Goal: Task Accomplishment & Management: Manage account settings

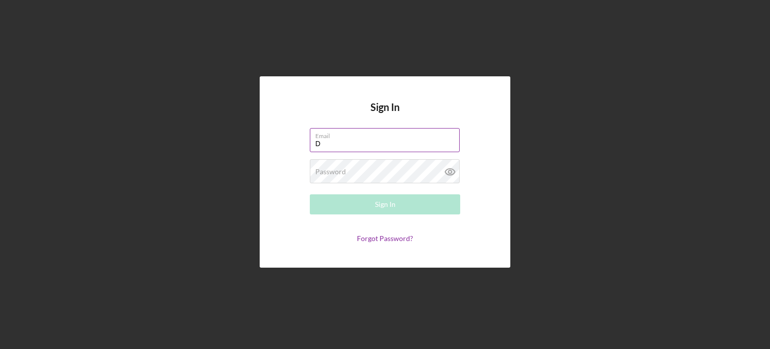
type input "[EMAIL_ADDRESS][DOMAIN_NAME]"
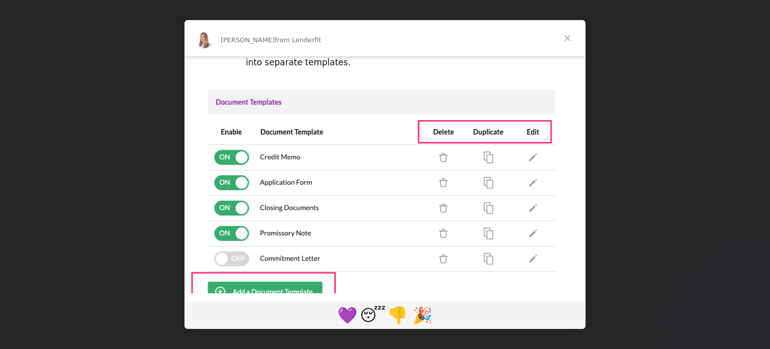
scroll to position [103, 0]
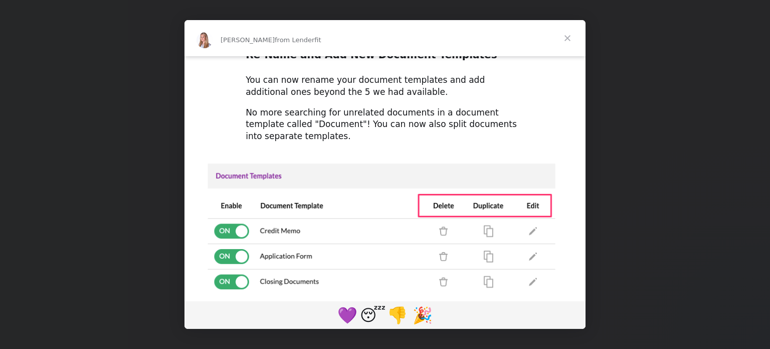
click at [574, 34] on span "Close" at bounding box center [568, 38] width 36 height 36
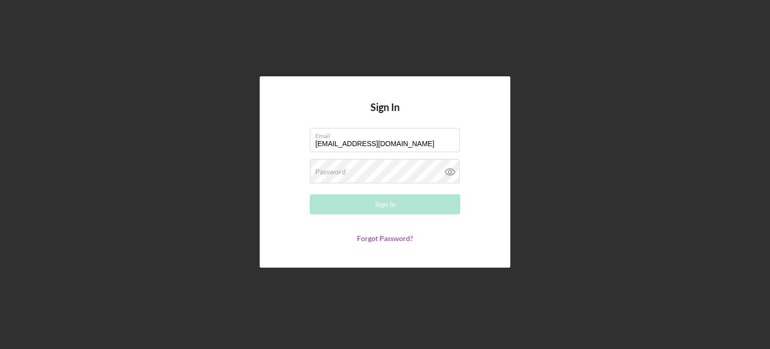
click at [371, 157] on form "Email [EMAIL_ADDRESS][DOMAIN_NAME] Password Required Sign In Forgot Password?" at bounding box center [385, 185] width 201 height 114
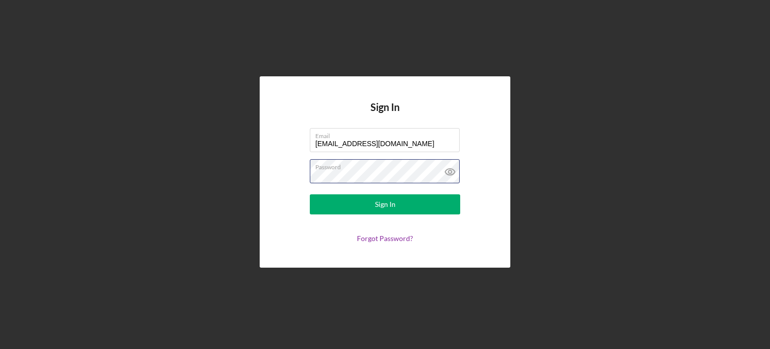
click at [310, 194] on button "Sign In" at bounding box center [385, 204] width 150 height 20
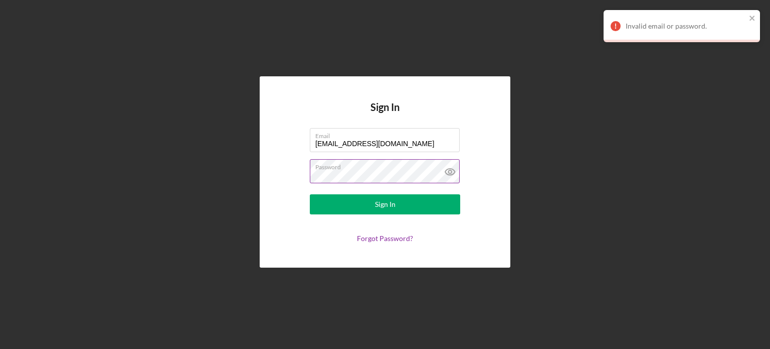
click at [445, 170] on icon at bounding box center [450, 171] width 25 height 25
drag, startPoint x: 421, startPoint y: 169, endPoint x: 273, endPoint y: 189, distance: 149.3
click at [273, 189] on div "Sign In Email [EMAIL_ADDRESS][DOMAIN_NAME] Password Sign In Forgot Password?" at bounding box center [385, 171] width 251 height 191
click at [310, 194] on button "Sign In" at bounding box center [385, 204] width 150 height 20
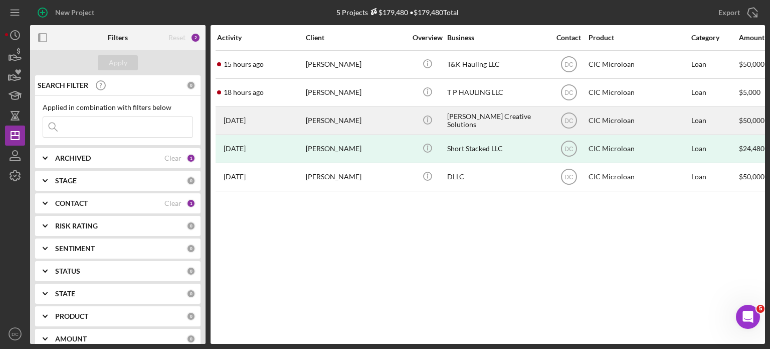
click at [310, 126] on div "[PERSON_NAME]" at bounding box center [356, 120] width 100 height 27
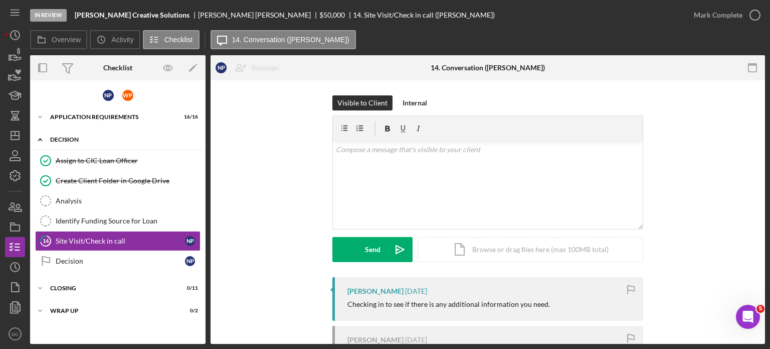
click at [107, 146] on div "Icon/Expander Decision 2 / 6" at bounding box center [118, 139] width 176 height 21
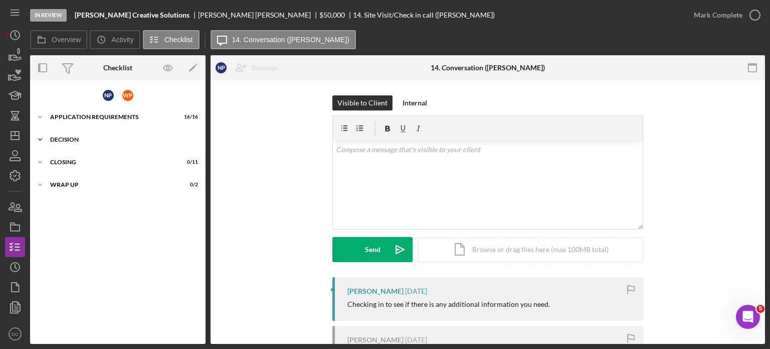
click at [104, 139] on div "Decision" at bounding box center [121, 139] width 143 height 6
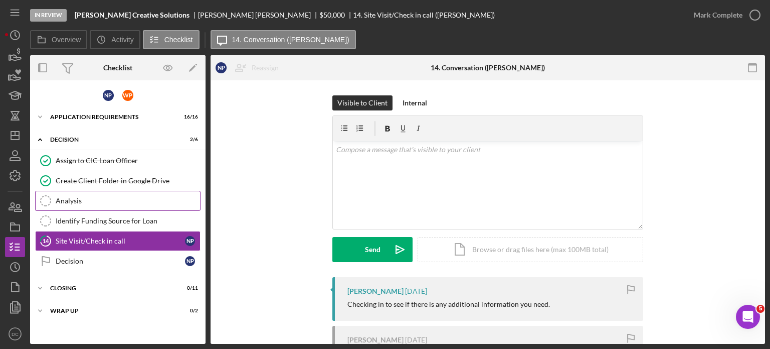
click at [88, 197] on div "Analysis" at bounding box center [128, 201] width 144 height 8
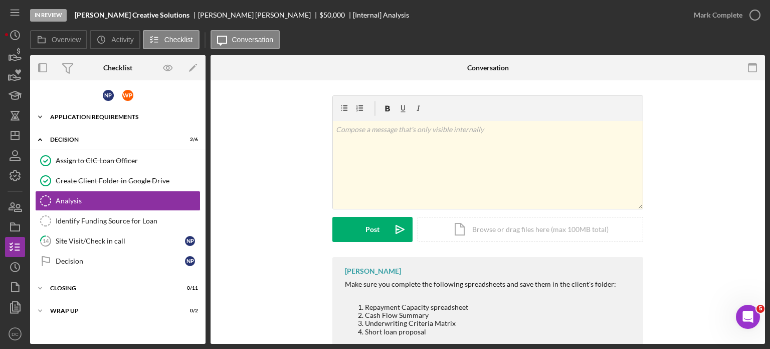
click at [123, 114] on div "APPLICATION REQUIREMENTS" at bounding box center [121, 117] width 143 height 6
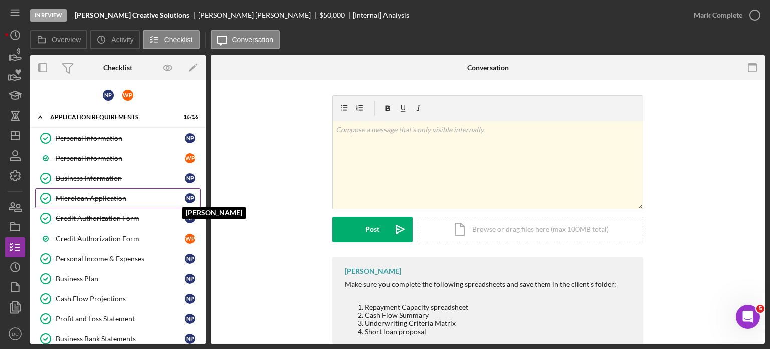
drag, startPoint x: 202, startPoint y: 117, endPoint x: 195, endPoint y: 195, distance: 77.6
click at [195, 195] on div "Icon/Expander APPLICATION REQUIREMENTS 16 / 16 Personal Information Personal In…" at bounding box center [118, 280] width 176 height 347
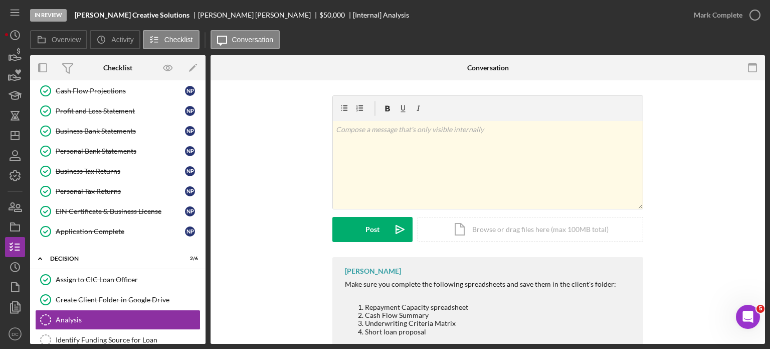
scroll to position [209, 0]
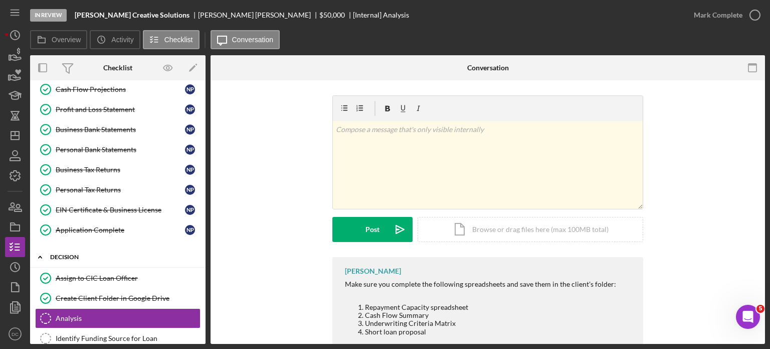
click at [103, 254] on div "Decision" at bounding box center [121, 257] width 143 height 6
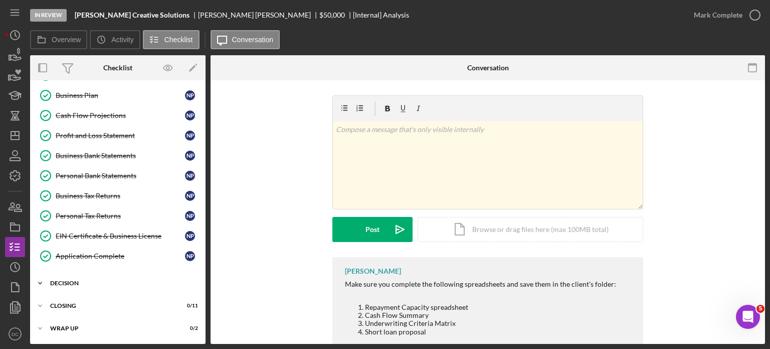
scroll to position [179, 0]
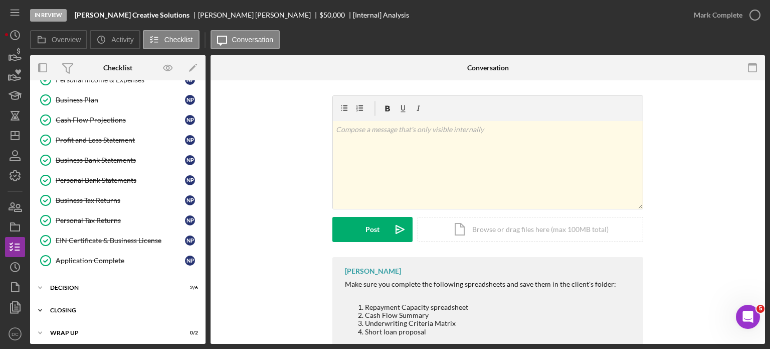
click at [81, 310] on div "Icon/Expander CLOSING 0 / 11" at bounding box center [118, 310] width 176 height 20
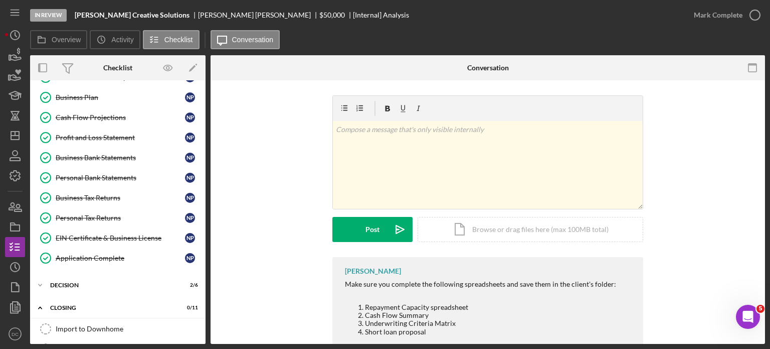
scroll to position [182, 0]
click at [102, 274] on div "Icon/Expander Decision 2 / 6" at bounding box center [118, 284] width 176 height 20
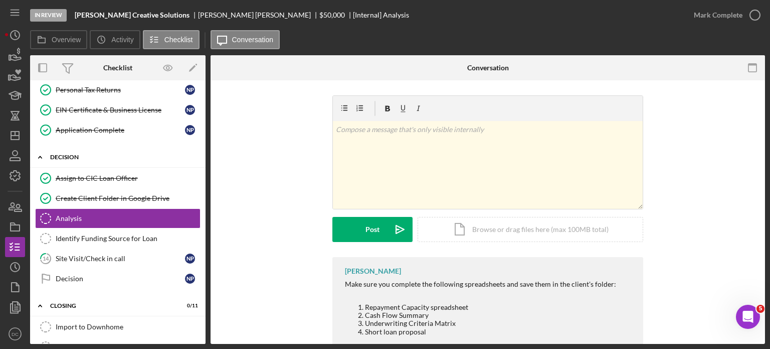
scroll to position [310, 0]
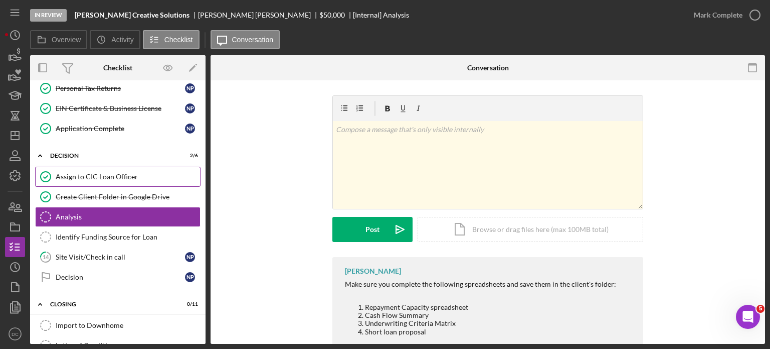
click at [127, 173] on div "Assign to CIC Loan Officer" at bounding box center [128, 177] width 144 height 8
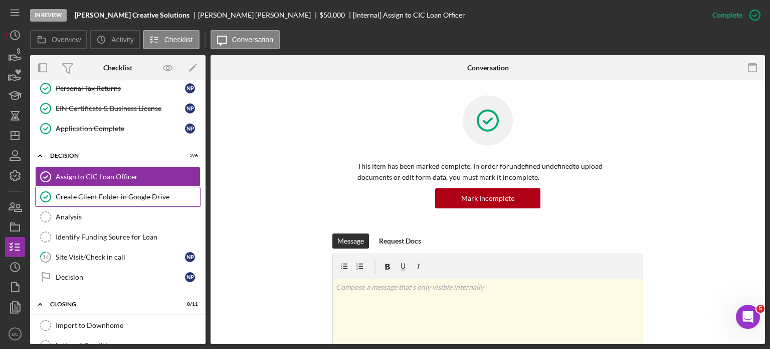
click at [165, 200] on link "Create Client Folder in Google Drive Create Client Folder in Google Drive" at bounding box center [118, 197] width 166 height 20
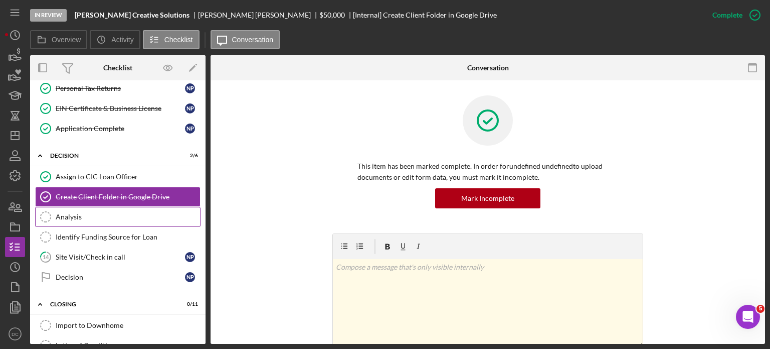
click at [149, 216] on link "Analysis Analysis" at bounding box center [118, 217] width 166 height 20
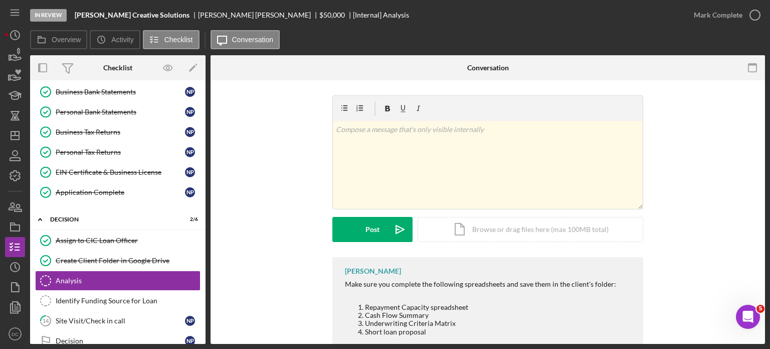
scroll to position [130, 0]
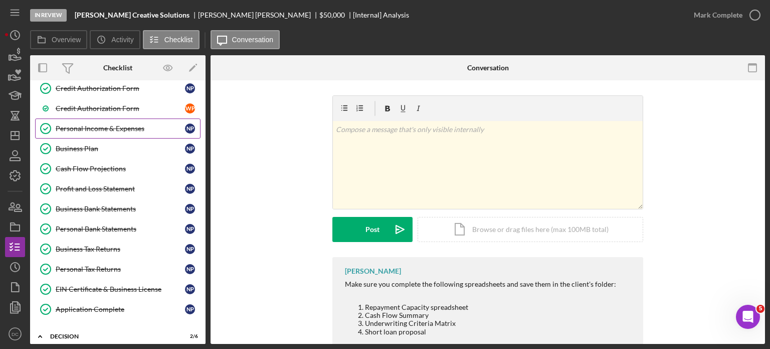
click at [192, 131] on div "N P" at bounding box center [192, 128] width 15 height 10
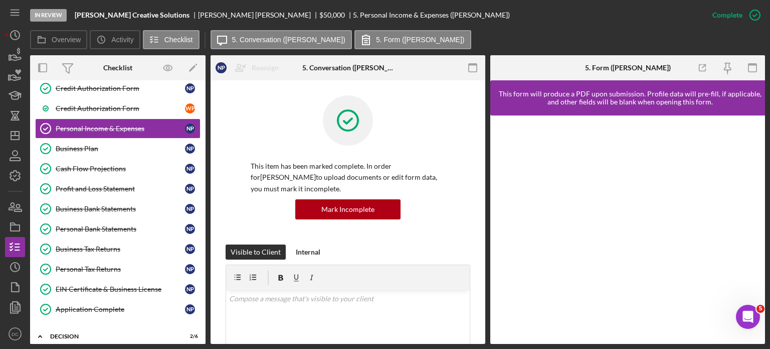
drag, startPoint x: 206, startPoint y: 143, endPoint x: 205, endPoint y: 94, distance: 49.7
click at [205, 94] on div "Overview Internal Workflow Stage In Review Icon/Dropdown Arrow Archive (can una…" at bounding box center [397, 199] width 735 height 288
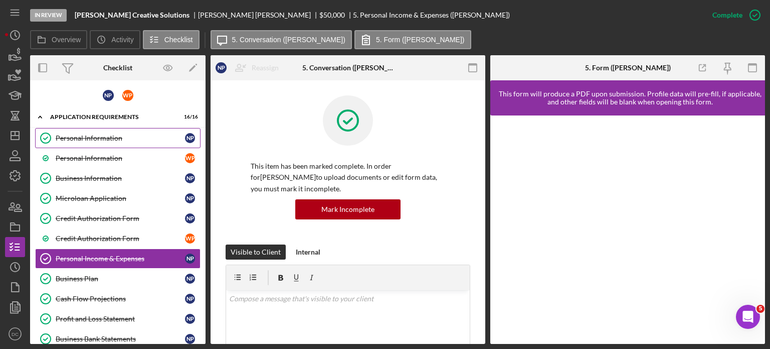
click at [124, 136] on div "Personal Information" at bounding box center [120, 138] width 129 height 8
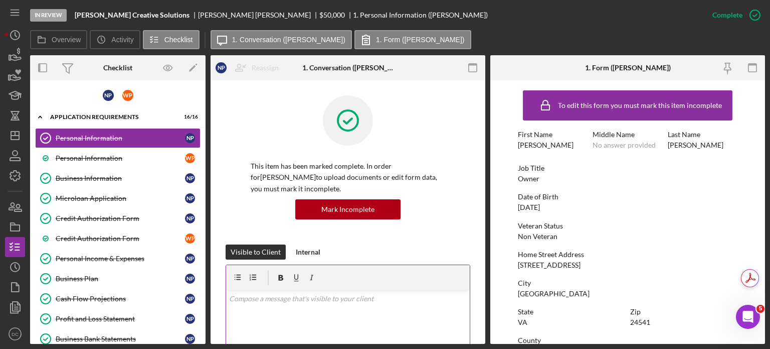
click at [306, 316] on div "v Color teal Color pink Remove color Add row above Add row below Add column bef…" at bounding box center [348, 334] width 244 height 88
click at [279, 322] on div "v Color teal Color pink Remove color Add row above Add row below Add column bef…" at bounding box center [348, 334] width 244 height 88
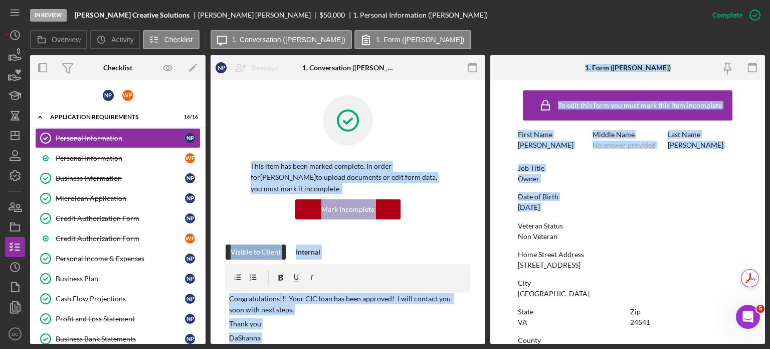
drag, startPoint x: 486, startPoint y: 151, endPoint x: 494, endPoint y: 217, distance: 66.2
click at [494, 217] on div "Overview Internal Workflow Stage In Review Icon/Dropdown Arrow Archive (can una…" at bounding box center [397, 199] width 735 height 288
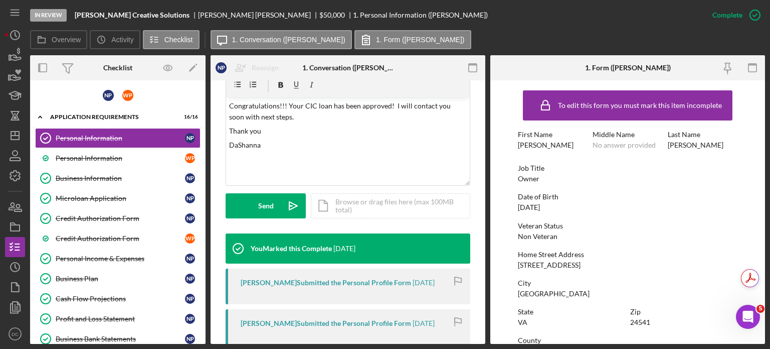
scroll to position [196, 0]
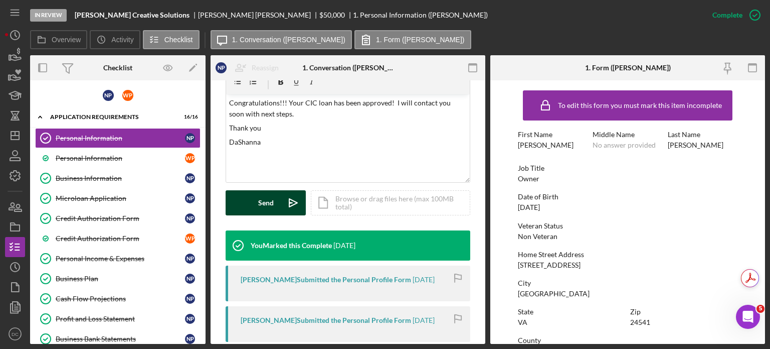
click at [280, 196] on button "Send Icon/icon-invite-send" at bounding box center [266, 202] width 80 height 25
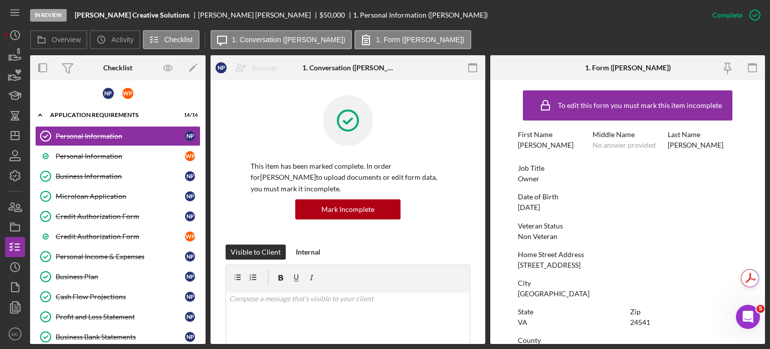
scroll to position [0, 0]
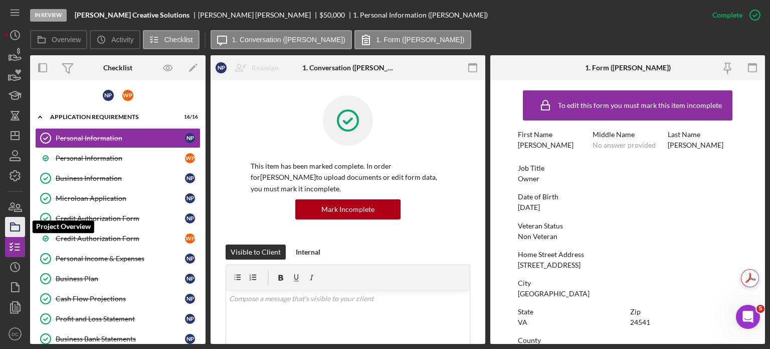
click at [22, 234] on icon "button" at bounding box center [15, 226] width 25 height 25
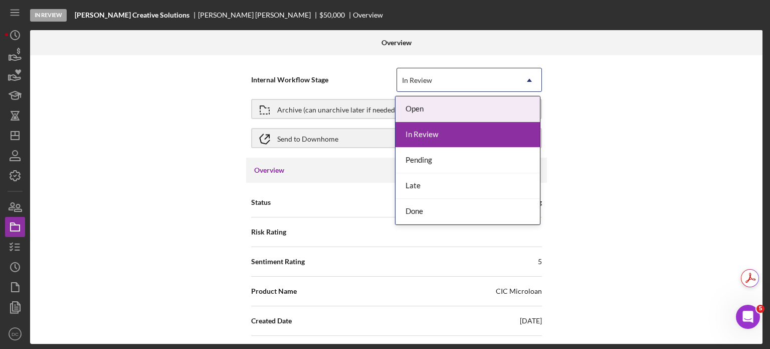
click at [460, 84] on div "In Review" at bounding box center [457, 80] width 120 height 23
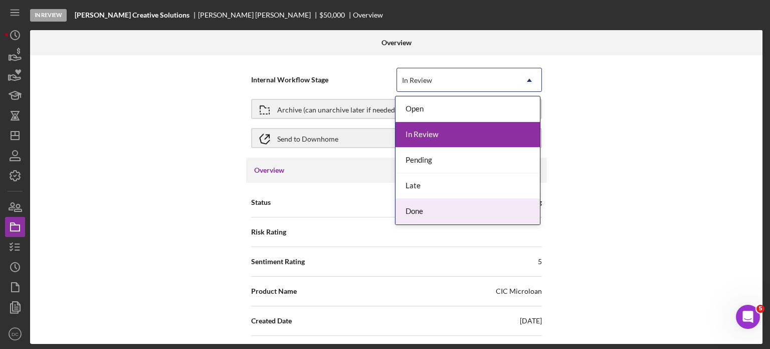
click at [416, 202] on div "Done" at bounding box center [468, 212] width 144 height 26
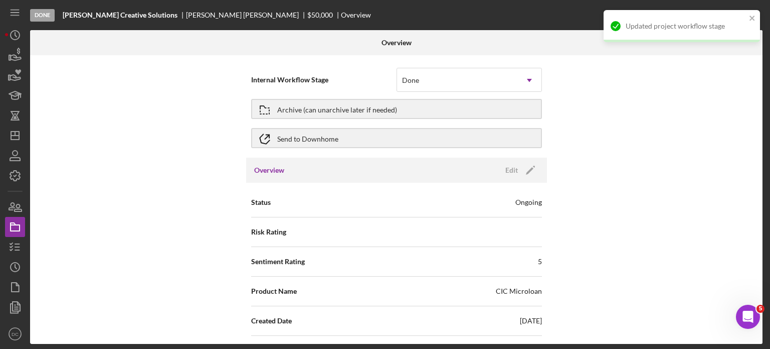
click at [508, 196] on div "Status Ongoing" at bounding box center [396, 202] width 291 height 25
click at [518, 183] on div "Status Ongoing Risk Rating Sentiment Rating 5 Product Name CIC Microloan Create…" at bounding box center [396, 350] width 301 height 335
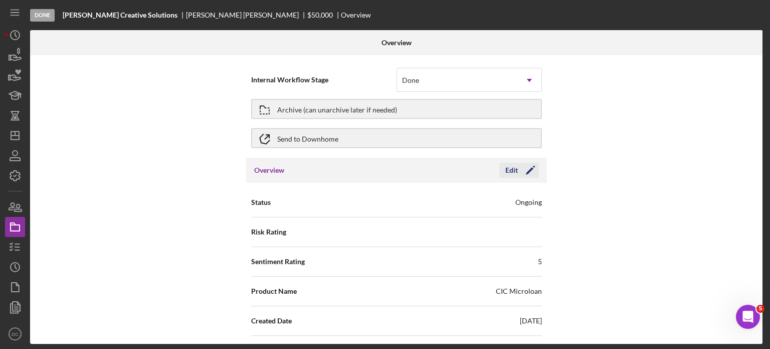
click at [527, 171] on polygon "button" at bounding box center [530, 171] width 8 height 8
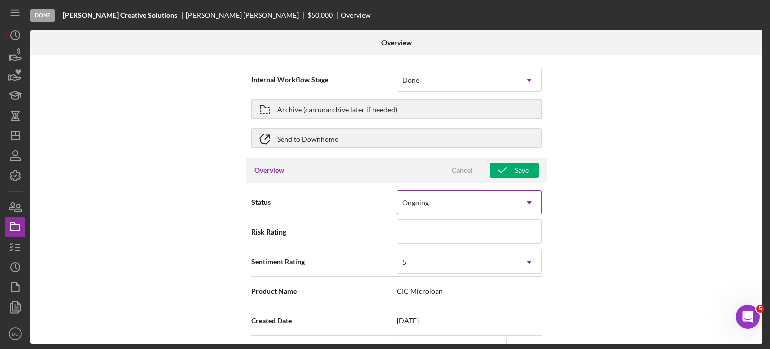
click at [522, 195] on icon "Icon/Dropdown Arrow" at bounding box center [530, 203] width 24 height 24
click at [521, 233] on input at bounding box center [469, 231] width 145 height 24
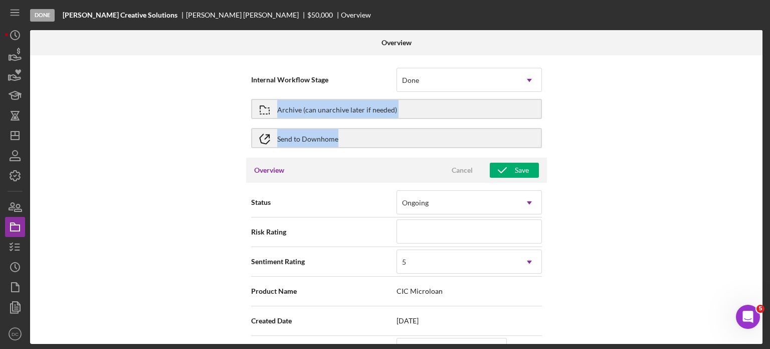
drag, startPoint x: 764, startPoint y: 87, endPoint x: 765, endPoint y: 135, distance: 47.7
click at [765, 135] on div "Done [PERSON_NAME] Creative Solutions [PERSON_NAME] $50,000 $50,000 Overview Ov…" at bounding box center [385, 174] width 770 height 349
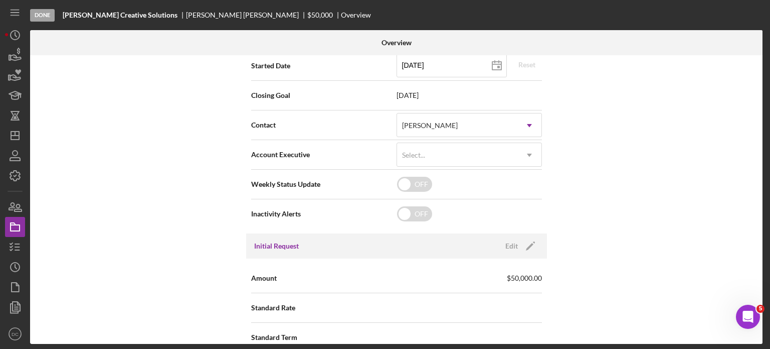
scroll to position [282, 0]
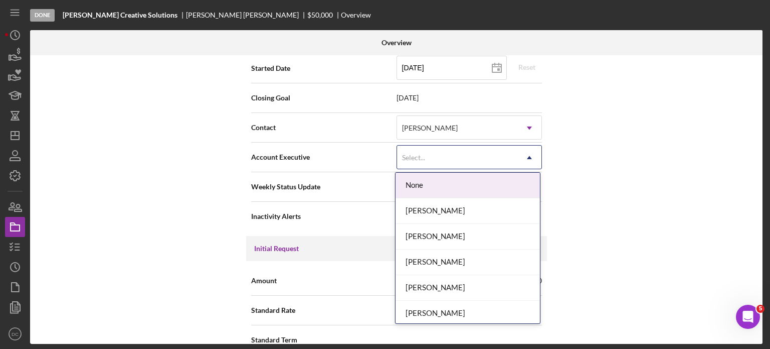
click at [532, 157] on icon "Icon/Dropdown Arrow" at bounding box center [530, 157] width 24 height 24
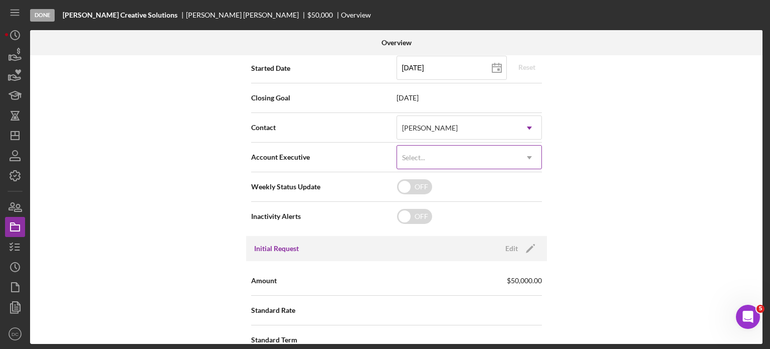
click at [532, 157] on icon "Icon/Dropdown Arrow" at bounding box center [530, 157] width 24 height 24
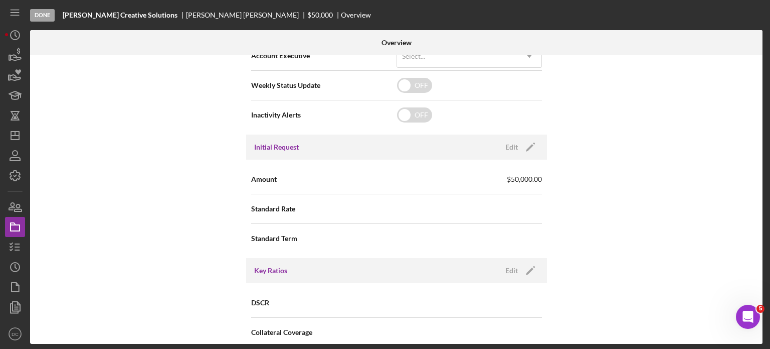
scroll to position [385, 0]
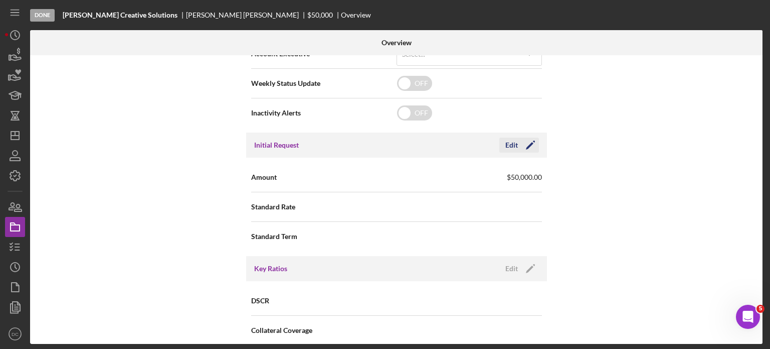
click at [532, 150] on icon "Icon/Edit" at bounding box center [530, 144] width 25 height 25
click at [529, 144] on button "Save" at bounding box center [514, 144] width 49 height 15
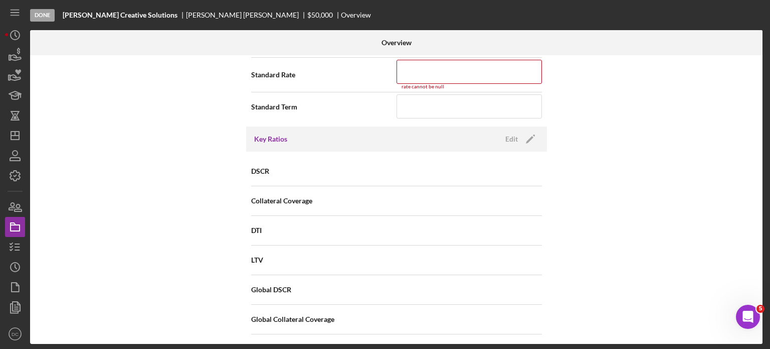
scroll to position [523, 0]
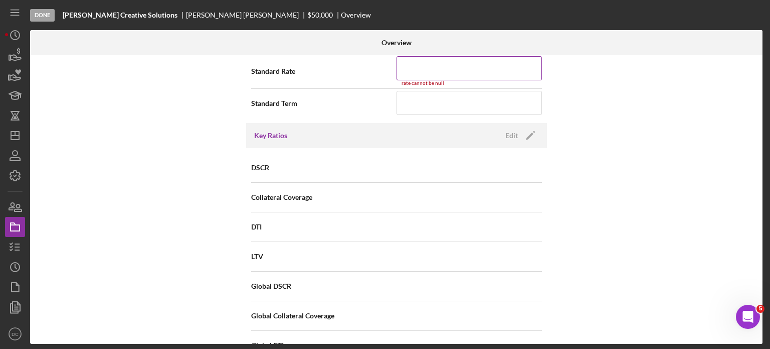
click at [495, 71] on input at bounding box center [469, 68] width 145 height 24
type input "6.750%"
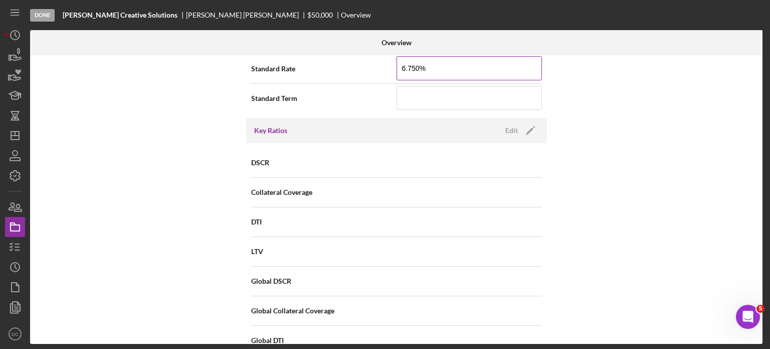
scroll to position [521, 0]
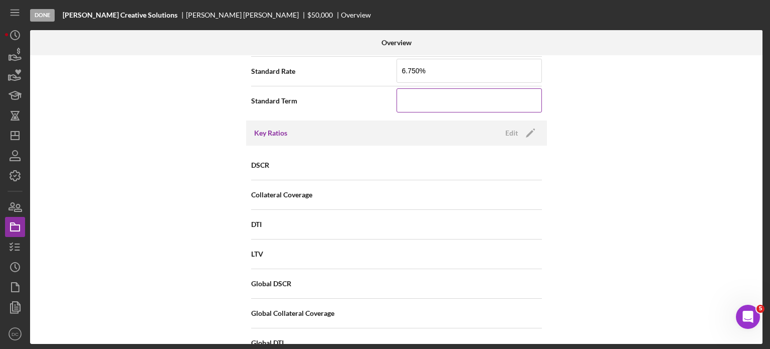
click at [423, 108] on input at bounding box center [469, 100] width 145 height 24
type input "60"
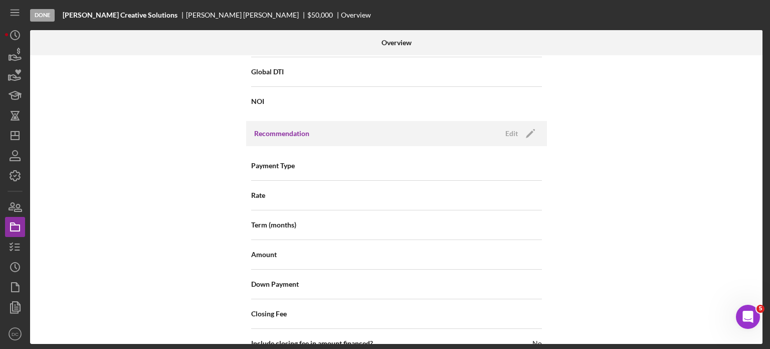
scroll to position [796, 0]
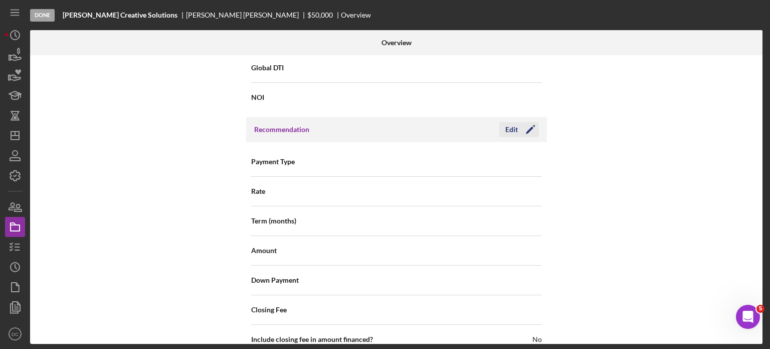
click at [519, 133] on icon "Icon/Edit" at bounding box center [530, 129] width 25 height 25
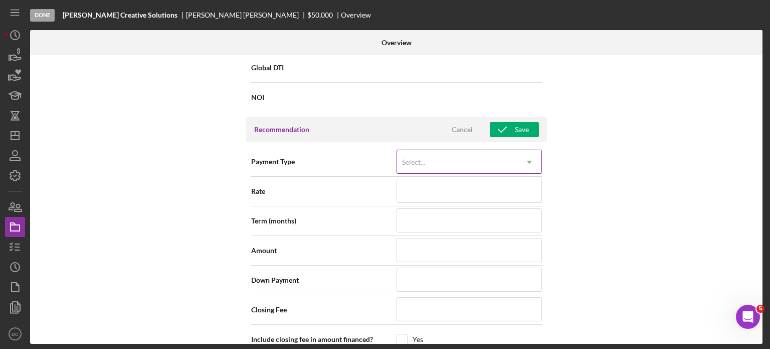
click at [498, 160] on div "Select..." at bounding box center [457, 161] width 120 height 23
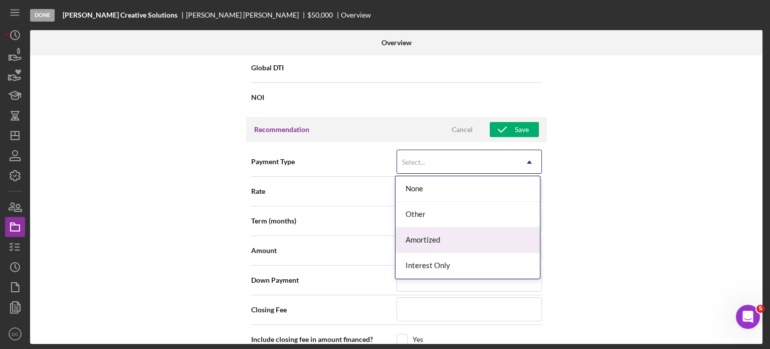
click at [442, 239] on div "Amortized" at bounding box center [468, 240] width 144 height 26
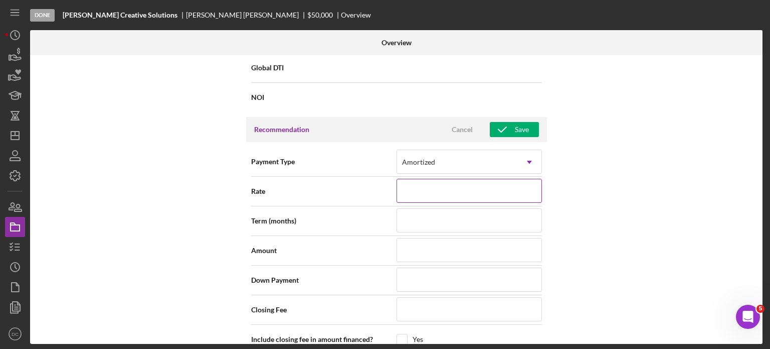
click at [439, 184] on input at bounding box center [469, 191] width 145 height 24
type input "6.750%"
click at [432, 223] on input at bounding box center [469, 220] width 145 height 24
type input "60"
click at [451, 251] on input at bounding box center [469, 250] width 145 height 24
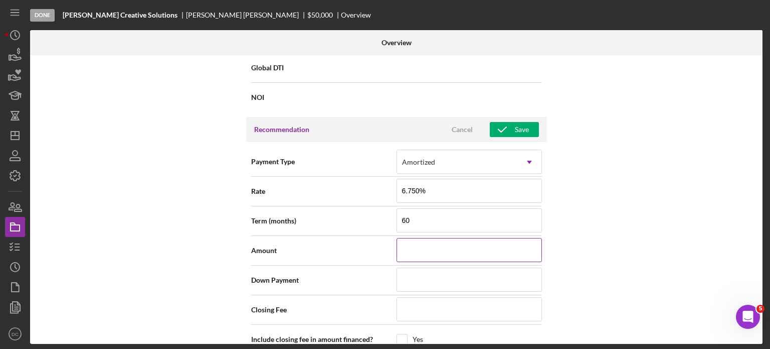
type input "$6"
type input "$63"
type input "$634"
type input "$6,340"
type input "$63,400"
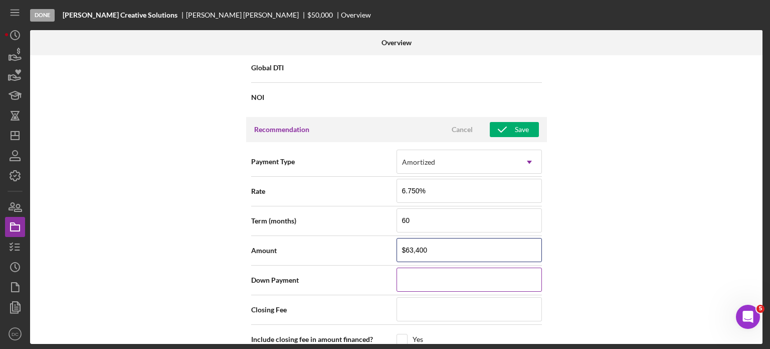
type input "$63,400"
click at [439, 278] on input at bounding box center [469, 279] width 145 height 24
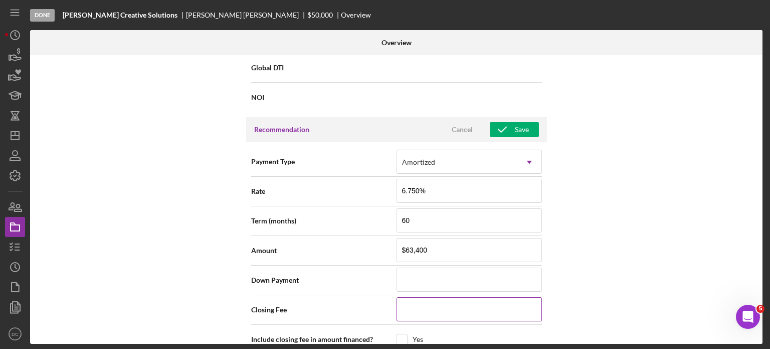
click at [425, 307] on input at bounding box center [469, 309] width 145 height 24
click at [404, 302] on input at bounding box center [469, 309] width 145 height 24
type input "$1"
type input "$12"
type input "$126"
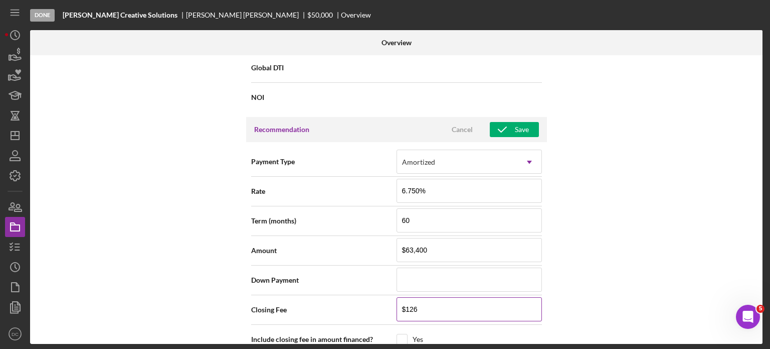
type input "$1,268"
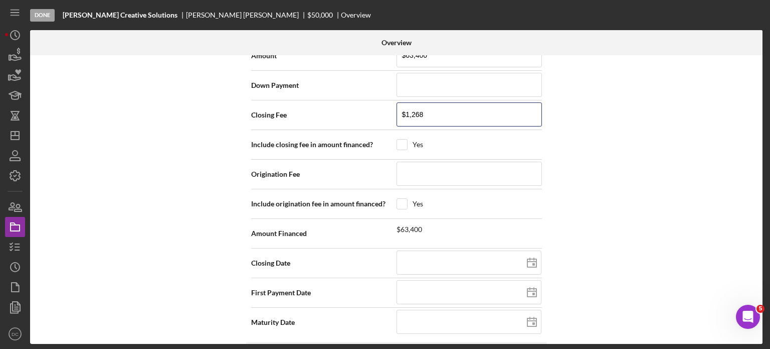
scroll to position [992, 0]
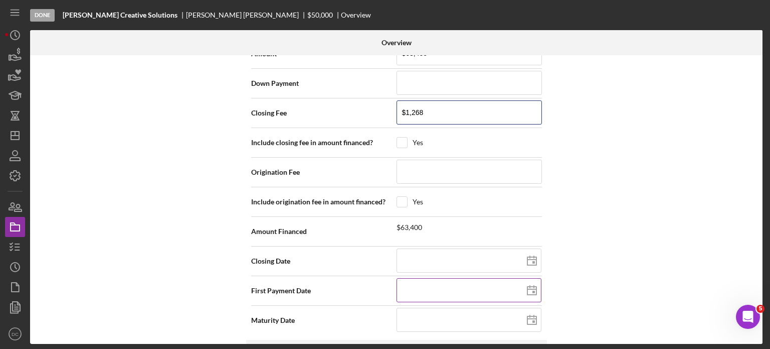
type input "$1,268"
click at [451, 288] on input at bounding box center [469, 290] width 145 height 24
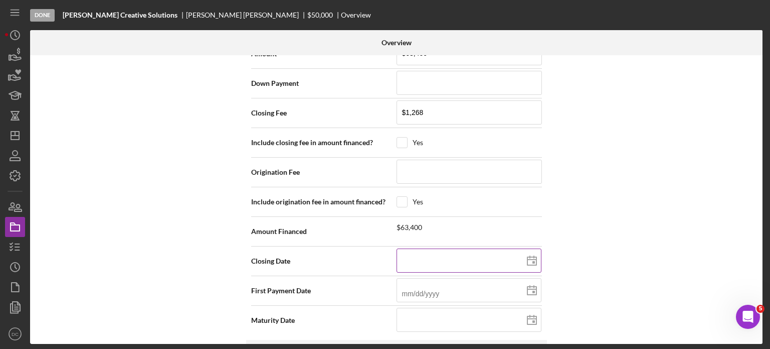
click at [477, 265] on input at bounding box center [469, 260] width 145 height 24
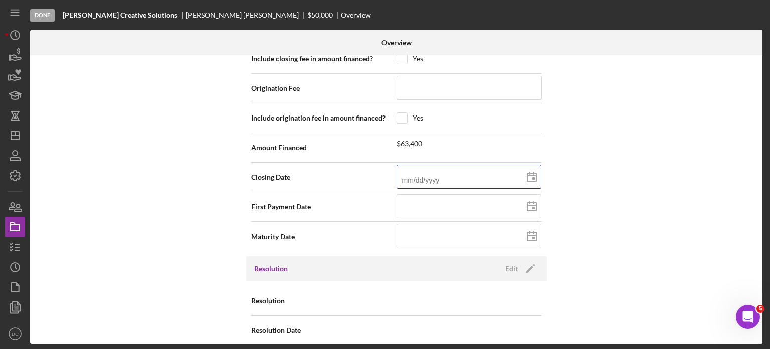
scroll to position [1083, 0]
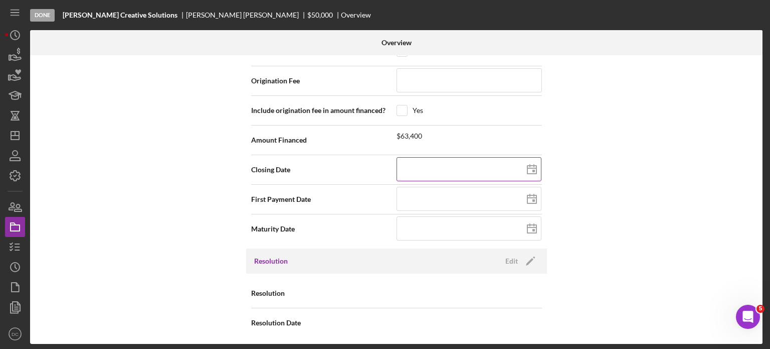
click at [530, 166] on icon at bounding box center [532, 169] width 25 height 25
type input "[DATE]"
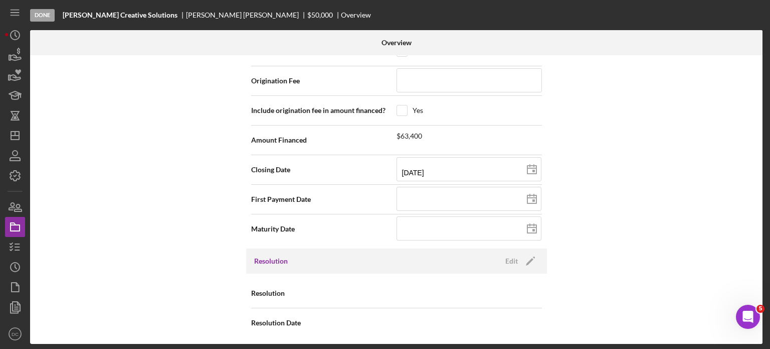
type input "[DATE]"
click at [506, 195] on input at bounding box center [469, 199] width 145 height 24
click at [531, 198] on icon at bounding box center [532, 199] width 25 height 25
type input "[DATE]"
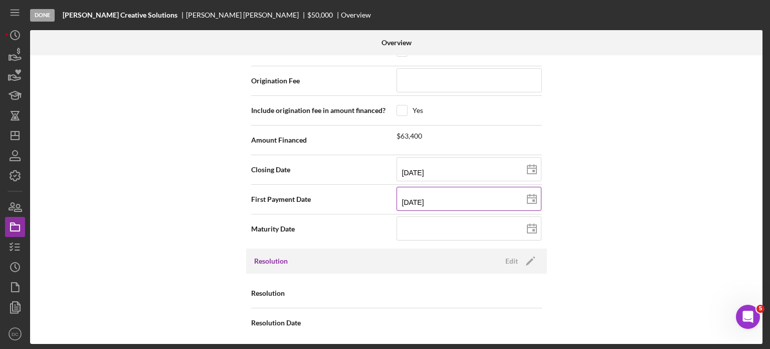
type input "[DATE]"
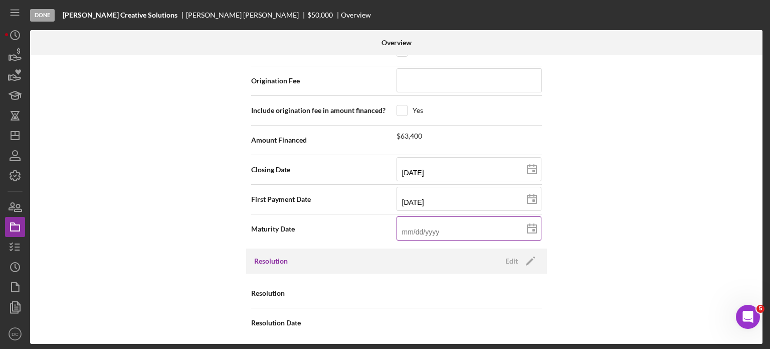
click at [464, 229] on input at bounding box center [469, 228] width 145 height 24
type input "[DATE]"
click at [405, 228] on input "[DATE]" at bounding box center [469, 228] width 145 height 24
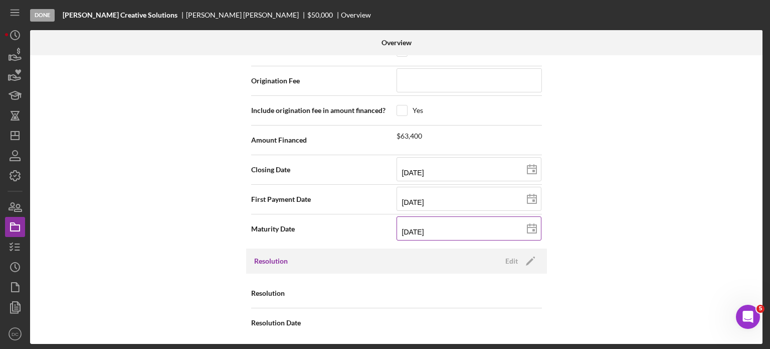
click at [405, 228] on input "[DATE]" at bounding box center [469, 228] width 145 height 24
click at [408, 228] on input "[DATE]" at bounding box center [469, 228] width 145 height 24
type input "10/12/y030"
type input "[DATE]"
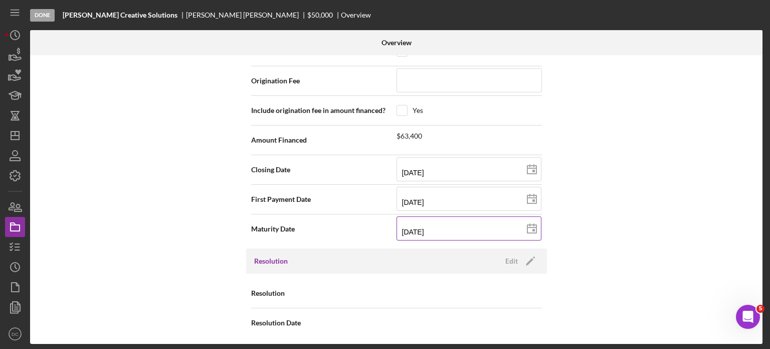
click at [417, 228] on input "[DATE]" at bounding box center [469, 228] width 145 height 24
type input "12/02/y030"
type input "12/20/30yy"
type input "12/12/y030"
type input "[DATE]"
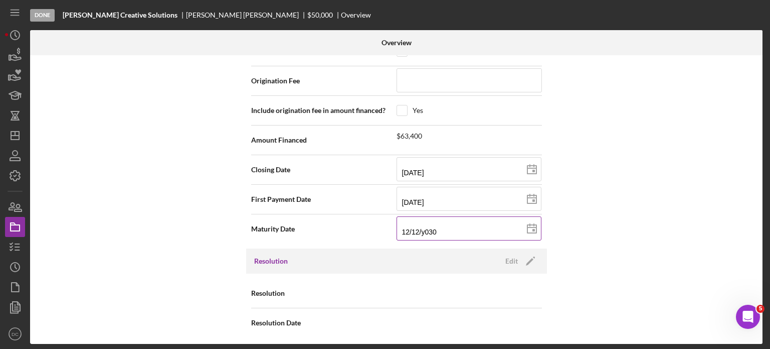
type input "[DATE]"
click at [514, 260] on div "Edit" at bounding box center [512, 260] width 13 height 15
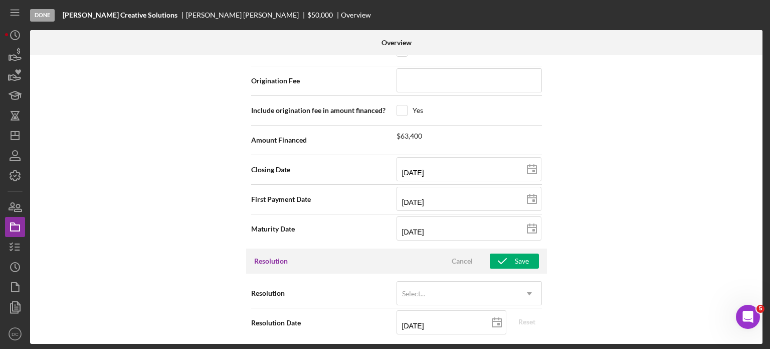
click at [542, 252] on div "Resolution Cancel Save" at bounding box center [396, 260] width 301 height 25
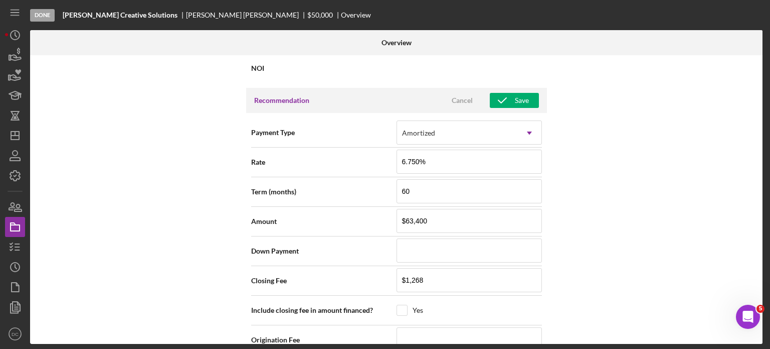
scroll to position [823, 0]
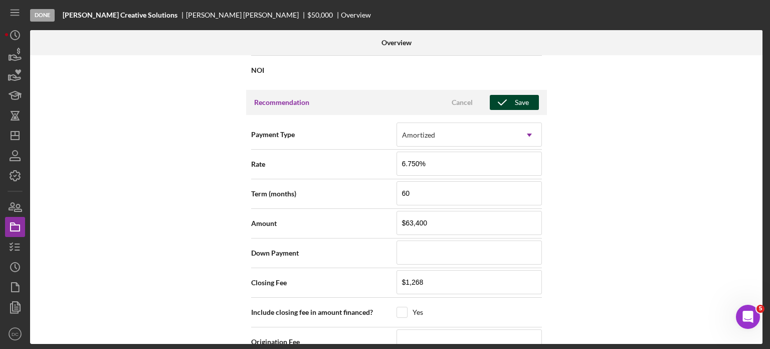
click at [505, 103] on icon "button" at bounding box center [502, 102] width 25 height 25
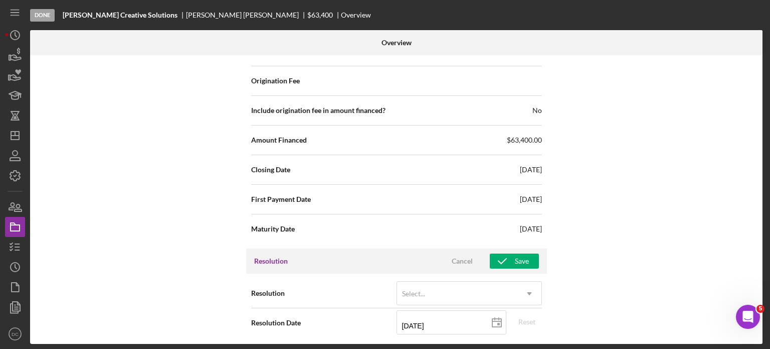
scroll to position [1083, 0]
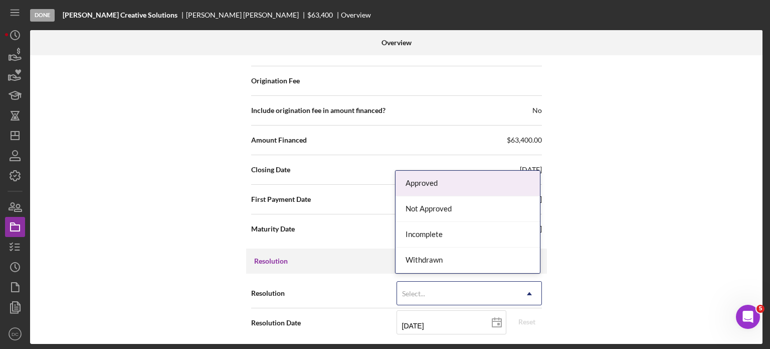
click at [464, 294] on div "Select..." at bounding box center [457, 293] width 120 height 23
click at [441, 186] on div "Approved" at bounding box center [468, 184] width 144 height 26
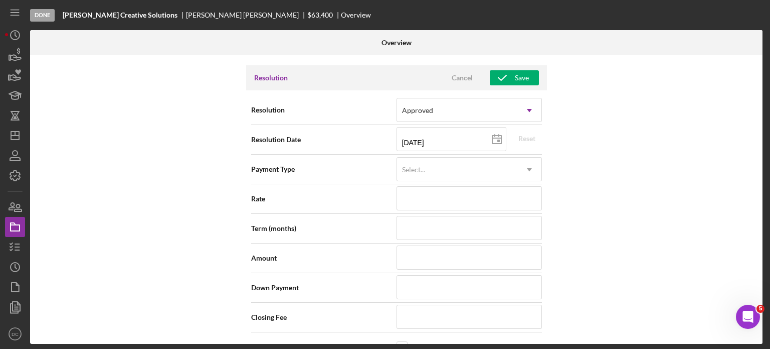
scroll to position [1252, 0]
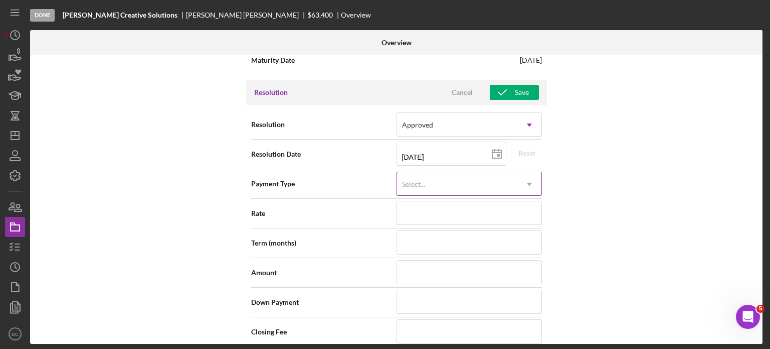
click at [473, 178] on div "Select..." at bounding box center [457, 184] width 120 height 23
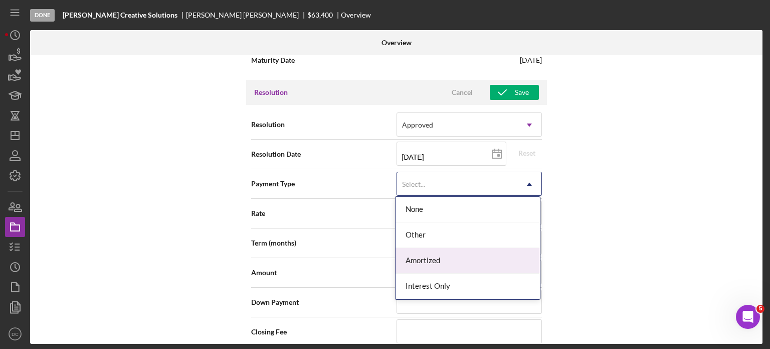
click at [424, 262] on div "Amortized" at bounding box center [468, 261] width 144 height 26
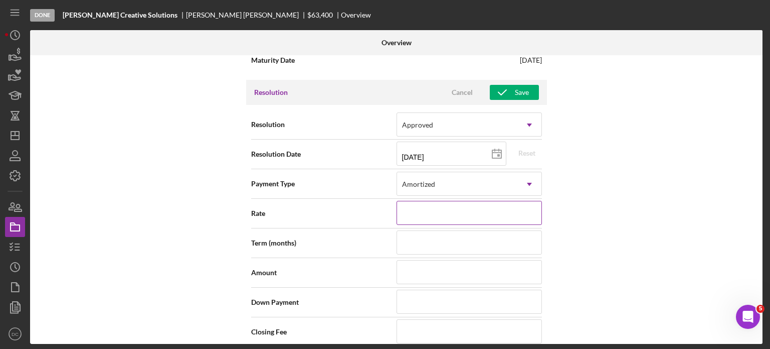
click at [433, 215] on input at bounding box center [469, 213] width 145 height 24
type input "7.750%"
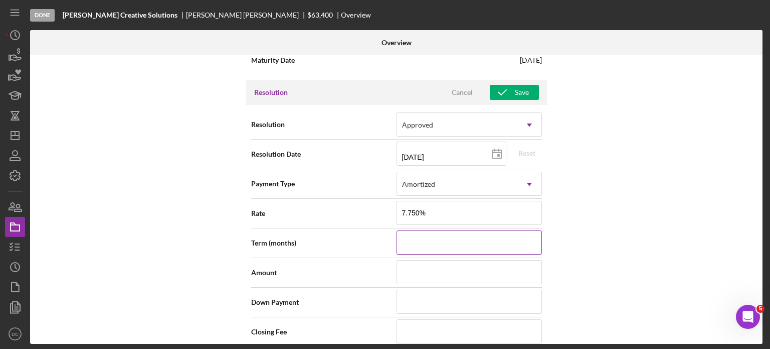
click at [435, 244] on input at bounding box center [469, 242] width 145 height 24
type input "60"
click at [447, 269] on input at bounding box center [469, 272] width 145 height 24
type input "$6"
type input "$63"
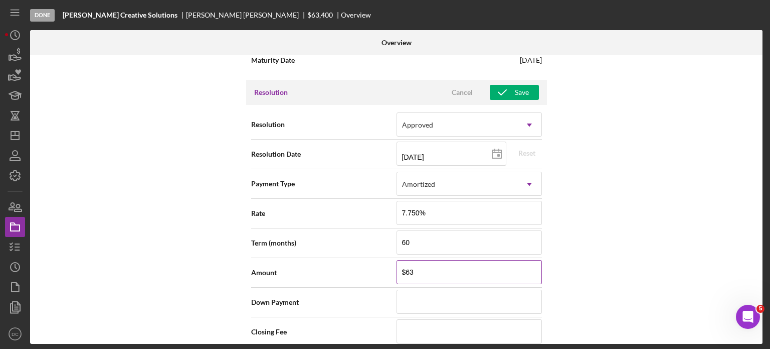
type input "$634"
type input "$6,340"
type input "$63,400"
click at [432, 289] on input at bounding box center [469, 301] width 145 height 24
click at [452, 322] on input at bounding box center [469, 331] width 145 height 24
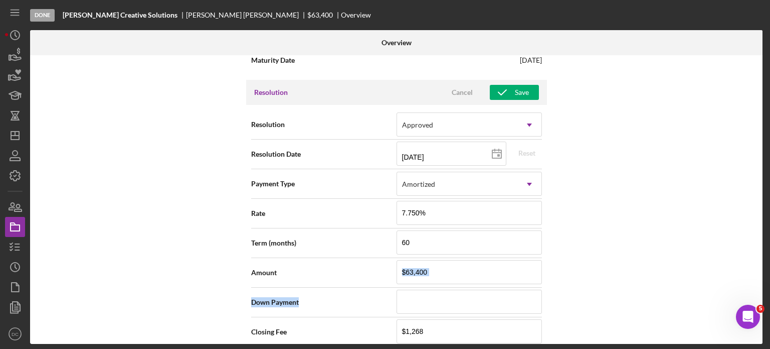
drag, startPoint x: 765, startPoint y: 276, endPoint x: 765, endPoint y: 312, distance: 35.6
click at [765, 312] on div "Done [PERSON_NAME] Creative Solutions [PERSON_NAME] $63,400 $63,400 Overview Ov…" at bounding box center [385, 174] width 770 height 349
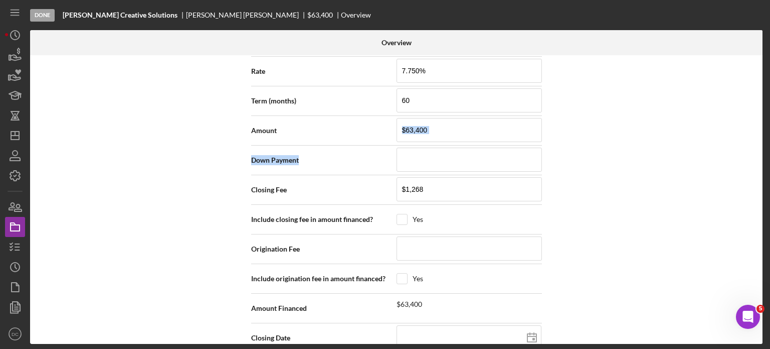
scroll to position [1467, 0]
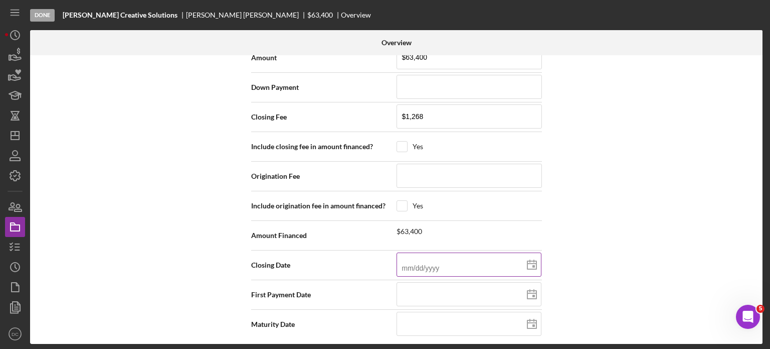
click at [443, 254] on input at bounding box center [469, 264] width 145 height 24
click at [409, 292] on input at bounding box center [469, 294] width 145 height 24
click at [436, 327] on input at bounding box center [469, 323] width 145 height 24
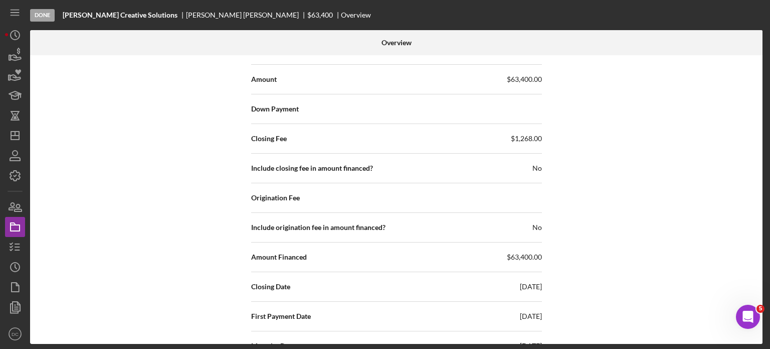
scroll to position [1039, 0]
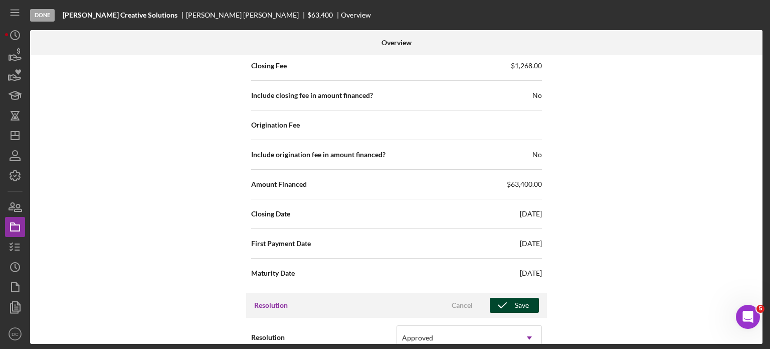
click at [524, 297] on div "Save" at bounding box center [522, 304] width 14 height 15
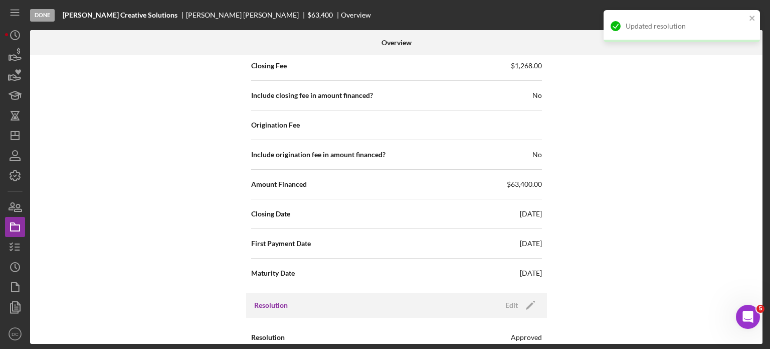
click at [485, 112] on div "Origination Fee" at bounding box center [396, 124] width 291 height 25
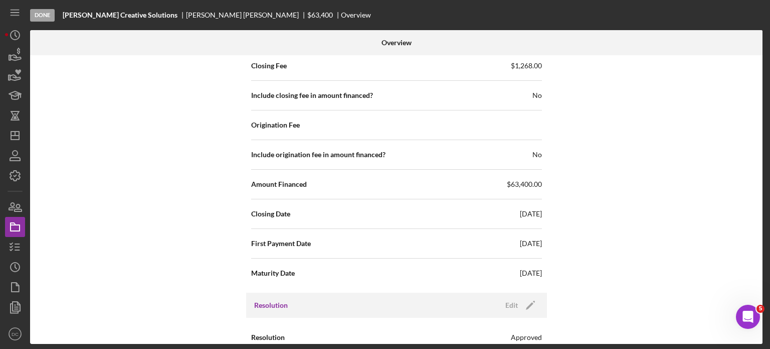
click at [46, 14] on div "Done" at bounding box center [42, 15] width 25 height 13
click at [14, 136] on icon "Icon/Dashboard" at bounding box center [15, 135] width 25 height 25
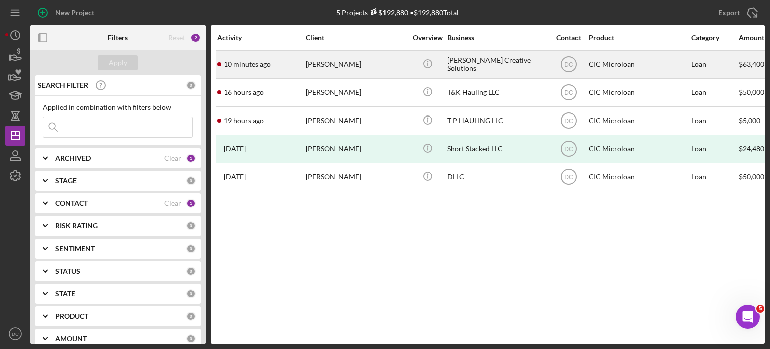
click at [316, 66] on div "[PERSON_NAME]" at bounding box center [356, 64] width 100 height 27
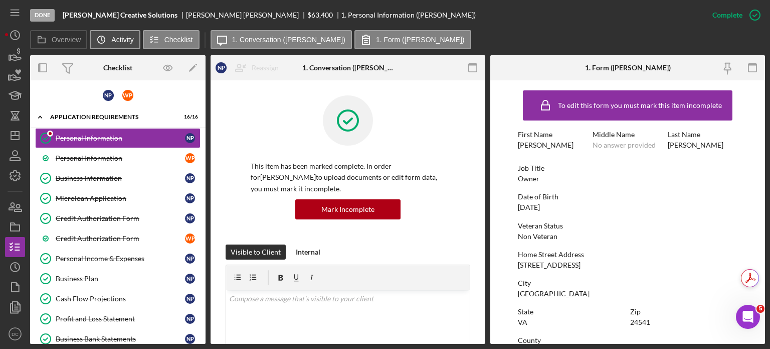
click at [127, 41] on label "Activity" at bounding box center [122, 40] width 22 height 8
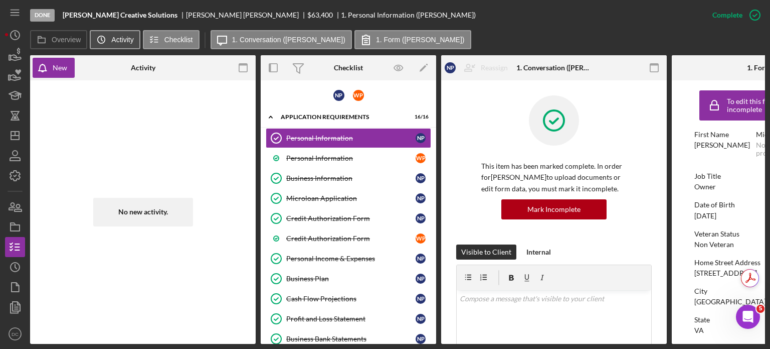
click at [127, 41] on label "Activity" at bounding box center [122, 40] width 22 height 8
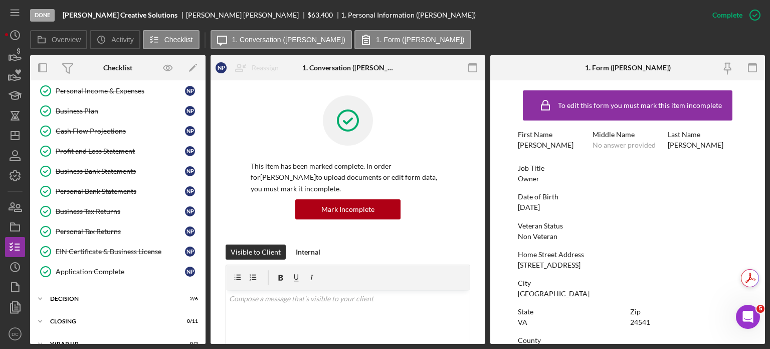
scroll to position [179, 0]
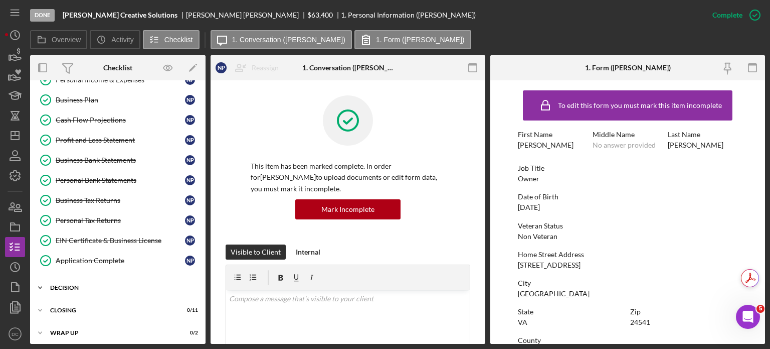
click at [153, 287] on div "Icon/Expander Decision 2 / 6" at bounding box center [118, 287] width 176 height 20
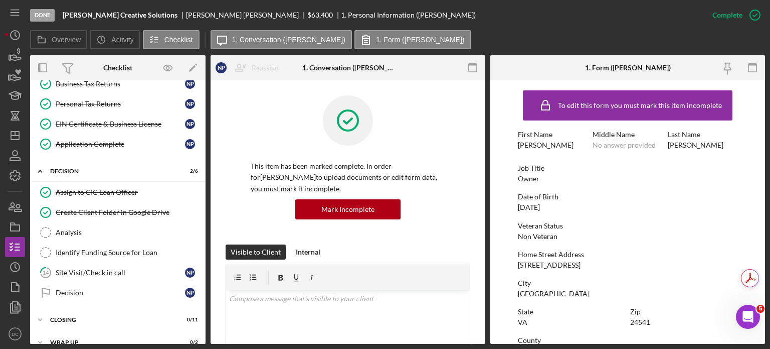
scroll to position [303, 0]
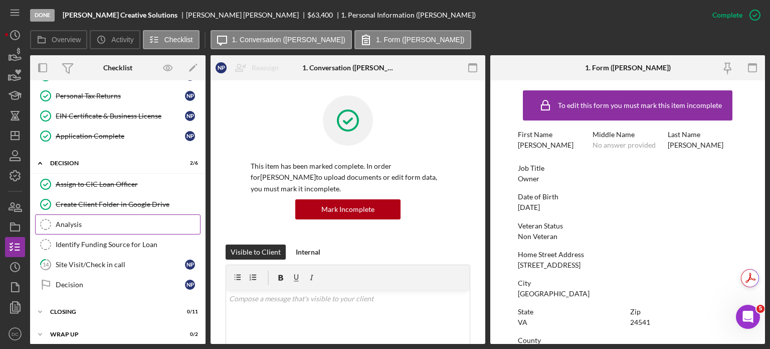
click at [104, 214] on link "Analysis Analysis" at bounding box center [118, 224] width 166 height 20
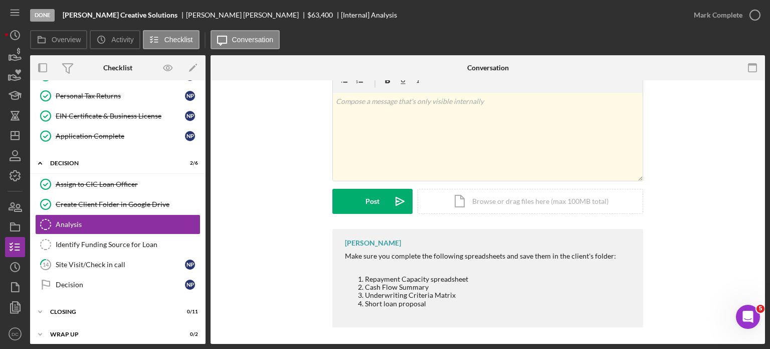
scroll to position [31, 0]
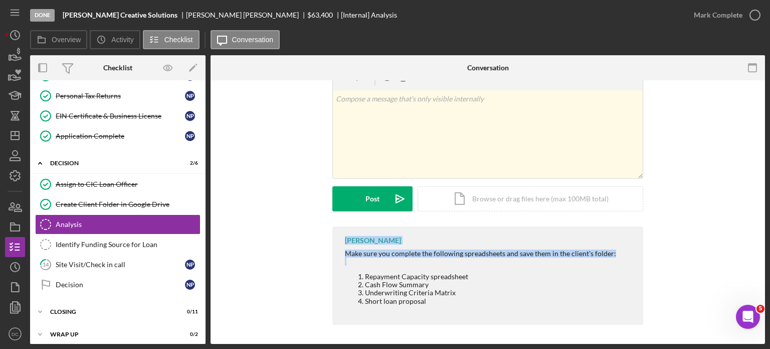
drag, startPoint x: 765, startPoint y: 258, endPoint x: 758, endPoint y: 208, distance: 50.7
click at [758, 208] on div "Done [PERSON_NAME] Creative Solutions [PERSON_NAME] $63,400 [Internal] Analysis…" at bounding box center [385, 174] width 770 height 349
click at [756, 212] on div "v Color teal Color pink Remove color Add row above Add row below Add column bef…" at bounding box center [488, 197] width 555 height 295
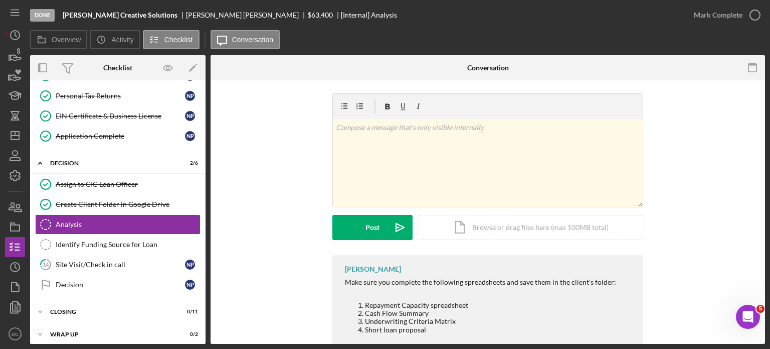
scroll to position [3, 0]
click at [469, 224] on div "Icon/Document Browse or drag files here (max 100MB total) Tap to choose files o…" at bounding box center [531, 226] width 226 height 25
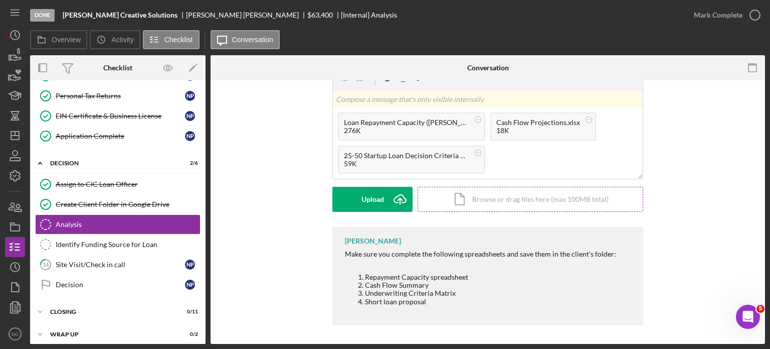
scroll to position [31, 0]
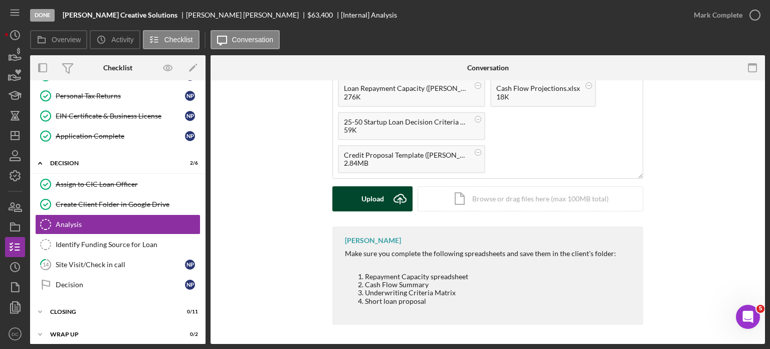
click at [388, 198] on icon "Icon/Upload" at bounding box center [400, 198] width 25 height 25
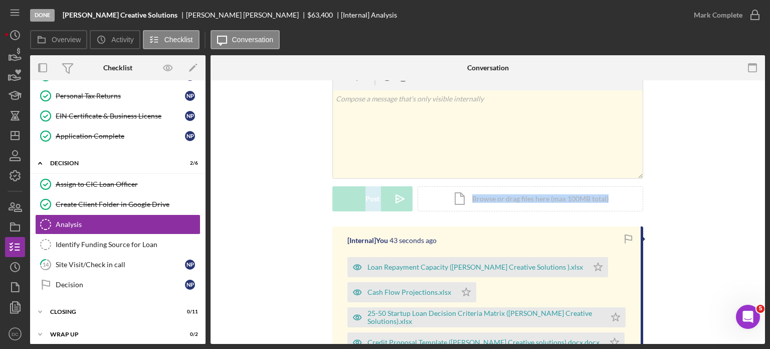
drag, startPoint x: 766, startPoint y: 211, endPoint x: 759, endPoint y: 163, distance: 48.6
click at [759, 163] on div "Done [PERSON_NAME] Creative Solutions [PERSON_NAME] $63,400 [Internal] Analysis…" at bounding box center [385, 174] width 770 height 349
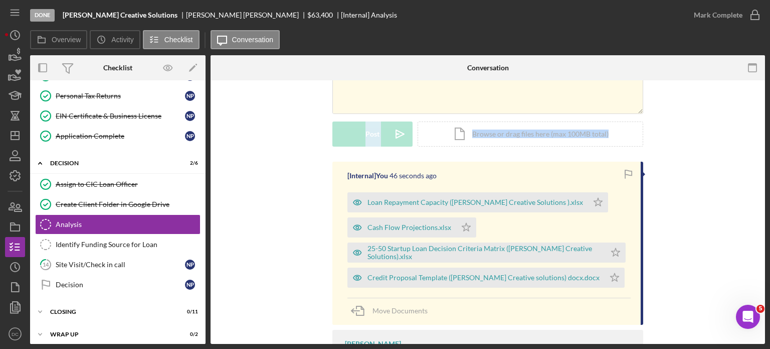
scroll to position [82, 0]
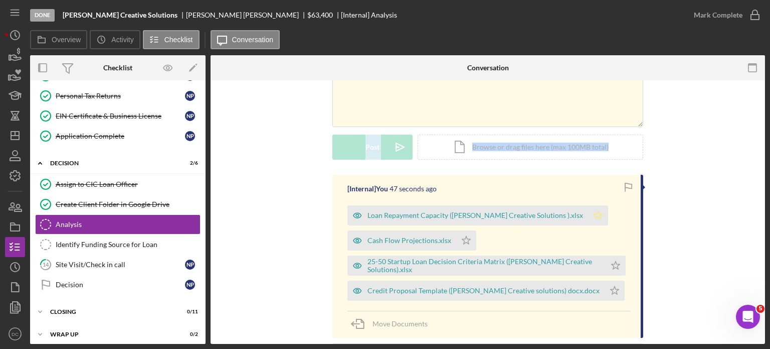
click at [588, 214] on icon "Icon/Star" at bounding box center [598, 215] width 20 height 20
click at [741, 20] on div "Mark Complete" at bounding box center [718, 15] width 49 height 20
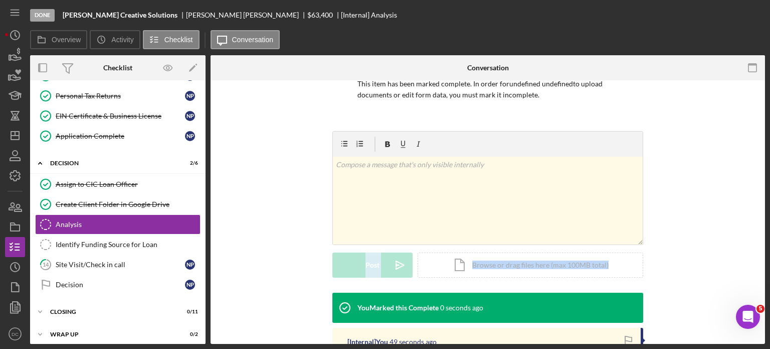
scroll to position [221, 0]
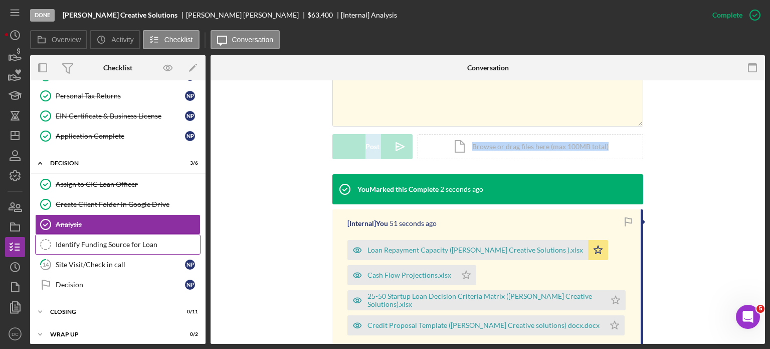
click at [134, 247] on link "Identify Funding Source for Loan Identify Funding Source for Loan" at bounding box center [118, 244] width 166 height 20
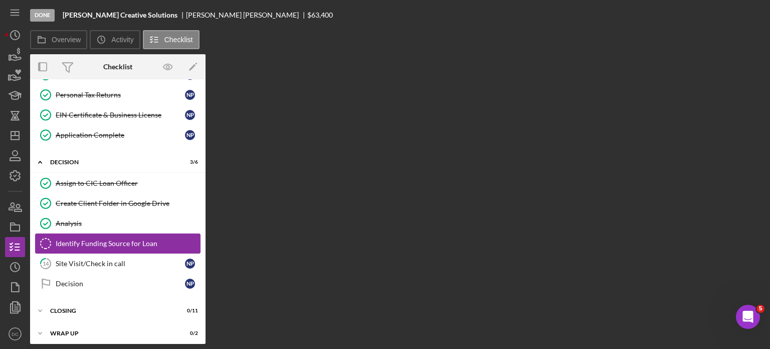
scroll to position [303, 0]
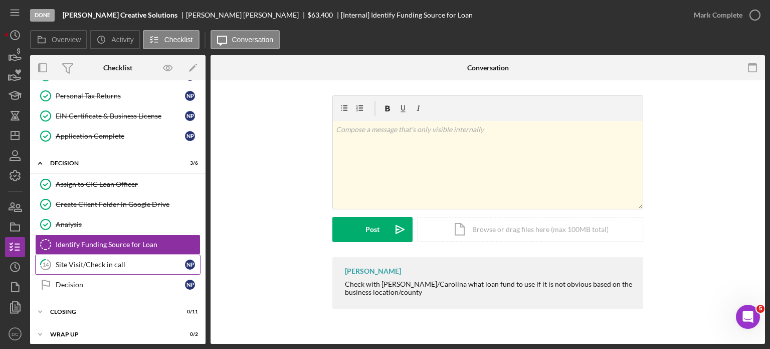
click at [122, 260] on div "Site Visit/Check in call" at bounding box center [120, 264] width 129 height 8
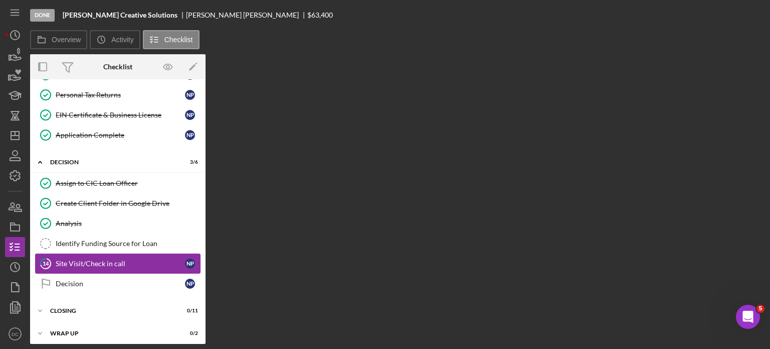
scroll to position [303, 0]
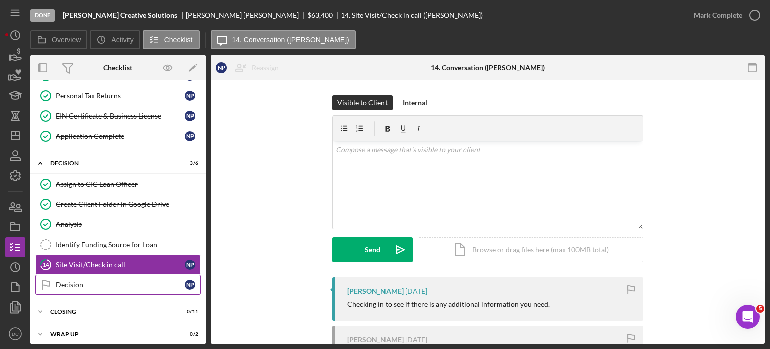
click at [109, 280] on div "Decision" at bounding box center [120, 284] width 129 height 8
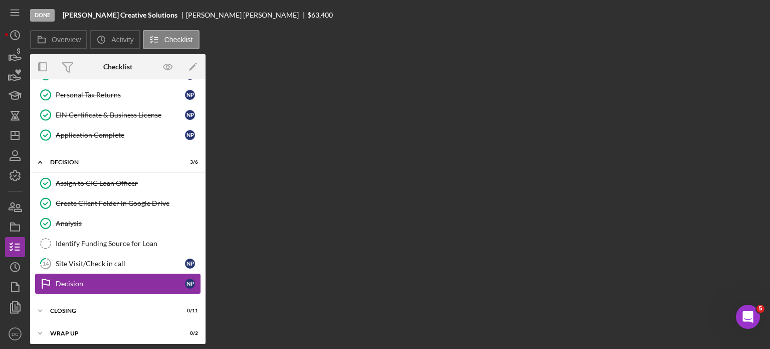
scroll to position [303, 0]
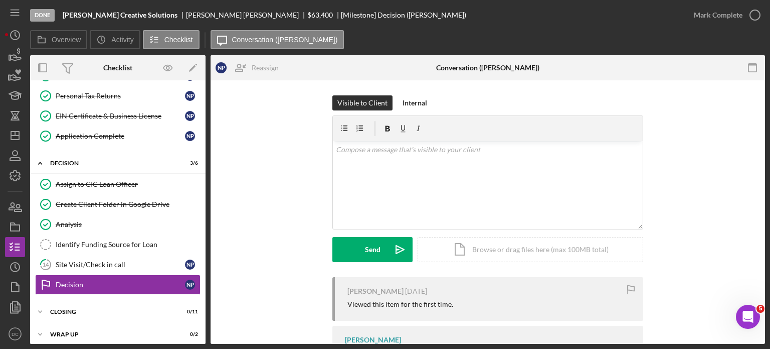
drag, startPoint x: 201, startPoint y: 233, endPoint x: 205, endPoint y: 161, distance: 72.3
click at [205, 161] on div "N P W P Icon/Expander APPLICATION REQUIREMENTS 16 / 16 Personal Information Per…" at bounding box center [118, 211] width 176 height 263
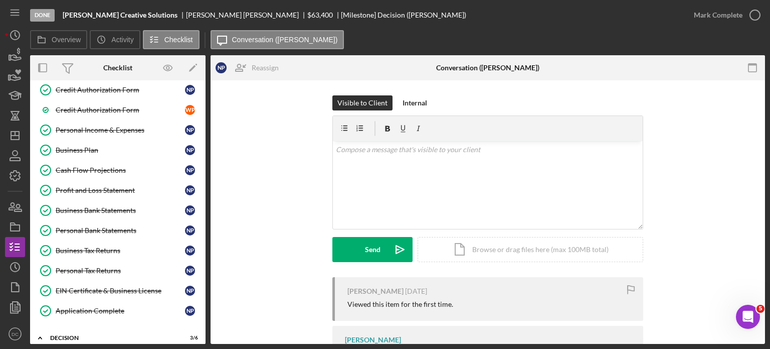
scroll to position [124, 0]
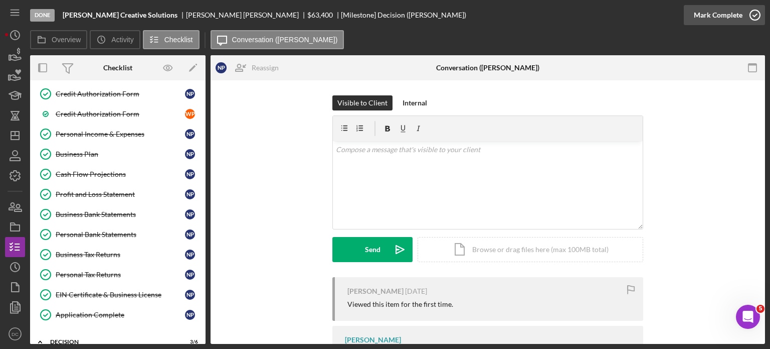
click at [751, 15] on icon "button" at bounding box center [755, 15] width 25 height 25
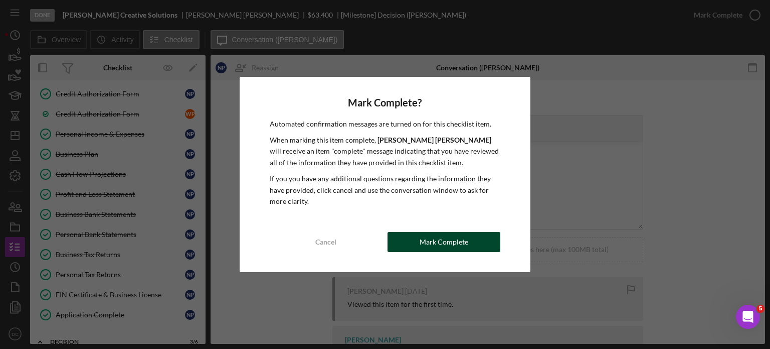
click at [464, 244] on div "Mark Complete" at bounding box center [444, 242] width 49 height 20
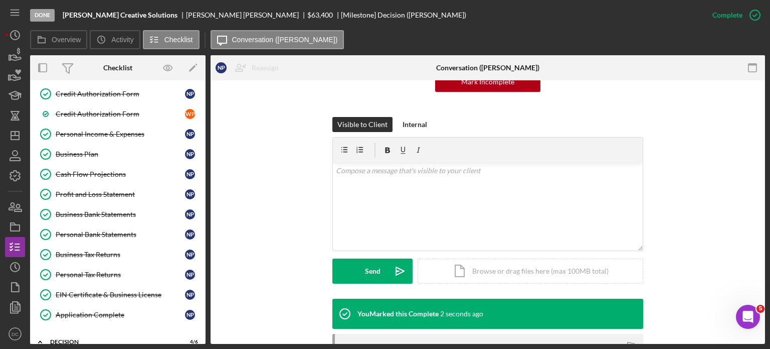
scroll to position [128, 0]
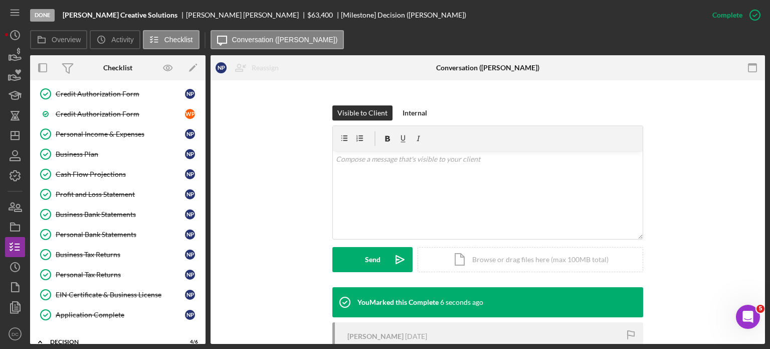
drag, startPoint x: 206, startPoint y: 200, endPoint x: 207, endPoint y: 255, distance: 55.2
click at [207, 255] on div "Overview Internal Workflow Stage Done Icon/Dropdown Arrow Archive (can unarchiv…" at bounding box center [397, 199] width 735 height 288
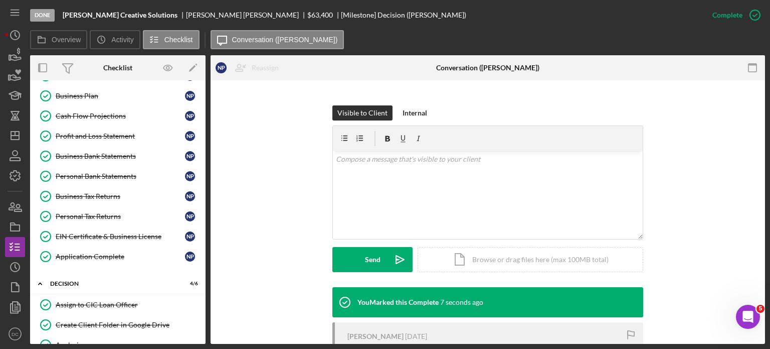
scroll to position [208, 0]
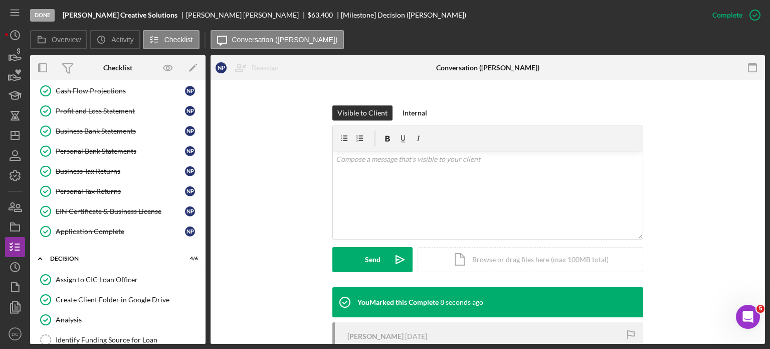
click at [206, 293] on div "Overview Internal Workflow Stage Done Icon/Dropdown Arrow Archive (can unarchiv…" at bounding box center [397, 199] width 735 height 288
drag, startPoint x: 199, startPoint y: 284, endPoint x: 203, endPoint y: 313, distance: 29.3
click at [203, 313] on div "N P W P Icon/Expander APPLICATION REQUIREMENTS 16 / 16 Personal Information Per…" at bounding box center [118, 211] width 176 height 263
click at [151, 282] on link "Assign to CIC Loan Officer Assign to CIC Loan Officer" at bounding box center [118, 279] width 166 height 20
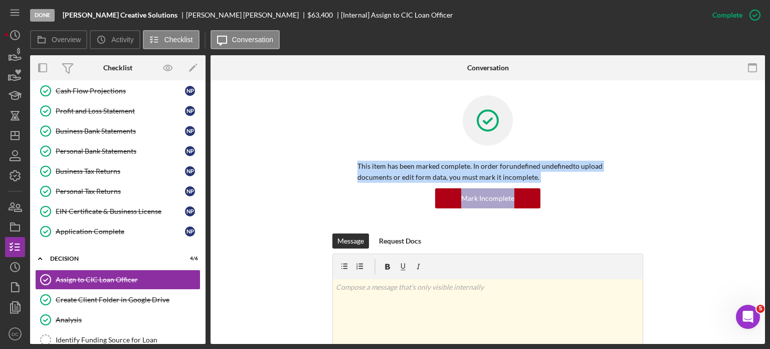
drag, startPoint x: 766, startPoint y: 126, endPoint x: 770, endPoint y: 187, distance: 60.8
click at [770, 187] on div "Done [PERSON_NAME] Creative Solutions [PERSON_NAME] $63,400 [Internal] Assign t…" at bounding box center [385, 174] width 770 height 349
click at [736, 223] on div "This item has been marked complete. In order for undefined undefined to upload …" at bounding box center [488, 164] width 525 height 138
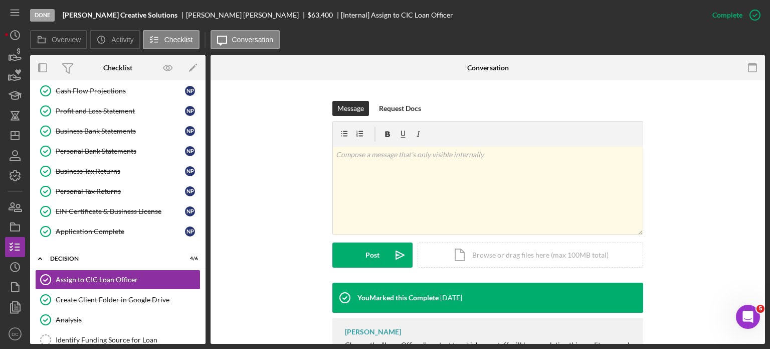
scroll to position [176, 0]
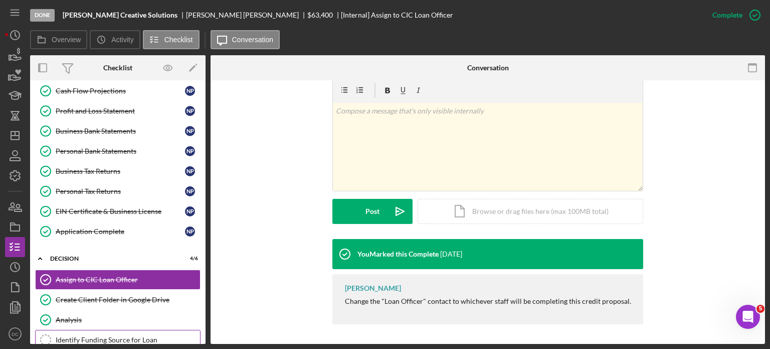
click at [117, 336] on div "Identify Funding Source for Loan" at bounding box center [128, 340] width 144 height 8
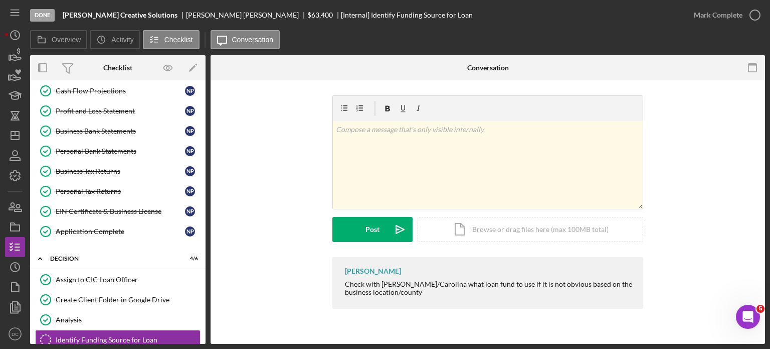
drag, startPoint x: 206, startPoint y: 267, endPoint x: 204, endPoint y: 322, distance: 55.2
click at [204, 322] on div "Overview Internal Workflow Stage Done Icon/Dropdown Arrow Archive (can unarchiv…" at bounding box center [397, 199] width 735 height 288
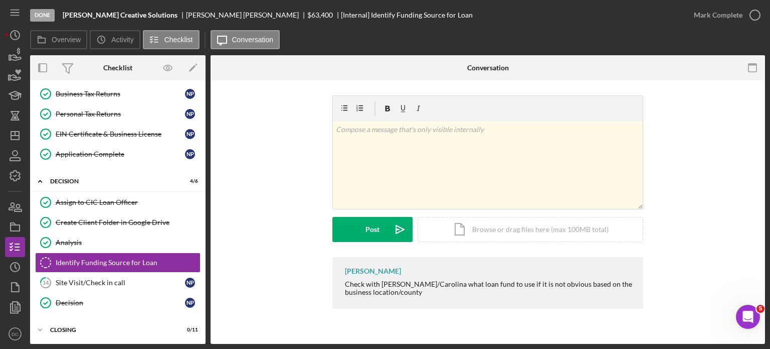
scroll to position [303, 0]
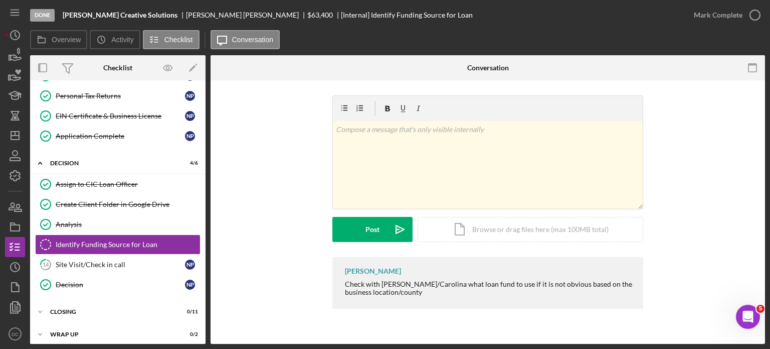
click at [150, 294] on div "N P W P Icon/Expander APPLICATION REQUIREMENTS 16 / 16 Personal Information Per…" at bounding box center [118, 63] width 176 height 562
click at [141, 316] on div "Icon/Expander CLOSING 0 / 11" at bounding box center [118, 312] width 176 height 20
click at [138, 308] on div "CLOSING" at bounding box center [121, 311] width 143 height 6
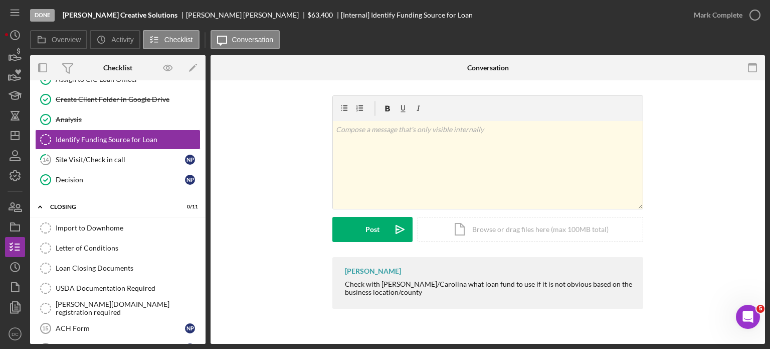
scroll to position [410, 0]
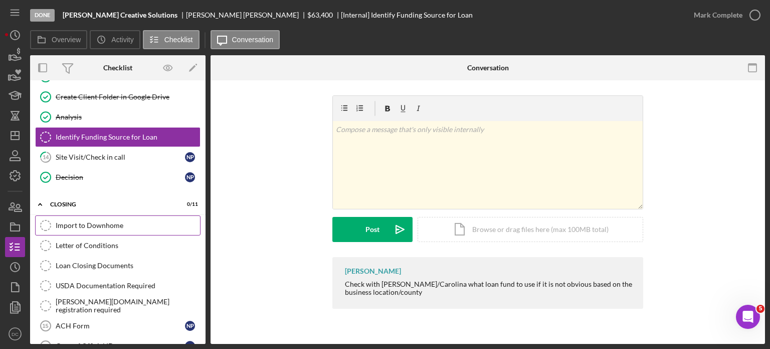
click at [146, 224] on link "Import to Downhome Import to Downhome" at bounding box center [118, 225] width 166 height 20
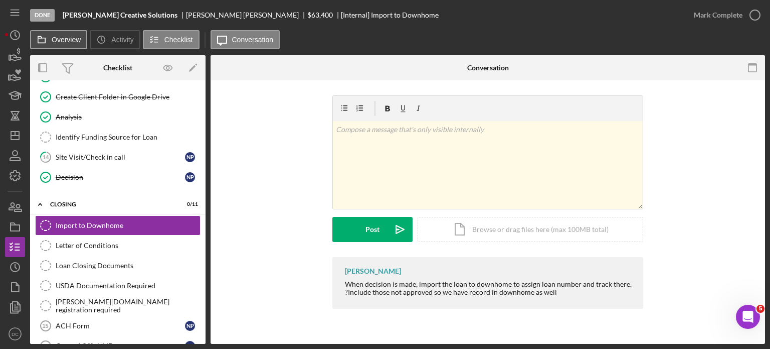
click at [66, 42] on label "Overview" at bounding box center [66, 40] width 29 height 8
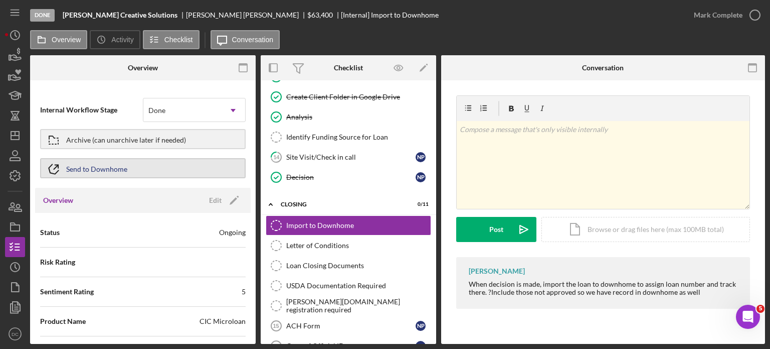
click at [106, 166] on div "Send to Downhome" at bounding box center [96, 168] width 61 height 18
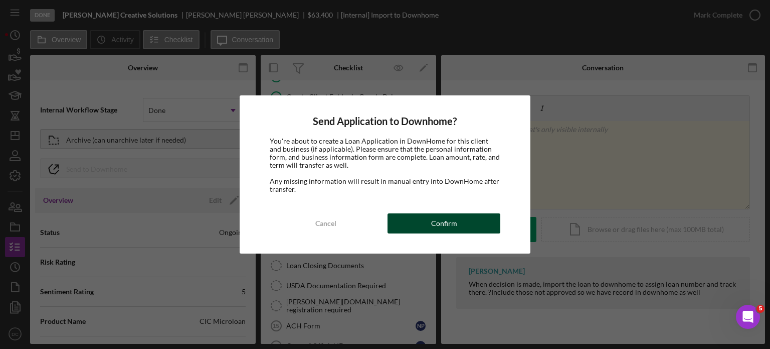
click at [436, 224] on div "Confirm" at bounding box center [444, 223] width 26 height 20
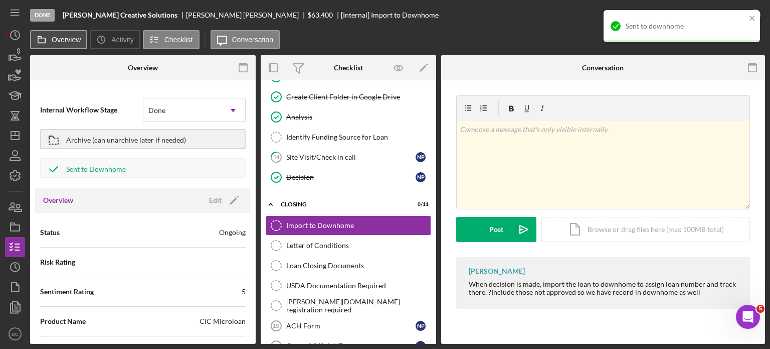
click at [78, 43] on label "Overview" at bounding box center [66, 40] width 29 height 8
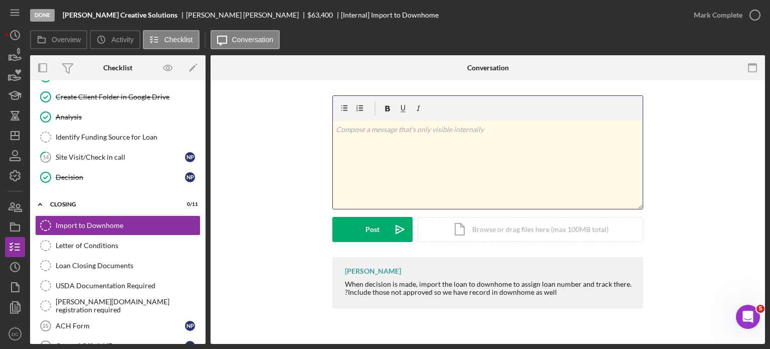
click at [427, 184] on div "v Color teal Color pink Remove color Add row above Add row below Add column bef…" at bounding box center [488, 165] width 310 height 88
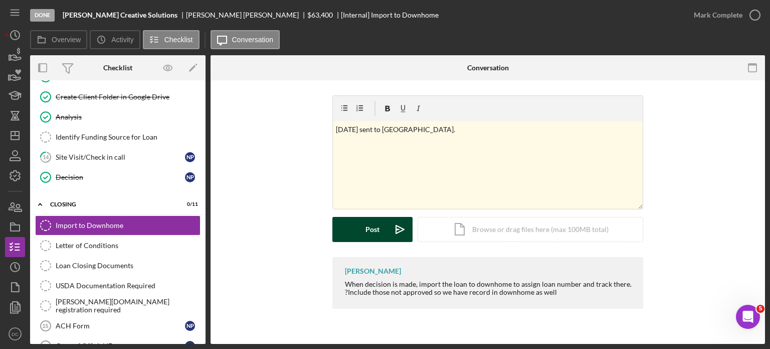
drag, startPoint x: 385, startPoint y: 219, endPoint x: 402, endPoint y: 234, distance: 23.1
drag, startPoint x: 402, startPoint y: 234, endPoint x: 453, endPoint y: 239, distance: 51.4
click at [453, 239] on div "Icon/Document Browse or drag files here (max 100MB total) Tap to choose files o…" at bounding box center [531, 229] width 226 height 25
click at [369, 227] on div "Post" at bounding box center [373, 229] width 14 height 25
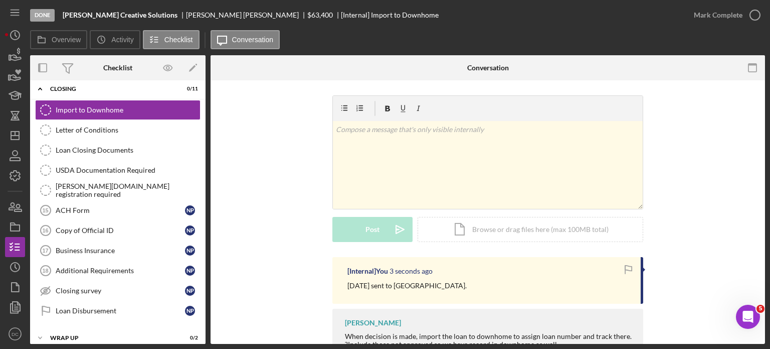
scroll to position [527, 0]
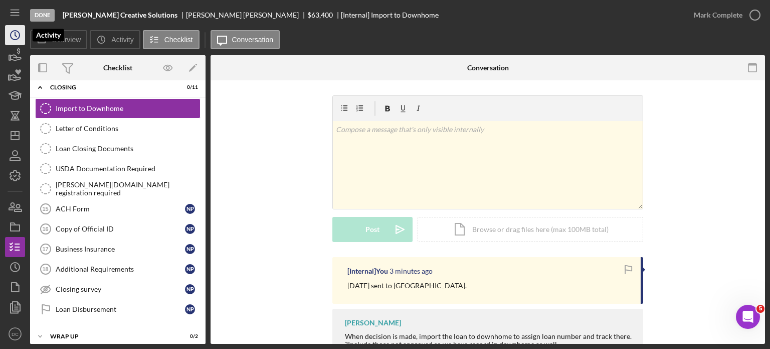
click at [16, 26] on icon "Icon/History" at bounding box center [15, 35] width 25 height 25
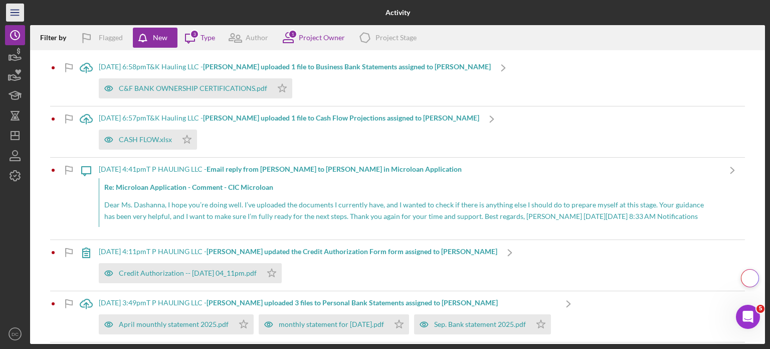
click at [15, 20] on icon "Icon/Menu" at bounding box center [15, 13] width 23 height 23
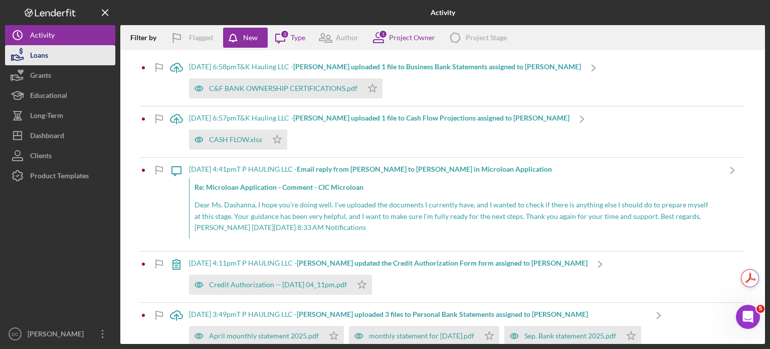
click at [44, 61] on div "Loans" at bounding box center [39, 56] width 18 height 23
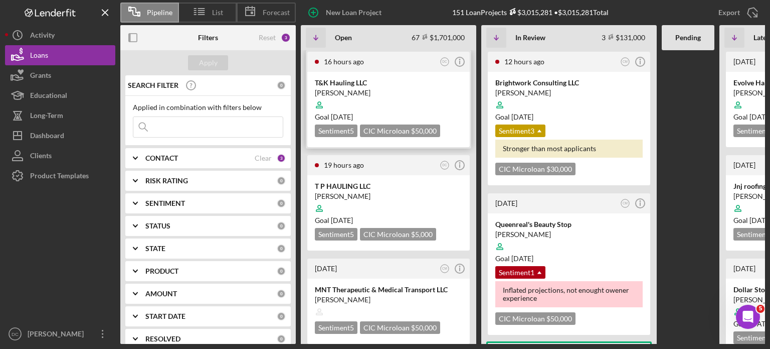
click at [413, 94] on div "[PERSON_NAME]" at bounding box center [388, 93] width 147 height 10
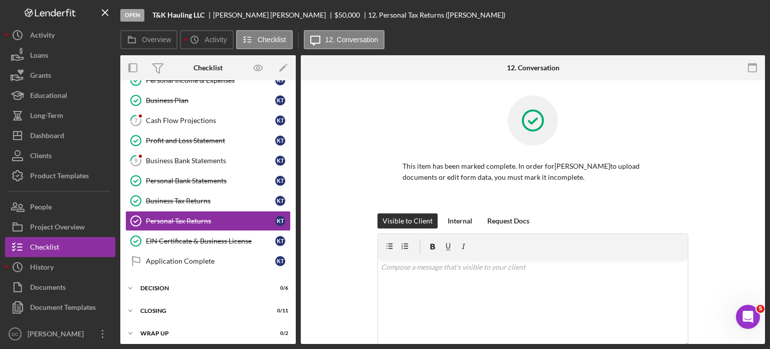
scroll to position [116, 0]
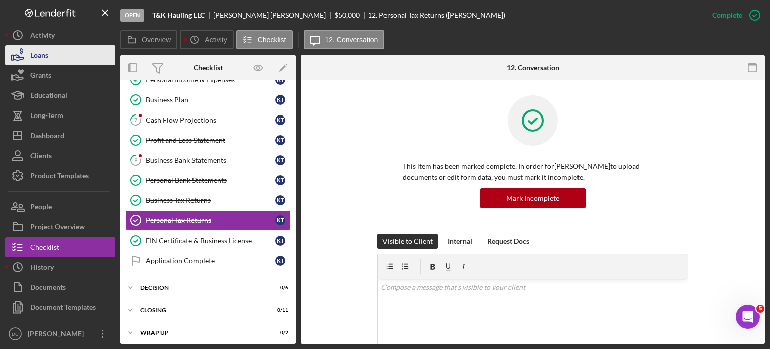
click at [23, 62] on icon "button" at bounding box center [17, 55] width 25 height 25
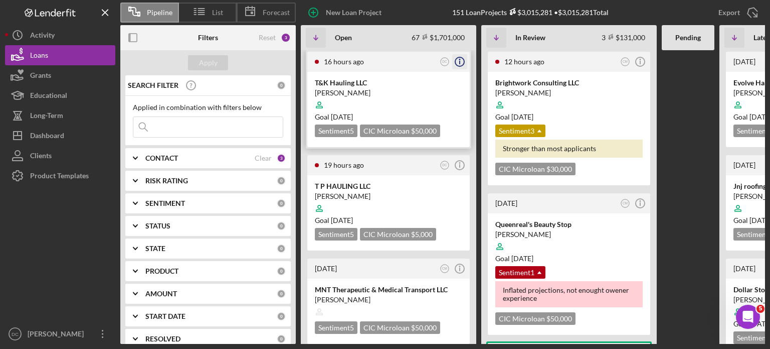
click at [456, 61] on circle "button" at bounding box center [459, 61] width 9 height 9
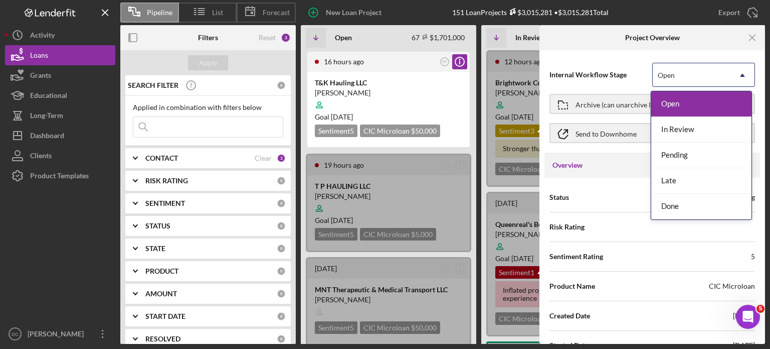
click at [736, 86] on icon "Icon/Dropdown Arrow" at bounding box center [743, 75] width 24 height 24
click at [702, 127] on div "In Review" at bounding box center [702, 130] width 100 height 26
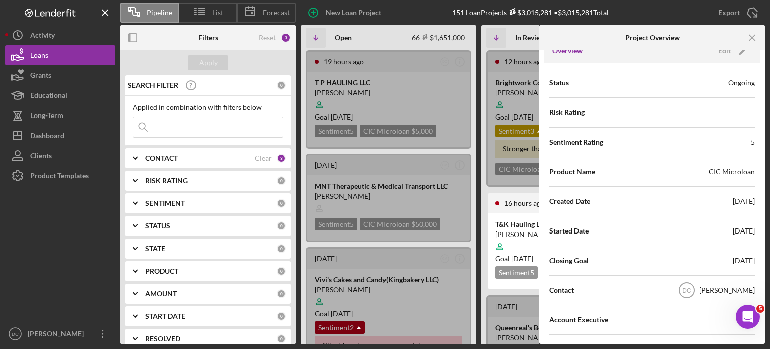
scroll to position [116, 0]
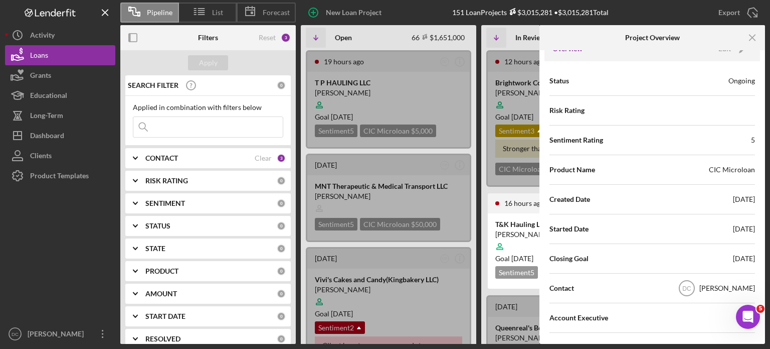
click at [708, 136] on div "Sentiment Rating 5" at bounding box center [653, 139] width 206 height 25
click at [726, 51] on div "Edit" at bounding box center [725, 48] width 13 height 15
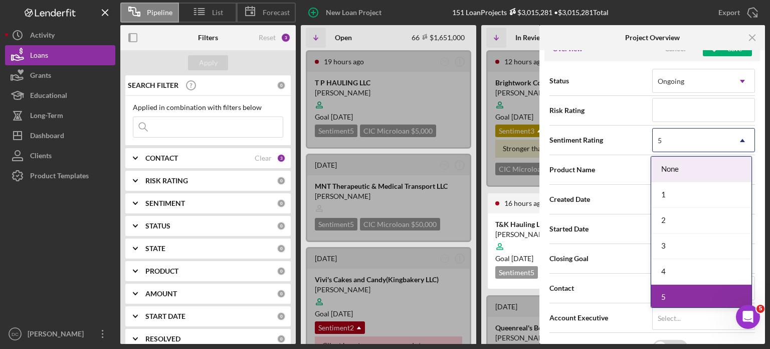
click at [698, 151] on div "5" at bounding box center [692, 140] width 78 height 23
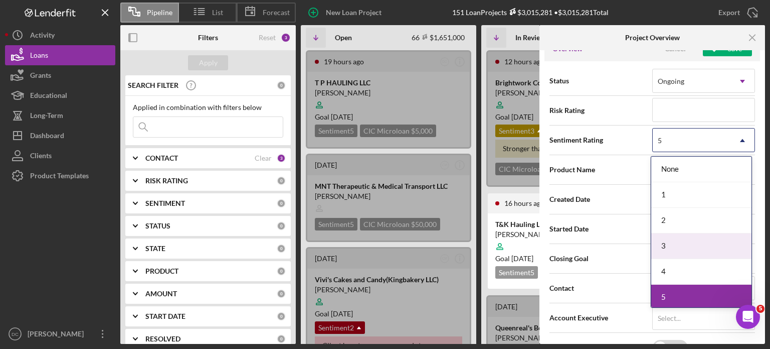
click at [668, 239] on div "3" at bounding box center [702, 246] width 100 height 26
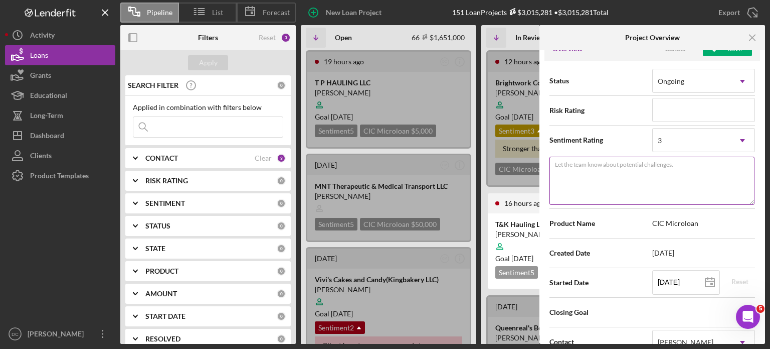
click at [704, 194] on textarea "Let the team know about potential challenges." at bounding box center [652, 180] width 205 height 48
click at [705, 148] on div "3" at bounding box center [692, 140] width 78 height 23
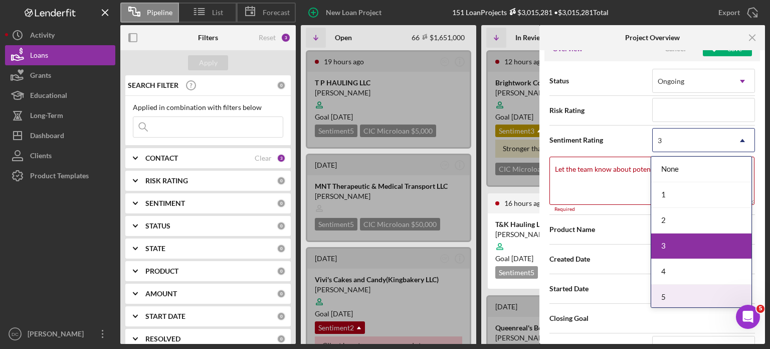
click at [669, 286] on div "5" at bounding box center [702, 297] width 100 height 26
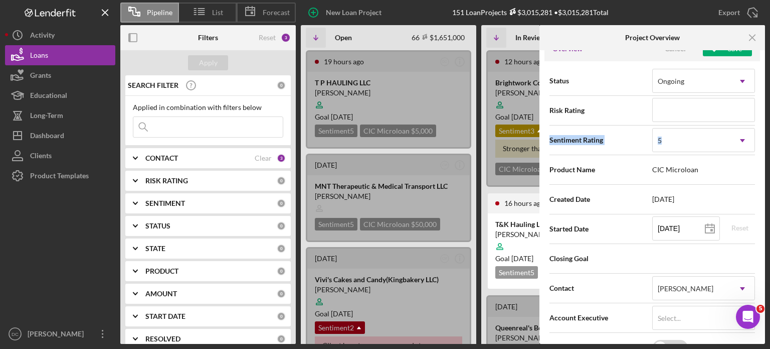
drag, startPoint x: 762, startPoint y: 105, endPoint x: 766, endPoint y: 132, distance: 27.4
click at [766, 132] on div "Pipeline List Forecast New Loan Project 151 Loan Projects $3,015,281 • $3,015,2…" at bounding box center [385, 174] width 770 height 349
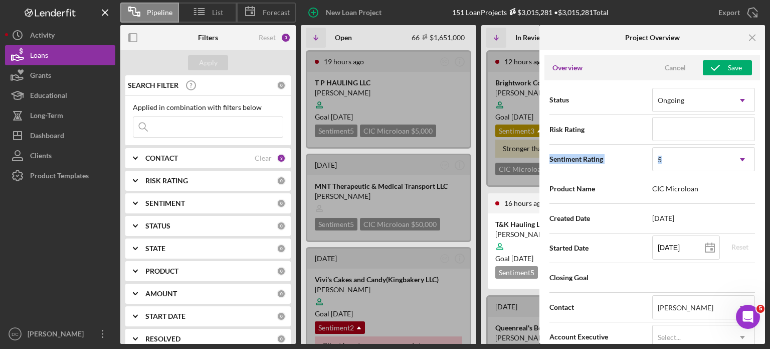
scroll to position [0, 0]
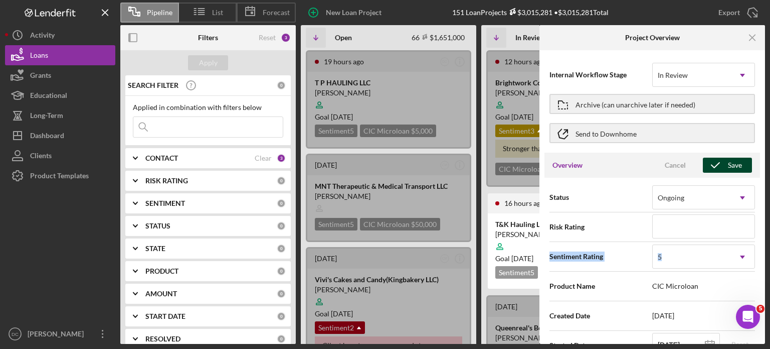
click at [722, 165] on icon "button" at bounding box center [715, 164] width 25 height 25
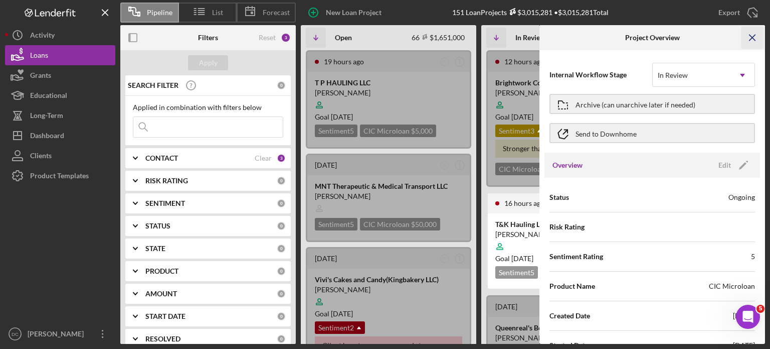
click at [753, 34] on icon "Icon/Menu Close" at bounding box center [753, 38] width 23 height 23
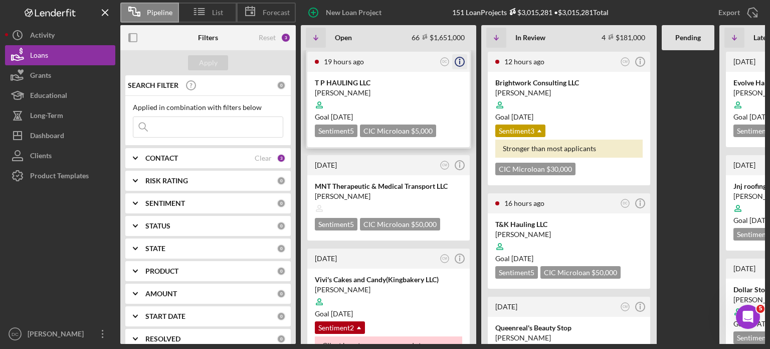
click at [461, 62] on icon "Icon/Info" at bounding box center [459, 61] width 25 height 25
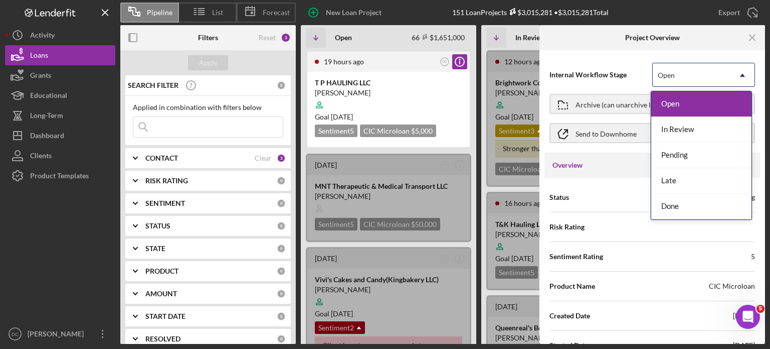
click at [693, 79] on div "Open" at bounding box center [692, 75] width 78 height 23
click at [680, 127] on div "In Review" at bounding box center [702, 130] width 100 height 26
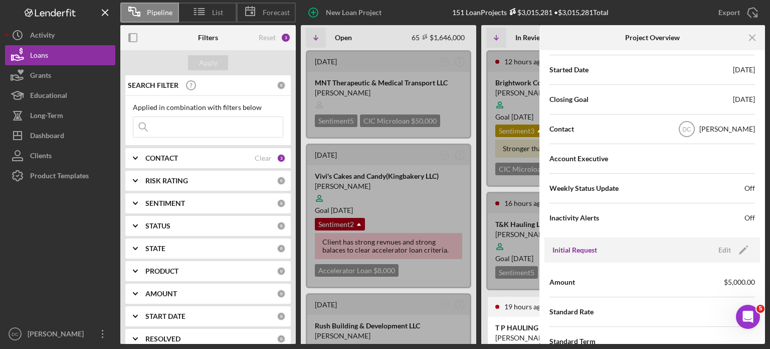
scroll to position [268, 0]
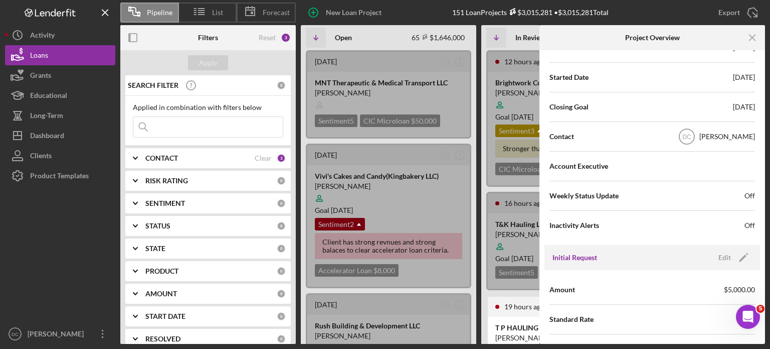
click at [743, 107] on div "[DATE]" at bounding box center [744, 107] width 22 height 10
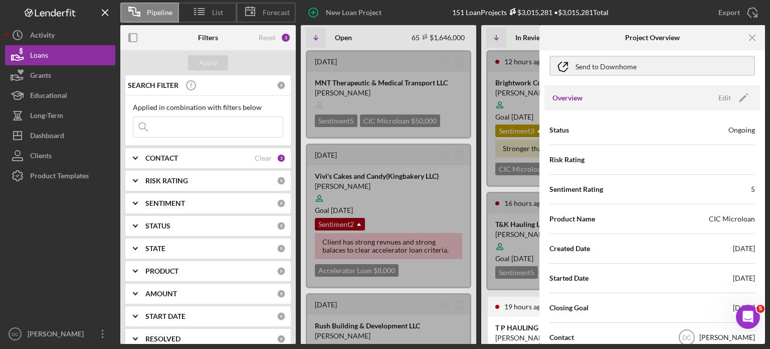
scroll to position [50, 0]
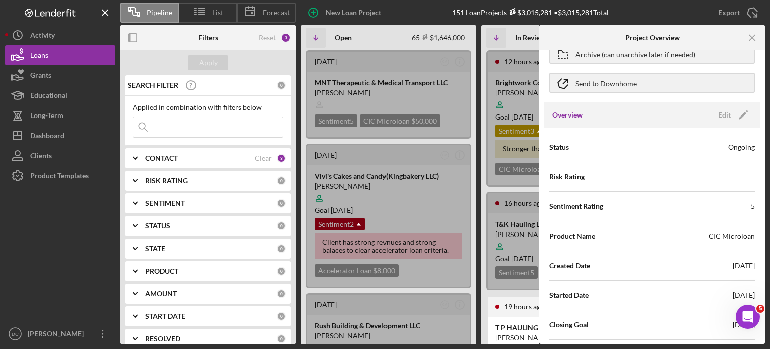
click at [742, 107] on div "Edit Icon/Edit" at bounding box center [733, 114] width 40 height 15
click at [740, 116] on icon "Icon/Edit" at bounding box center [743, 114] width 25 height 25
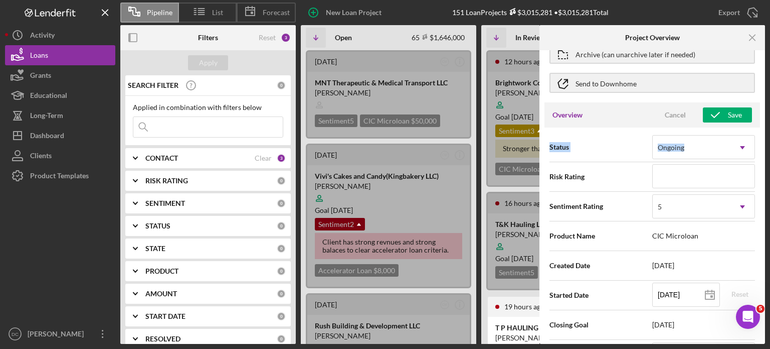
drag, startPoint x: 765, startPoint y: 111, endPoint x: 764, endPoint y: 134, distance: 23.6
click at [764, 134] on div "Pipeline List Forecast New Loan Project 151 Loan Projects $3,015,281 • $3,015,2…" at bounding box center [385, 174] width 770 height 349
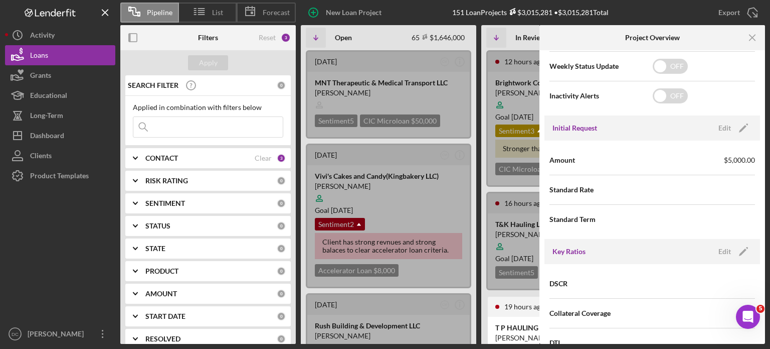
scroll to position [401, 0]
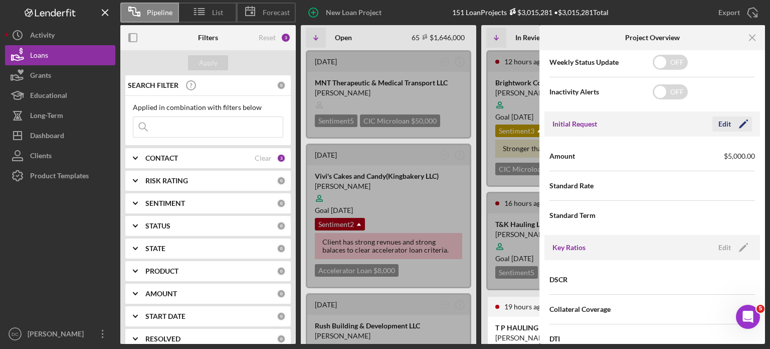
click at [725, 122] on div "Edit" at bounding box center [725, 123] width 13 height 15
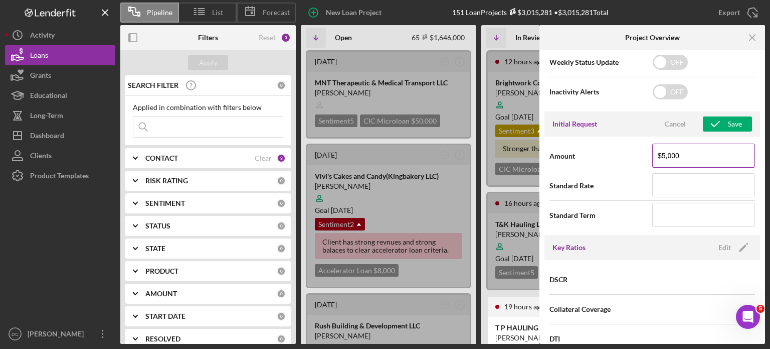
click at [714, 146] on input "$5,000" at bounding box center [704, 155] width 103 height 24
click at [672, 175] on input at bounding box center [704, 185] width 103 height 24
click at [657, 208] on input at bounding box center [704, 215] width 103 height 24
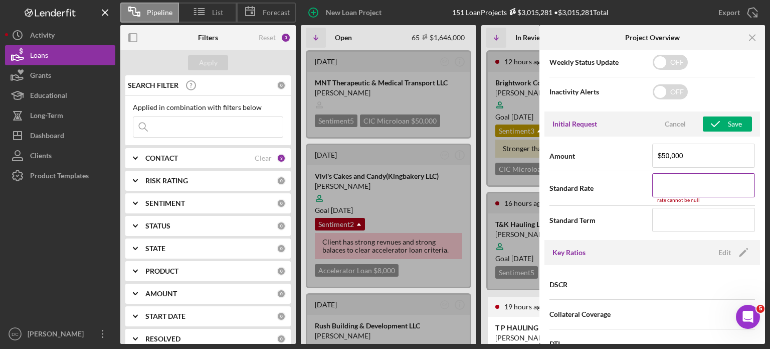
click at [675, 182] on input at bounding box center [704, 185] width 103 height 24
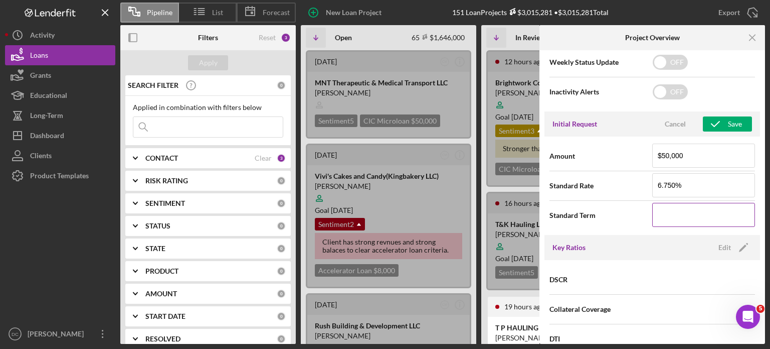
click at [719, 216] on input at bounding box center [704, 215] width 103 height 24
drag, startPoint x: 766, startPoint y: 191, endPoint x: 766, endPoint y: 199, distance: 8.0
click at [766, 199] on div "Pipeline List Forecast New Loan Project 151 Loan Projects $3,015,281 • $3,015,2…" at bounding box center [385, 174] width 770 height 349
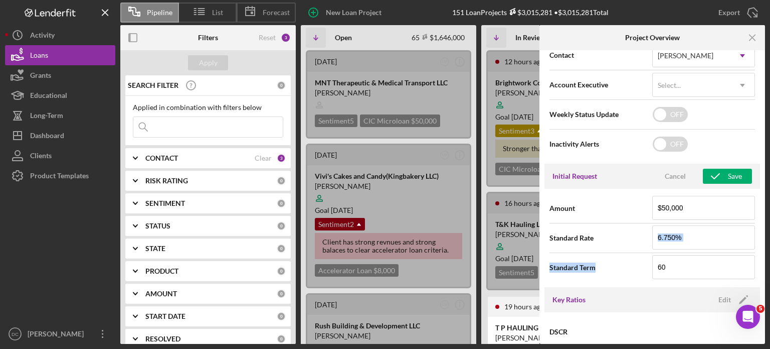
scroll to position [328, 0]
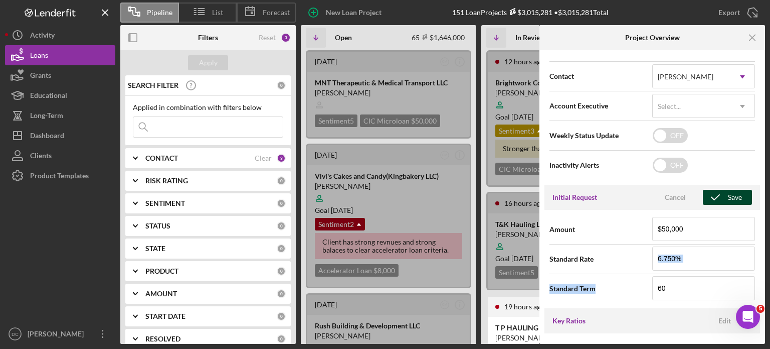
click at [728, 194] on div "Save" at bounding box center [735, 197] width 14 height 15
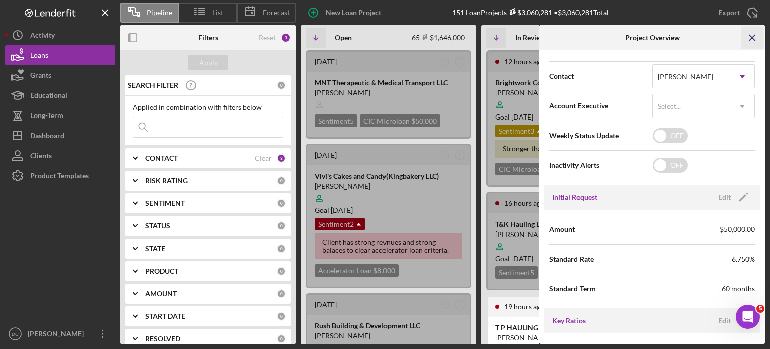
click at [754, 36] on line "button" at bounding box center [753, 38] width 6 height 6
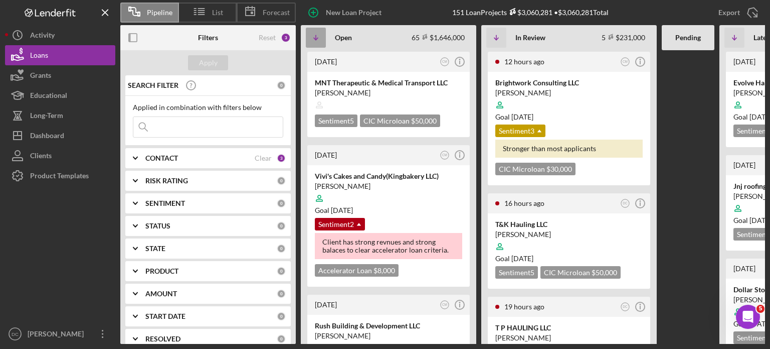
click at [320, 46] on icon "Icon/Table Sort Arrow" at bounding box center [316, 38] width 20 height 20
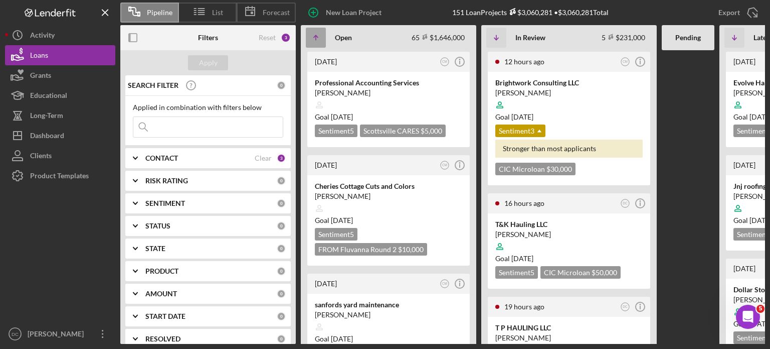
click at [320, 46] on icon "Icon/Table Sort Arrow" at bounding box center [316, 38] width 20 height 20
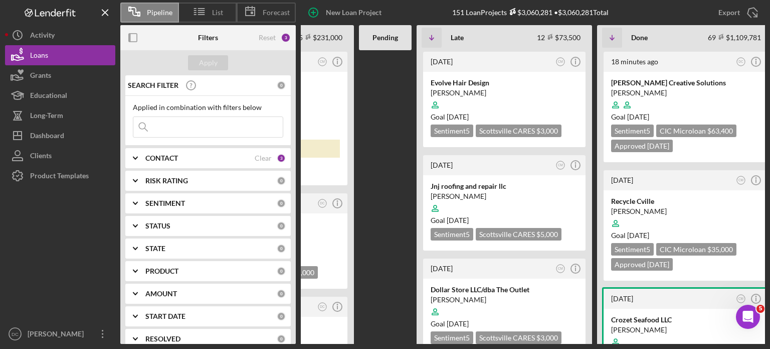
scroll to position [0, 315]
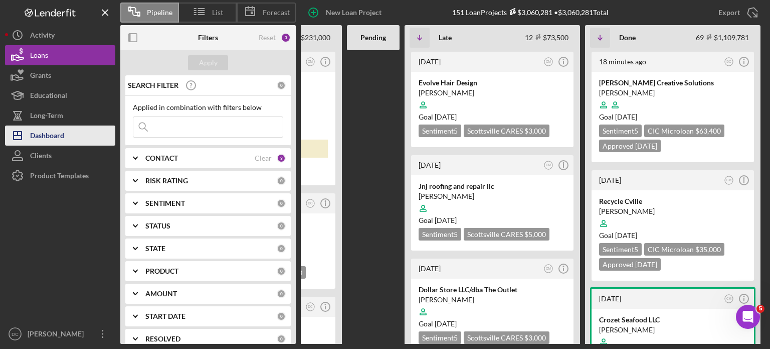
click at [54, 130] on div "Dashboard" at bounding box center [47, 136] width 34 height 23
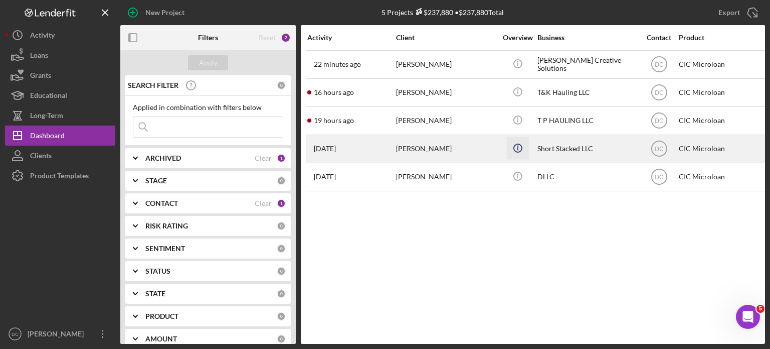
click at [516, 150] on icon "Icon/Info" at bounding box center [518, 147] width 23 height 23
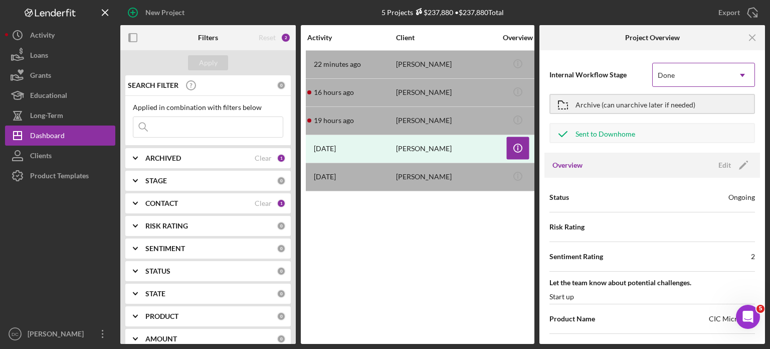
click at [709, 68] on div "Done" at bounding box center [692, 75] width 78 height 23
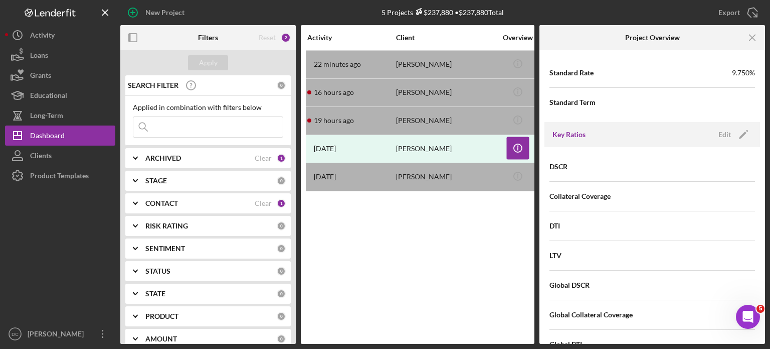
scroll to position [698, 0]
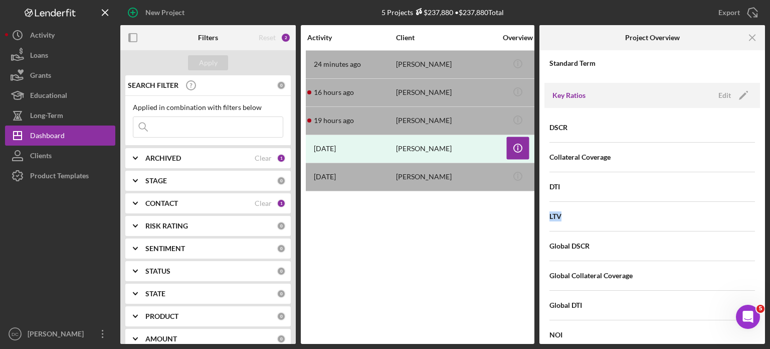
drag, startPoint x: 765, startPoint y: 178, endPoint x: 763, endPoint y: 208, distance: 30.7
click at [763, 208] on div "New Project 5 Projects $237,880 • $237,880 Total Export Icon/Export Filters Res…" at bounding box center [385, 174] width 770 height 349
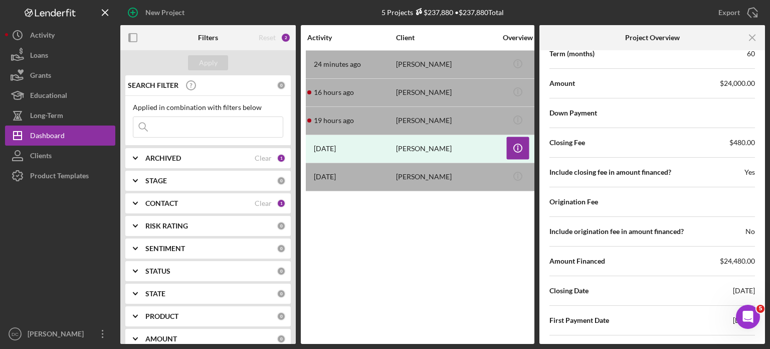
scroll to position [1607, 0]
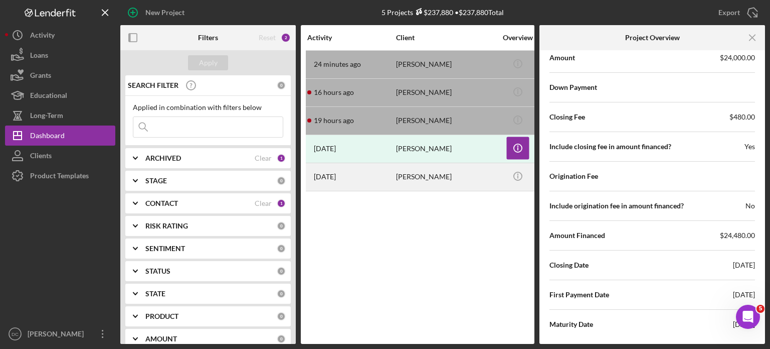
click at [472, 182] on div "[PERSON_NAME]" at bounding box center [446, 177] width 100 height 27
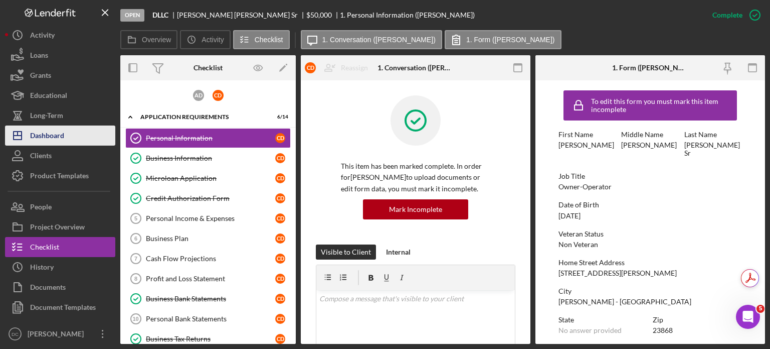
click at [40, 132] on div "Dashboard" at bounding box center [47, 136] width 34 height 23
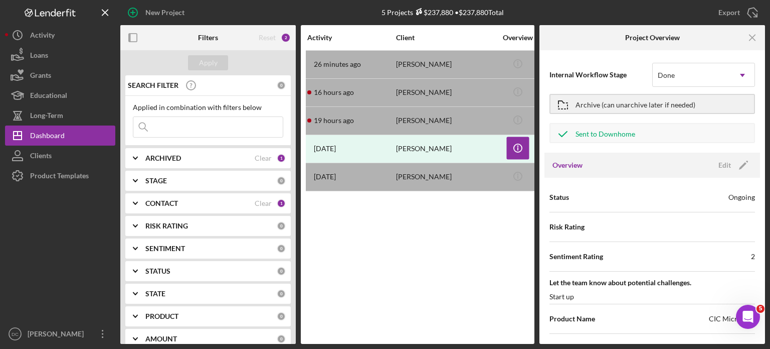
drag, startPoint x: 767, startPoint y: 75, endPoint x: 767, endPoint y: 88, distance: 13.0
click at [767, 88] on div "New Project 5 Projects $237,880 • $237,880 Total Export Icon/Export Filters Res…" at bounding box center [385, 174] width 770 height 349
drag, startPoint x: 718, startPoint y: 101, endPoint x: 519, endPoint y: 198, distance: 221.4
click at [519, 198] on div "Filters Reset 2 Apply SEARCH FILTER 0 Applied in combination with filters below…" at bounding box center [442, 184] width 645 height 319
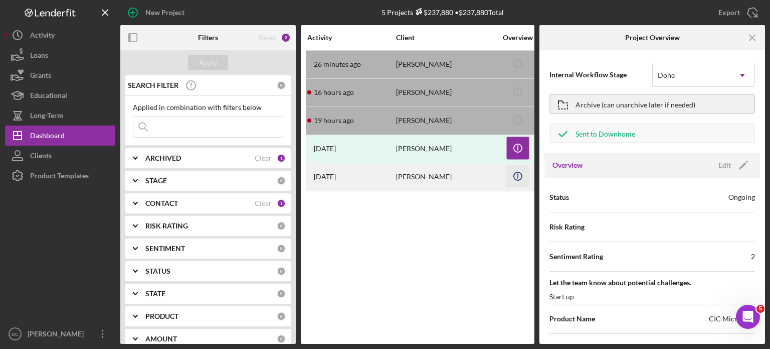
click at [518, 179] on icon "Icon/Info" at bounding box center [518, 176] width 23 height 23
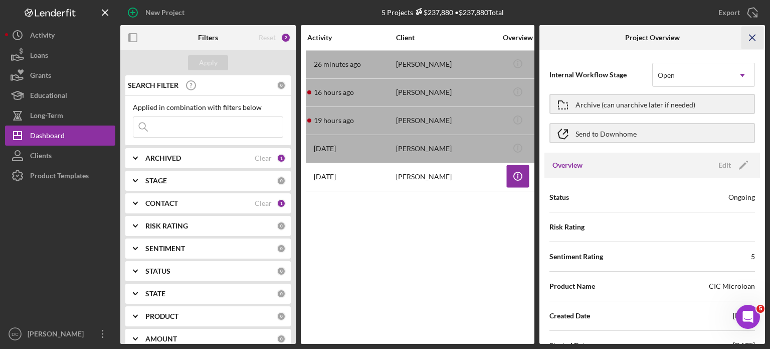
click at [749, 36] on icon "Icon/Menu Close" at bounding box center [753, 38] width 23 height 23
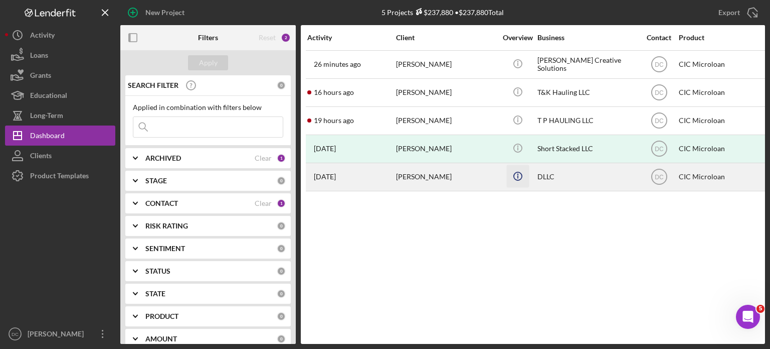
click at [516, 173] on icon "Icon/Info" at bounding box center [518, 176] width 23 height 23
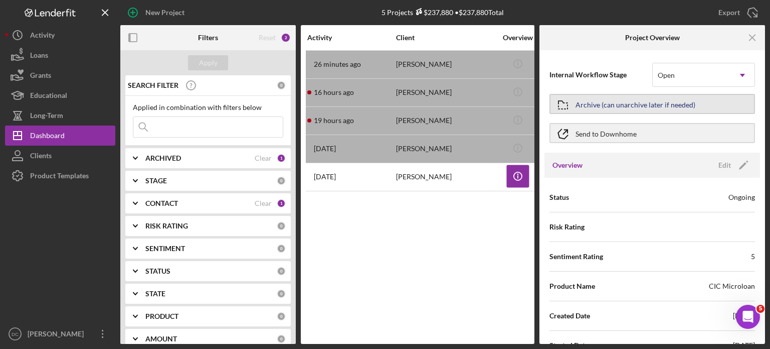
click at [604, 109] on div "Archive (can unarchive later if needed)" at bounding box center [636, 104] width 120 height 18
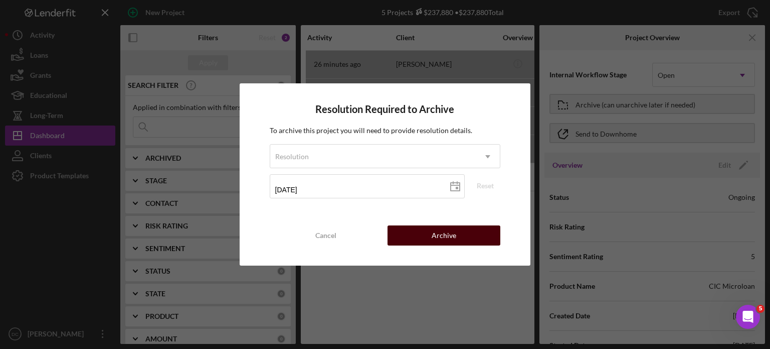
click at [439, 238] on div "Archive" at bounding box center [444, 235] width 25 height 20
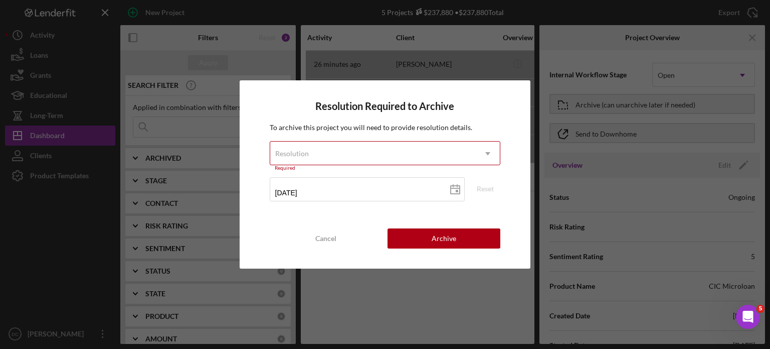
click at [465, 161] on div "Resolution" at bounding box center [373, 153] width 206 height 23
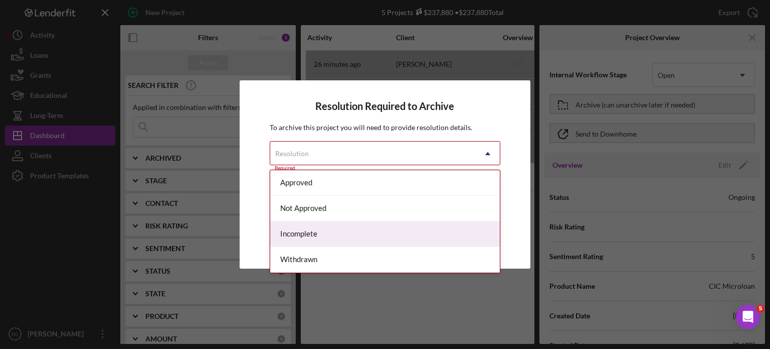
click at [396, 230] on div "Incomplete" at bounding box center [385, 234] width 230 height 26
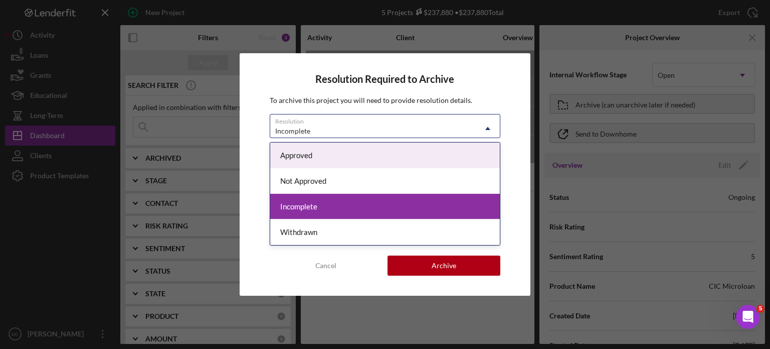
click at [473, 130] on div "Incomplete" at bounding box center [373, 130] width 206 height 23
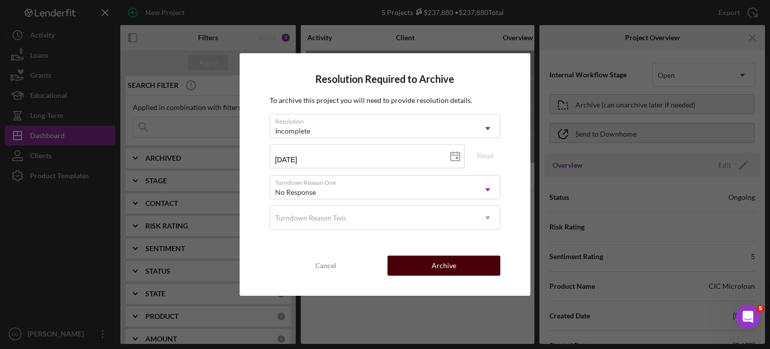
click at [425, 266] on button "Archive" at bounding box center [444, 265] width 113 height 20
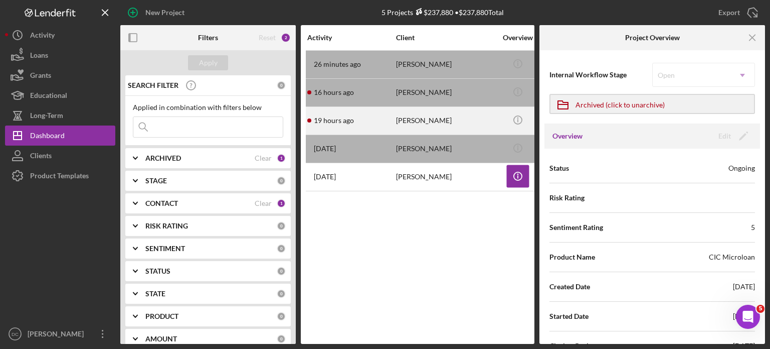
drag, startPoint x: 351, startPoint y: 193, endPoint x: 324, endPoint y: 114, distance: 83.8
click at [324, 114] on div "19 hours ago [PERSON_NAME]" at bounding box center [351, 120] width 88 height 27
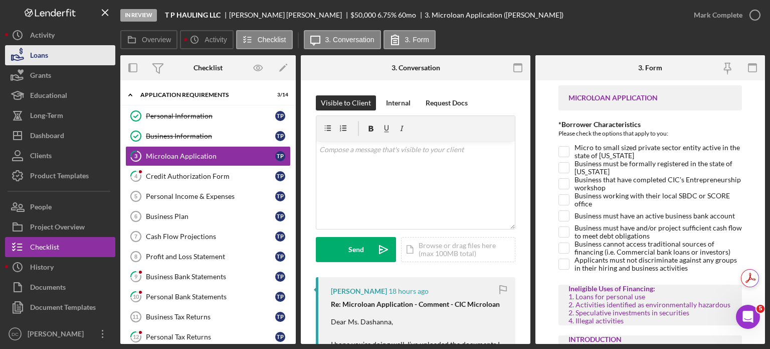
click at [41, 52] on div "Loans" at bounding box center [39, 56] width 18 height 23
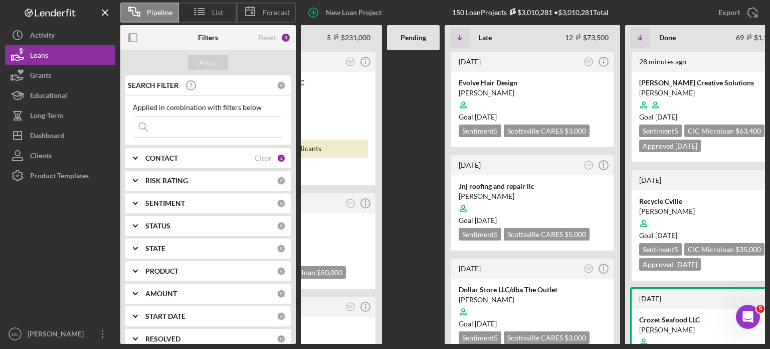
scroll to position [0, 315]
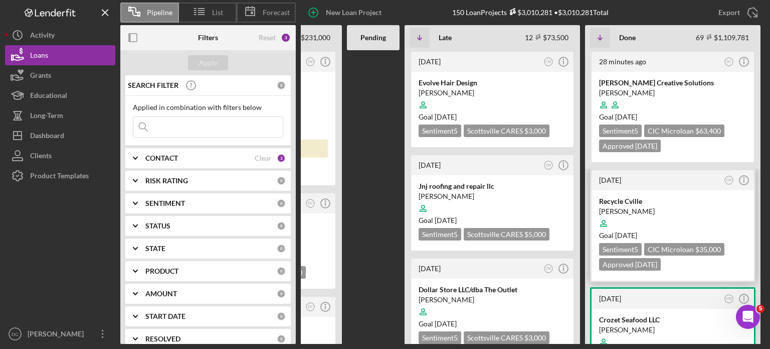
click at [626, 192] on div "Recycle Cville [PERSON_NAME] Goal [DATE] Sentiment 5 CIC Microloan $35,000 Appr…" at bounding box center [673, 235] width 163 height 90
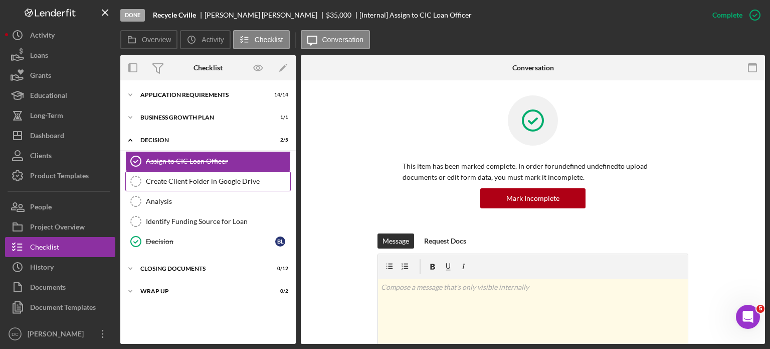
click at [234, 179] on div "Create Client Folder in Google Drive" at bounding box center [218, 181] width 144 height 8
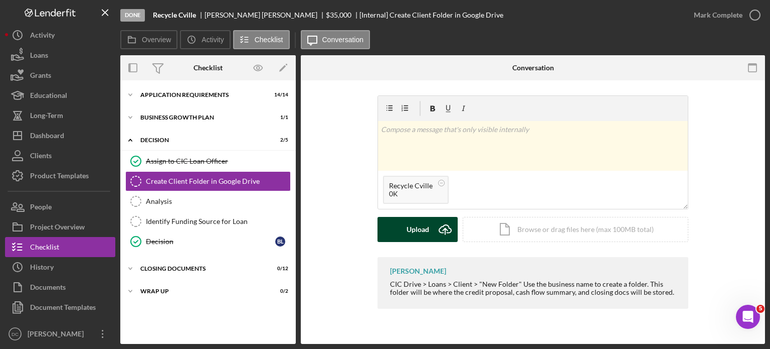
click at [426, 232] on div "Upload" at bounding box center [418, 229] width 23 height 25
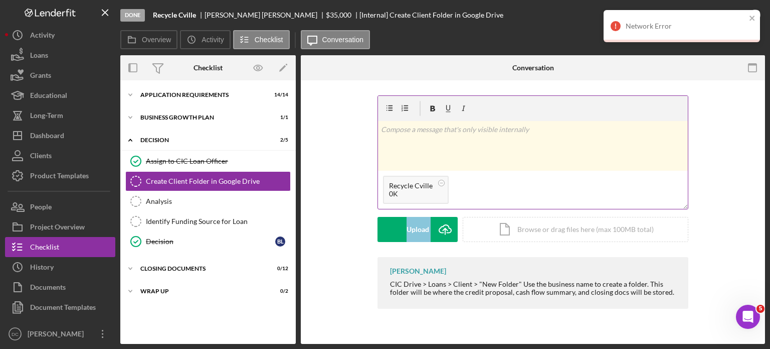
drag, startPoint x: 496, startPoint y: 234, endPoint x: 475, endPoint y: 197, distance: 42.9
click at [475, 197] on form "v Color teal Color pink Remove color Add row above Add row below Add column bef…" at bounding box center [533, 168] width 311 height 146
click at [437, 184] on icon at bounding box center [441, 183] width 13 height 13
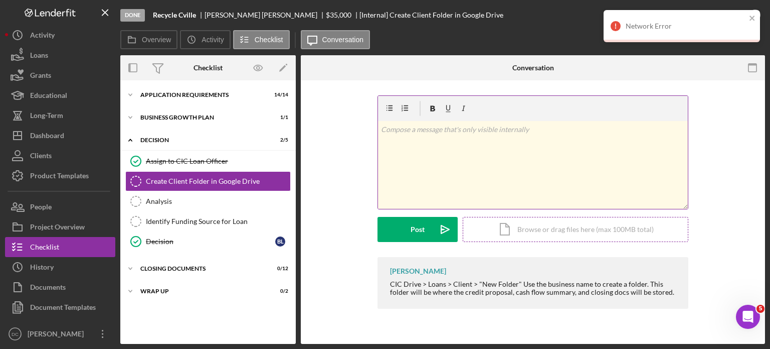
click at [516, 225] on div "Icon/Document Browse or drag files here (max 100MB total) Tap to choose files o…" at bounding box center [576, 229] width 226 height 25
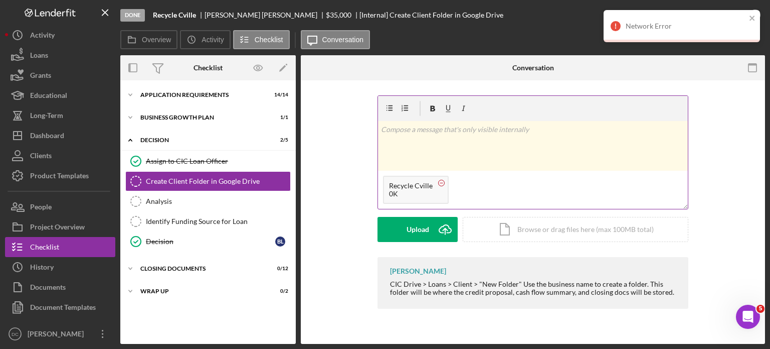
click at [441, 186] on icon at bounding box center [441, 183] width 13 height 13
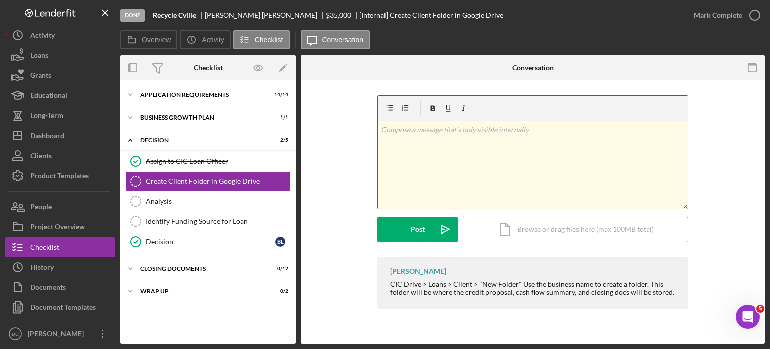
click at [500, 232] on div "Icon/Document Browse or drag files here (max 100MB total) Tap to choose files o…" at bounding box center [576, 229] width 226 height 25
click at [548, 162] on div "v Color teal Color pink Remove color Add row above Add row below Add column bef…" at bounding box center [533, 165] width 310 height 88
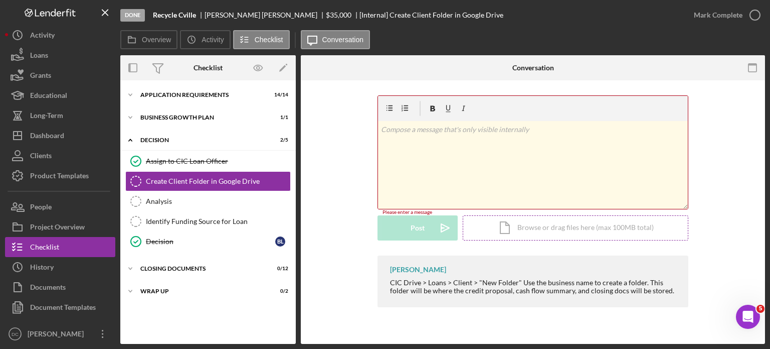
click at [482, 219] on div "Icon/Document Browse or drag files here (max 100MB total) Tap to choose files o…" at bounding box center [576, 227] width 226 height 25
click at [459, 169] on div "v Color teal Color pink Remove color Add row above Add row below Add column bef…" at bounding box center [533, 165] width 310 height 88
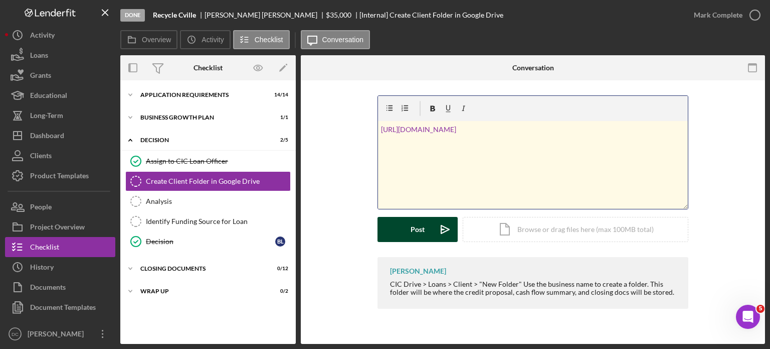
click at [426, 221] on button "Post Icon/icon-invite-send" at bounding box center [418, 229] width 80 height 25
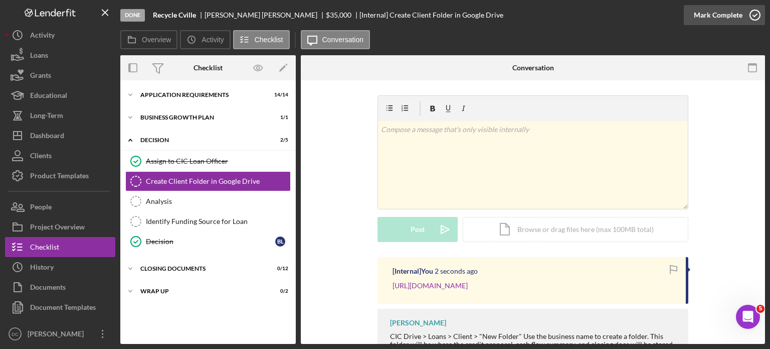
click at [756, 19] on icon "button" at bounding box center [755, 15] width 25 height 25
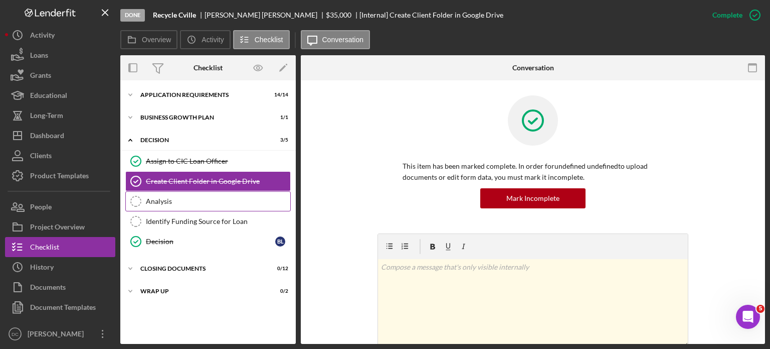
click at [163, 202] on div "Analysis" at bounding box center [218, 201] width 144 height 8
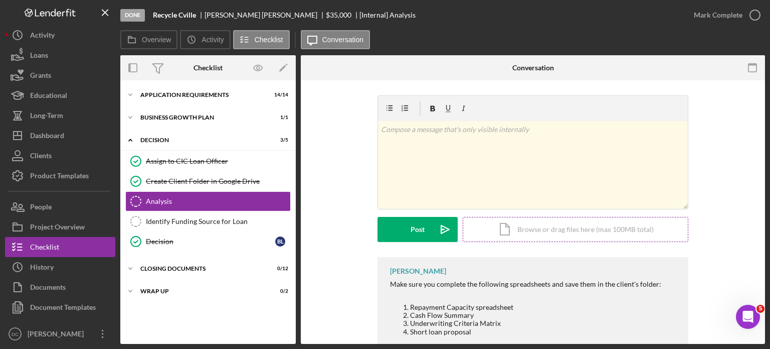
click at [490, 222] on div "Icon/Document Browse or drag files here (max 100MB total) Tap to choose files o…" at bounding box center [576, 229] width 226 height 25
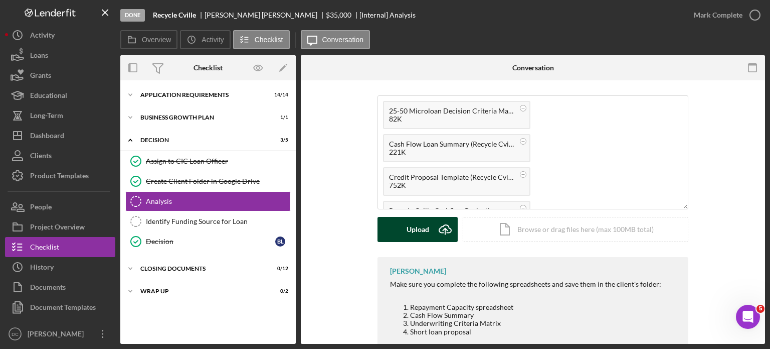
click at [423, 227] on div "Upload" at bounding box center [418, 229] width 23 height 25
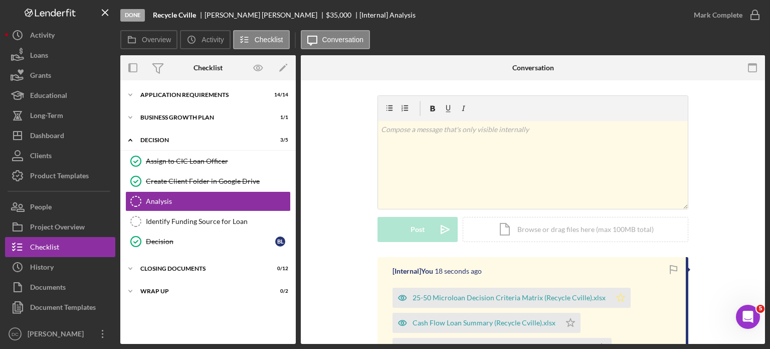
click at [618, 297] on icon "Icon/Star" at bounding box center [621, 297] width 20 height 20
click at [755, 10] on circle "button" at bounding box center [755, 15] width 10 height 10
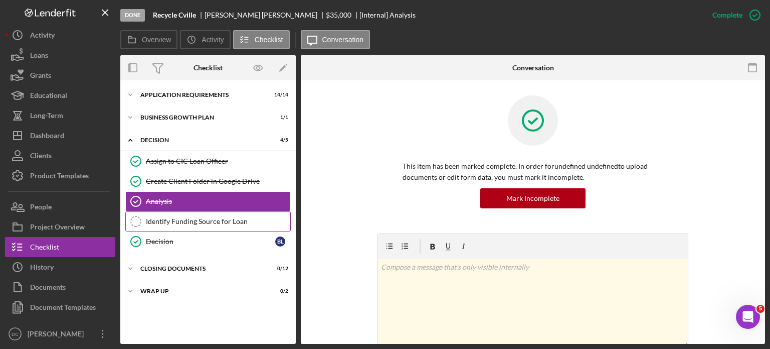
click at [166, 227] on link "Identify Funding Source for Loan Identify Funding Source for Loan" at bounding box center [208, 221] width 166 height 20
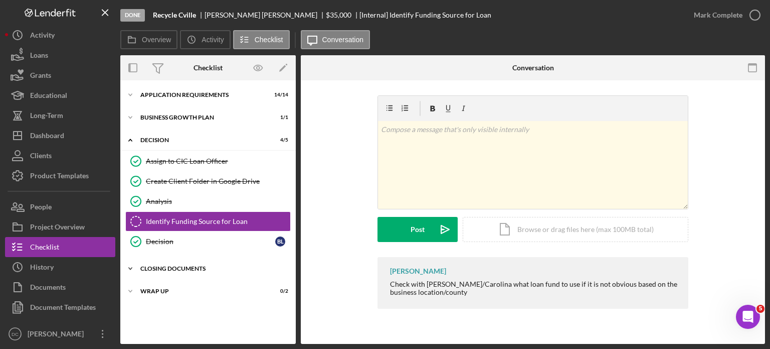
click at [161, 261] on div "Icon/Expander CLOSING DOCUMENTS 0 / 12" at bounding box center [208, 268] width 176 height 20
drag, startPoint x: 297, startPoint y: 204, endPoint x: 289, endPoint y: 140, distance: 64.7
click at [289, 140] on div "Overview Internal Workflow Stage Done Icon/Dropdown Arrow Archive (can unarchiv…" at bounding box center [442, 199] width 645 height 288
click at [291, 113] on div "Icon/Expander Business Growth Plan 1 / 1" at bounding box center [208, 117] width 176 height 20
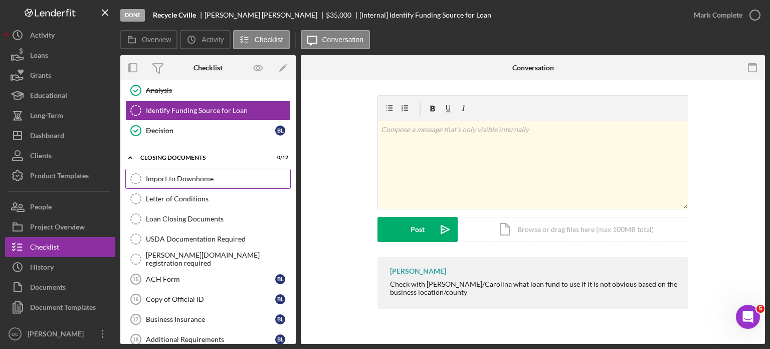
scroll to position [132, 0]
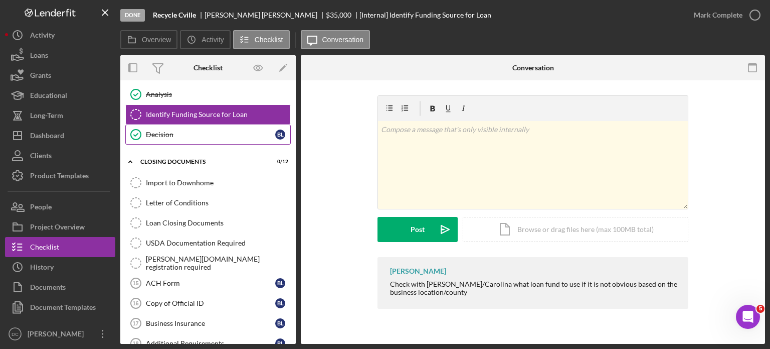
click at [250, 127] on link "Decision Decision [PERSON_NAME]" at bounding box center [208, 134] width 166 height 20
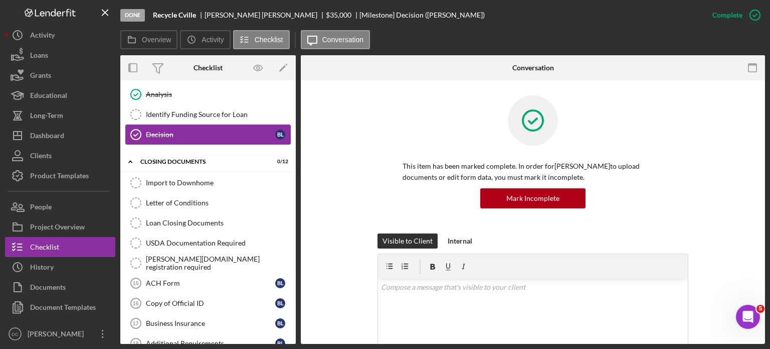
click at [250, 133] on div "Decision" at bounding box center [210, 134] width 129 height 8
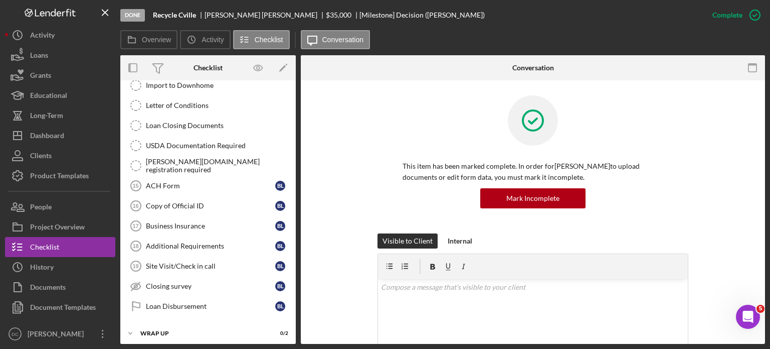
scroll to position [231, 0]
click at [150, 329] on div "WRAP UP" at bounding box center [211, 332] width 143 height 6
drag, startPoint x: 292, startPoint y: 265, endPoint x: 287, endPoint y: 293, distance: 28.0
click at [287, 293] on div "Import to Downhome Import to Downhome Letter of Conditions Letter of Conditions…" at bounding box center [208, 197] width 176 height 246
drag, startPoint x: 296, startPoint y: 282, endPoint x: 294, endPoint y: 296, distance: 14.7
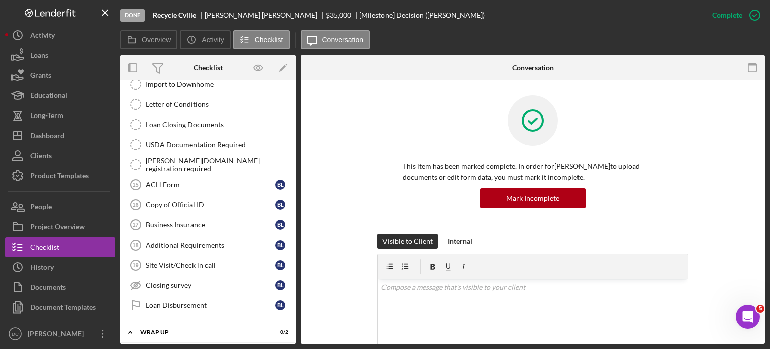
click at [294, 296] on div "Overview Internal Workflow Stage Done Icon/Dropdown Arrow Archive (can unarchiv…" at bounding box center [442, 199] width 645 height 288
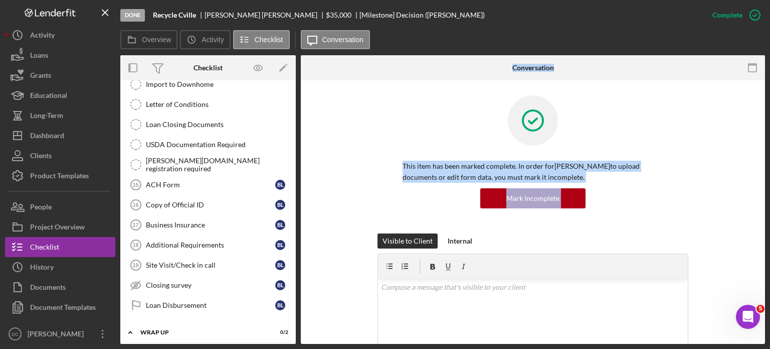
drag, startPoint x: 296, startPoint y: 282, endPoint x: 301, endPoint y: 240, distance: 42.4
click at [301, 240] on div "Overview Internal Workflow Stage Done Icon/Dropdown Arrow Archive (can unarchiv…" at bounding box center [442, 199] width 645 height 288
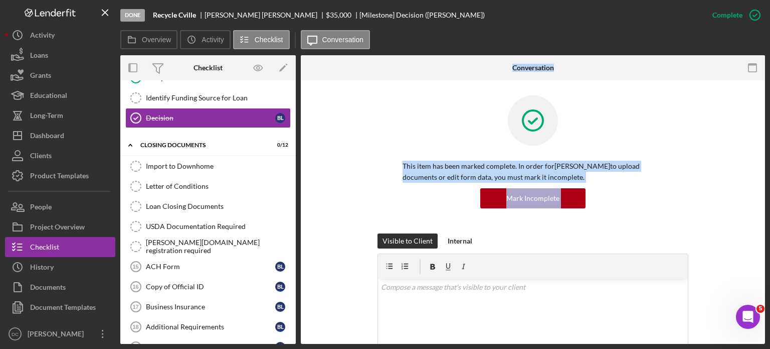
scroll to position [147, 0]
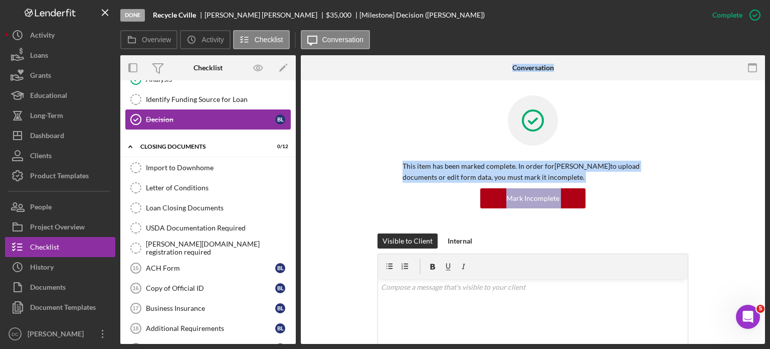
click at [222, 122] on div "Decision" at bounding box center [210, 119] width 129 height 8
click at [150, 117] on div "Decision" at bounding box center [210, 119] width 129 height 8
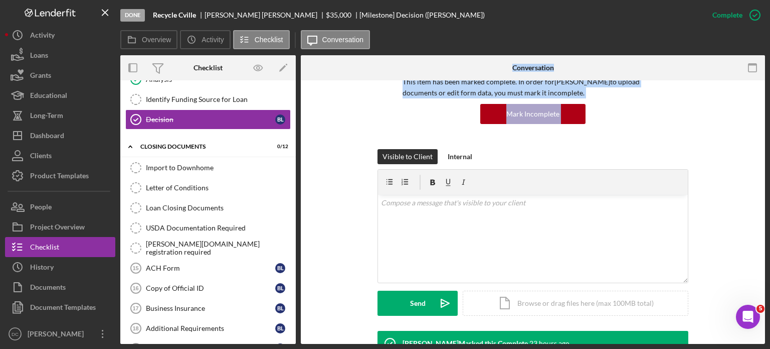
scroll to position [75, 0]
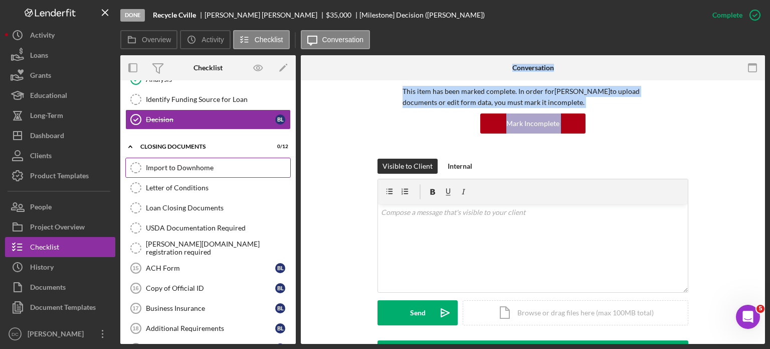
click at [235, 160] on link "Import to Downhome Import to Downhome" at bounding box center [208, 167] width 166 height 20
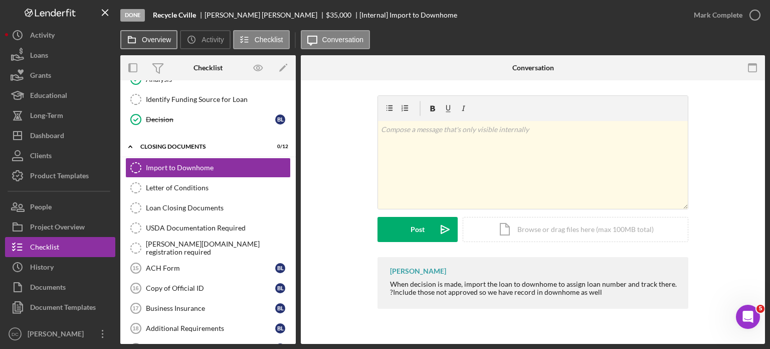
click at [145, 43] on label "Overview" at bounding box center [156, 40] width 29 height 8
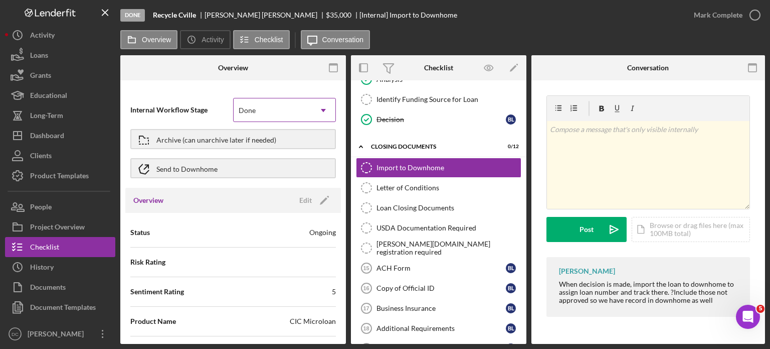
click at [277, 110] on div "Done" at bounding box center [273, 110] width 78 height 23
click at [269, 167] on button "Send to Downhome" at bounding box center [233, 168] width 206 height 20
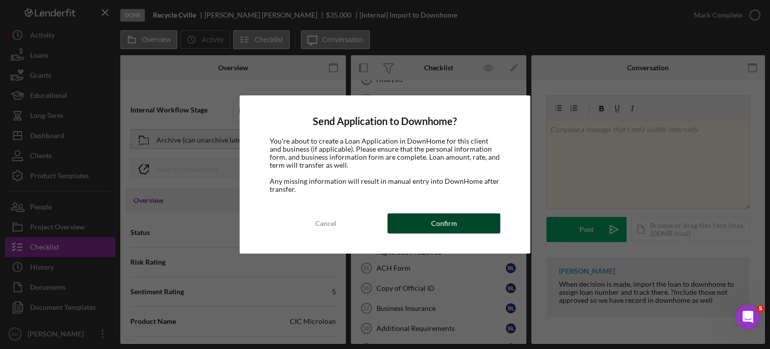
click at [476, 222] on button "Confirm" at bounding box center [444, 223] width 113 height 20
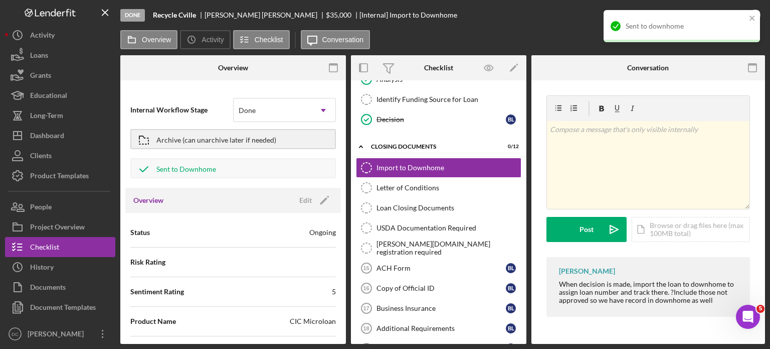
click at [209, 242] on div "Status Ongoing" at bounding box center [233, 232] width 206 height 25
click at [319, 200] on icon "Icon/Edit" at bounding box center [324, 200] width 25 height 25
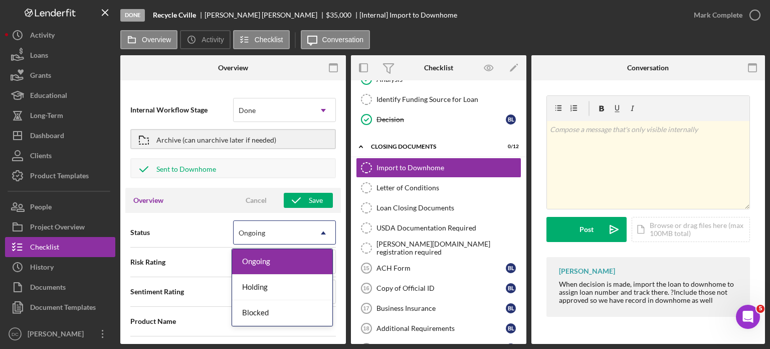
click at [307, 230] on div "Ongoing" at bounding box center [273, 232] width 78 height 23
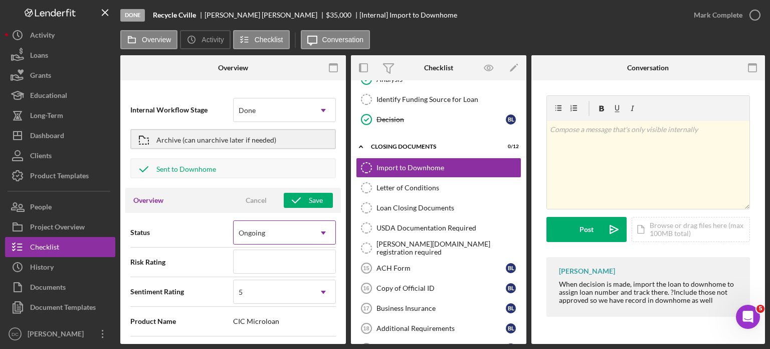
click at [307, 230] on div "Ongoing" at bounding box center [273, 232] width 78 height 23
click at [317, 260] on input at bounding box center [284, 261] width 103 height 24
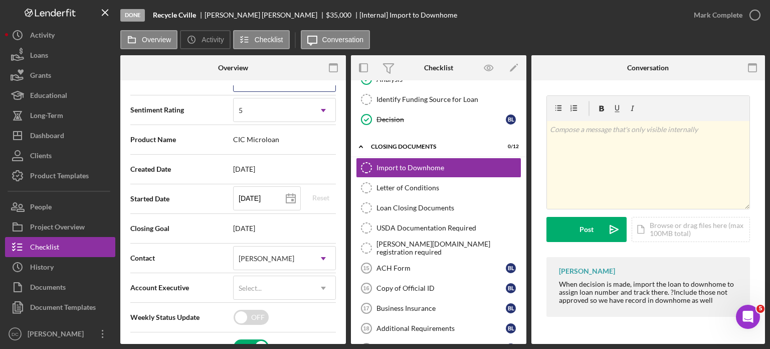
scroll to position [127, 0]
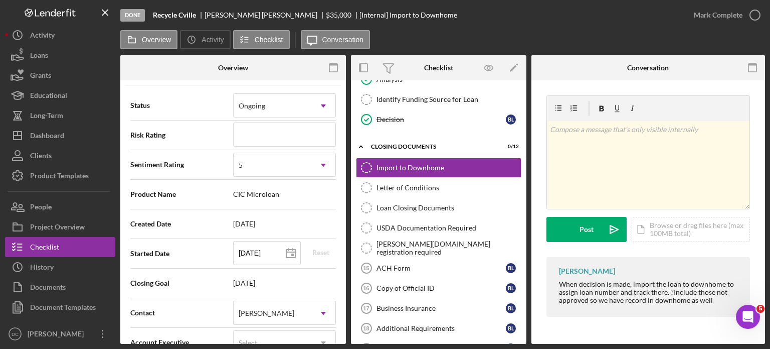
drag, startPoint x: 343, startPoint y: 127, endPoint x: 339, endPoint y: 79, distance: 48.3
drag, startPoint x: 339, startPoint y: 79, endPoint x: 175, endPoint y: 44, distance: 168.2
click at [175, 44] on button "Overview" at bounding box center [148, 39] width 57 height 19
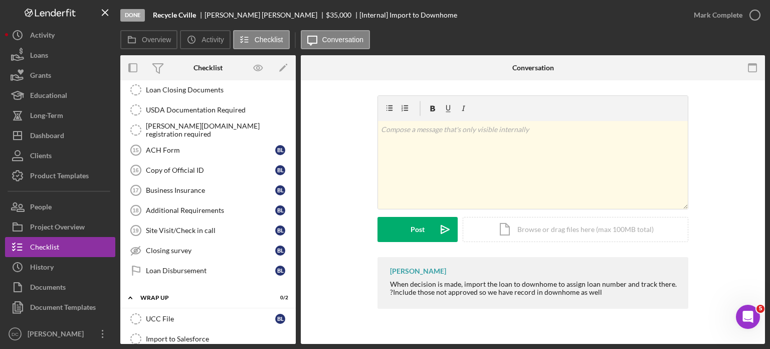
scroll to position [275, 0]
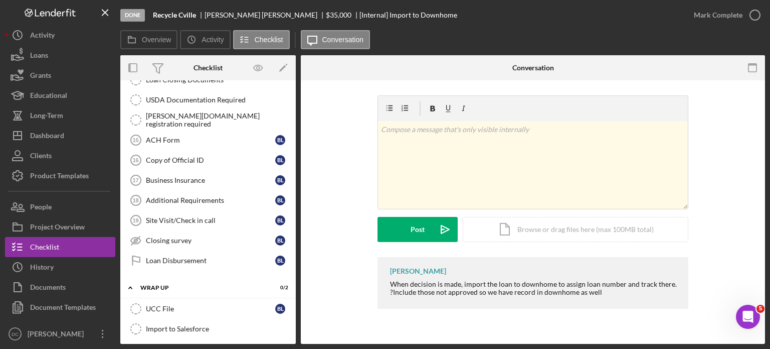
drag, startPoint x: 297, startPoint y: 221, endPoint x: 293, endPoint y: 197, distance: 23.9
click at [293, 197] on div "Overview Internal Workflow Stage Done Icon/Dropdown Arrow Archive (can unarchiv…" at bounding box center [442, 199] width 645 height 288
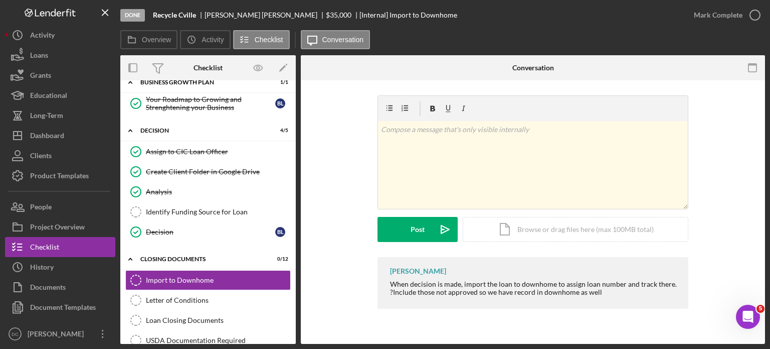
scroll to position [0, 0]
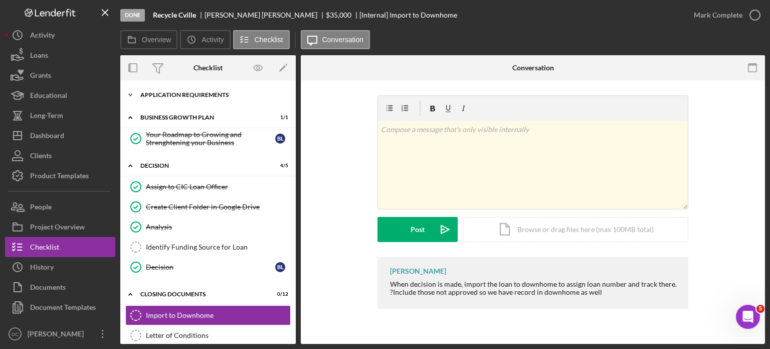
click at [224, 100] on div "Icon/Expander APPLICATION REQUIREMENTS 14 / 14" at bounding box center [208, 95] width 176 height 20
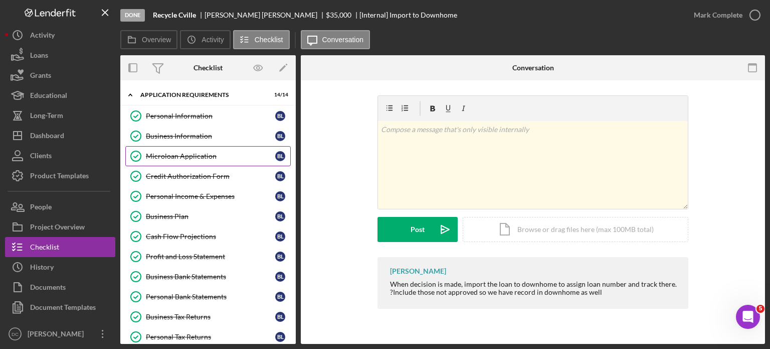
click at [192, 150] on link "Microloan Application Microloan Application [PERSON_NAME]" at bounding box center [208, 156] width 166 height 20
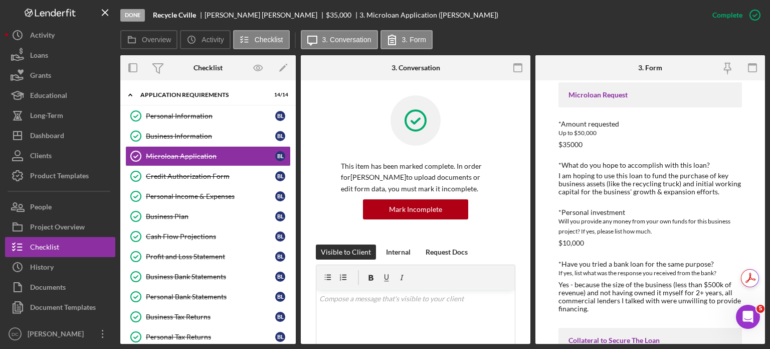
scroll to position [1499, 0]
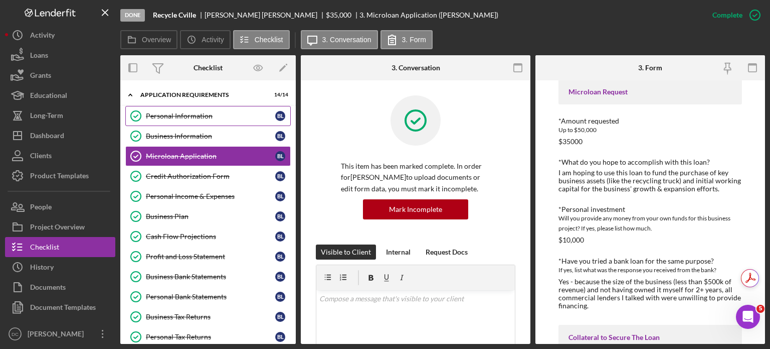
click at [178, 119] on div "Personal Information" at bounding box center [210, 116] width 129 height 8
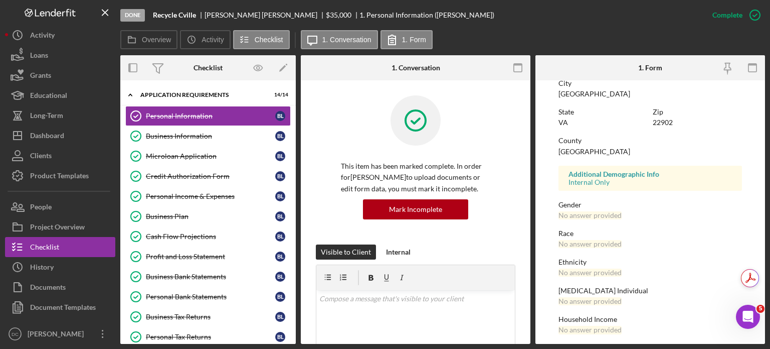
scroll to position [213, 0]
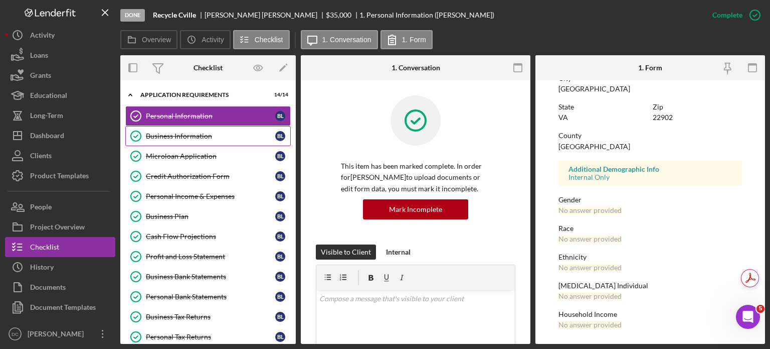
click at [186, 142] on link "Business Information Business Information [PERSON_NAME]" at bounding box center [208, 136] width 166 height 20
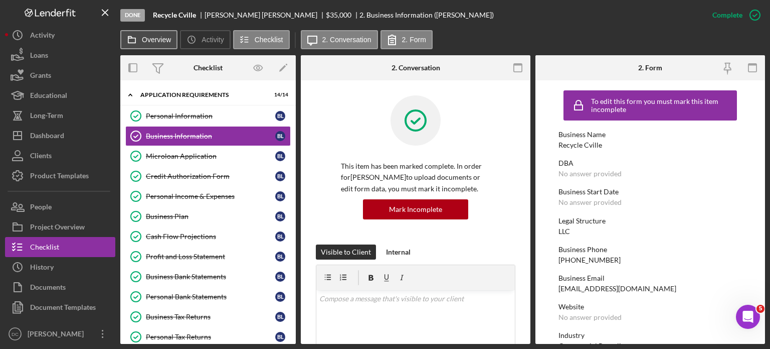
click at [151, 31] on button "Overview" at bounding box center [148, 39] width 57 height 19
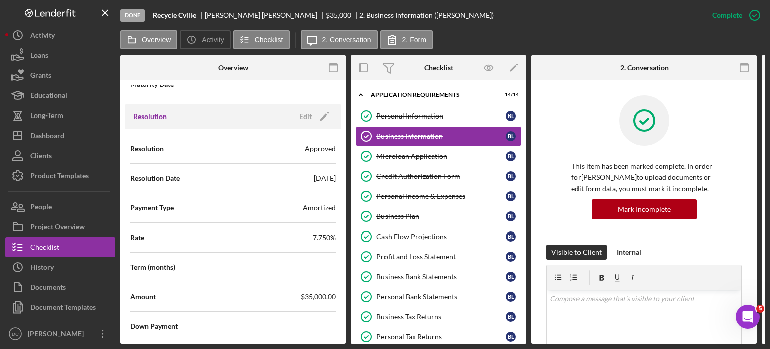
scroll to position [1356, 0]
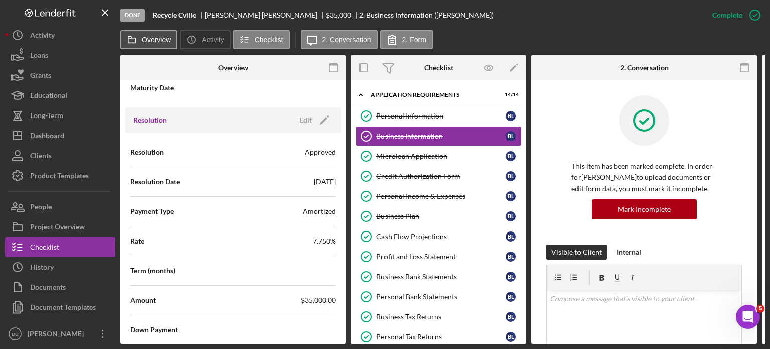
click at [171, 38] on button "Overview" at bounding box center [148, 39] width 57 height 19
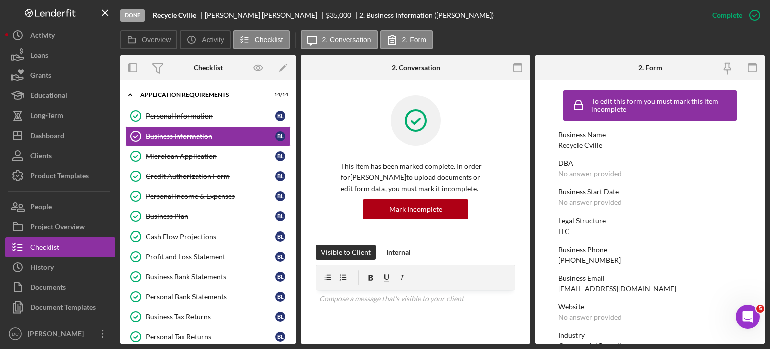
click at [766, 146] on div "Done Recycle Cville [PERSON_NAME] $35,000 2. Business Information ([PERSON_NAME…" at bounding box center [385, 174] width 770 height 349
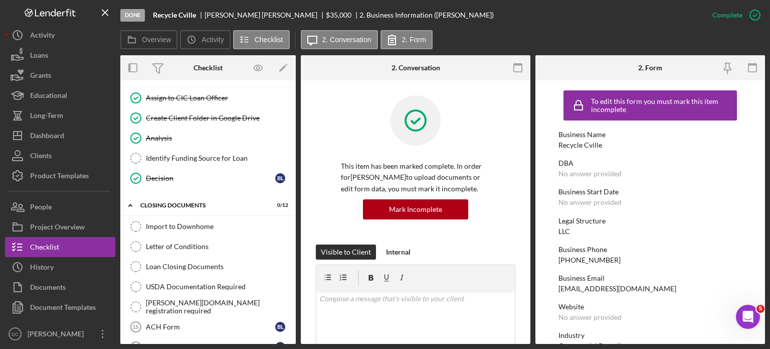
scroll to position [398, 0]
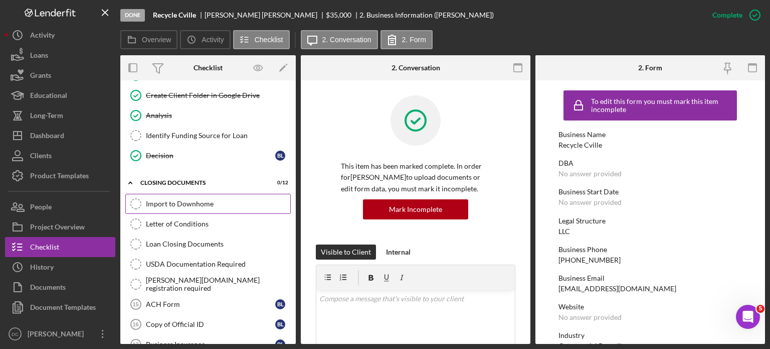
click at [175, 206] on link "Import to Downhome Import to Downhome" at bounding box center [208, 204] width 166 height 20
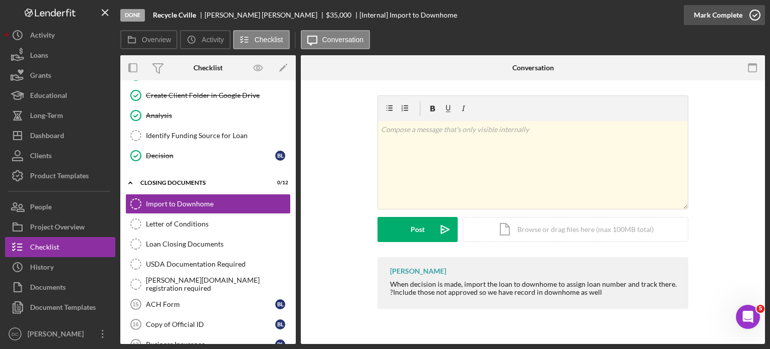
click at [752, 13] on icon "button" at bounding box center [755, 15] width 25 height 25
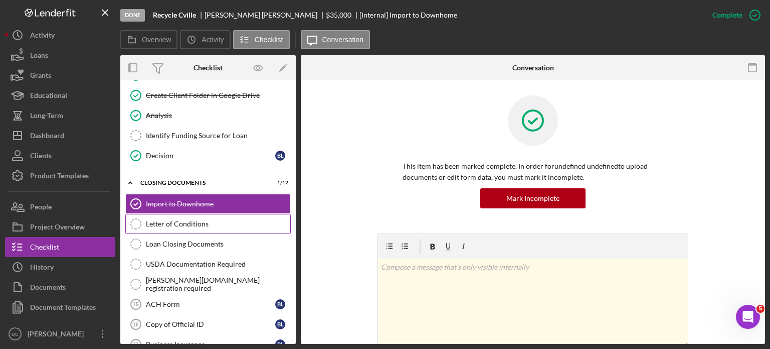
click at [196, 221] on div "Letter of Conditions" at bounding box center [218, 224] width 144 height 8
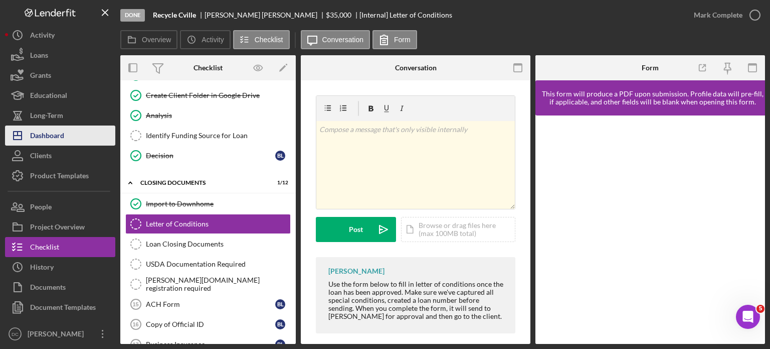
click at [56, 127] on div "Dashboard" at bounding box center [47, 136] width 34 height 23
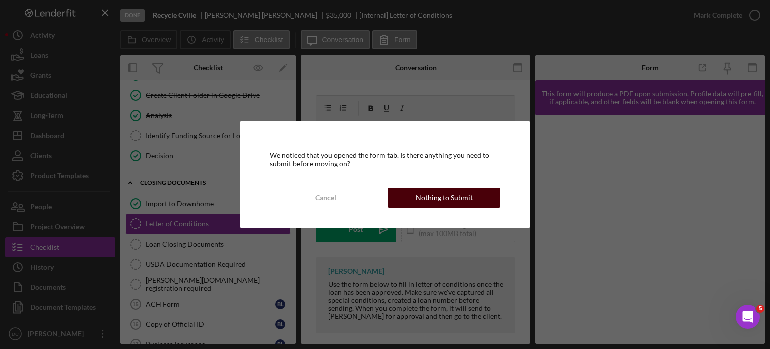
click at [409, 190] on button "Nothing to Submit" at bounding box center [444, 198] width 113 height 20
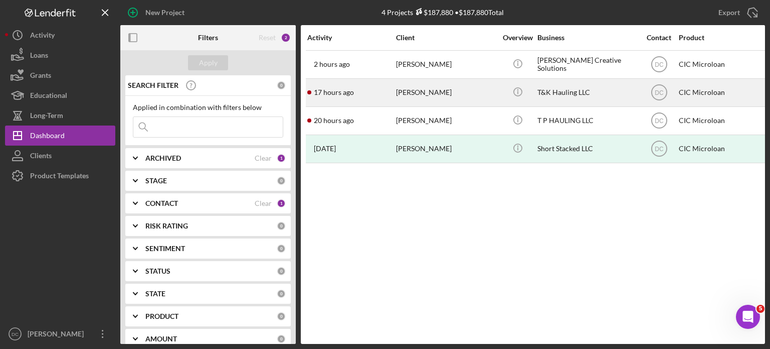
click at [368, 96] on div "17 hours ago [PERSON_NAME]" at bounding box center [351, 92] width 88 height 27
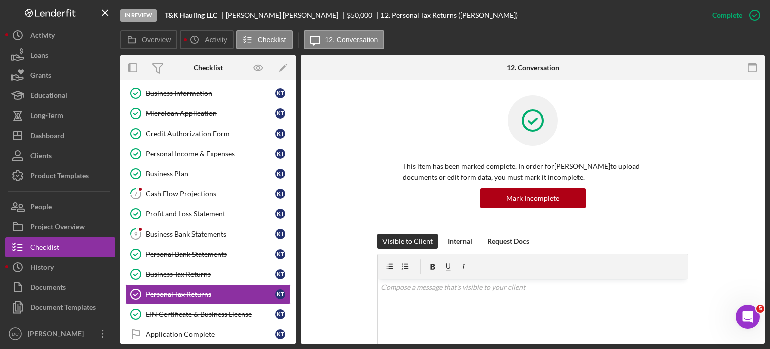
scroll to position [41, 0]
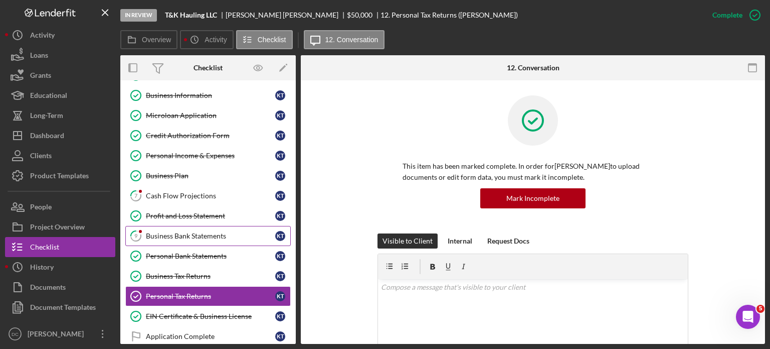
click at [168, 232] on div "Business Bank Statements" at bounding box center [210, 236] width 129 height 8
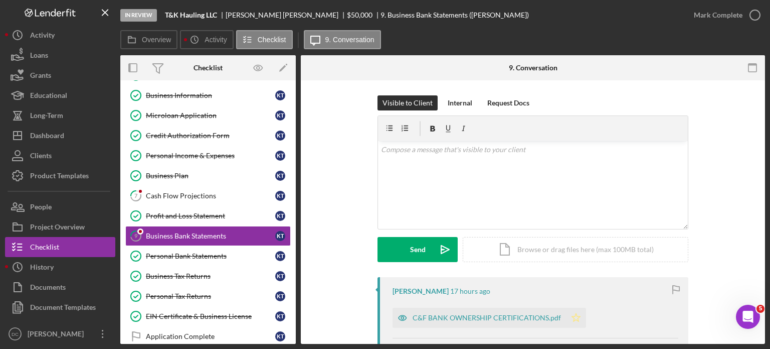
click at [571, 321] on icon "Icon/Star" at bounding box center [576, 317] width 20 height 20
click at [744, 18] on icon "button" at bounding box center [755, 15] width 25 height 25
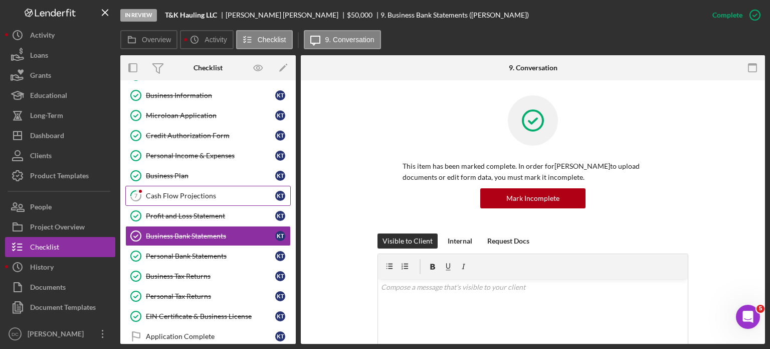
click at [206, 187] on link "7 Cash Flow Projections K T" at bounding box center [208, 196] width 166 height 20
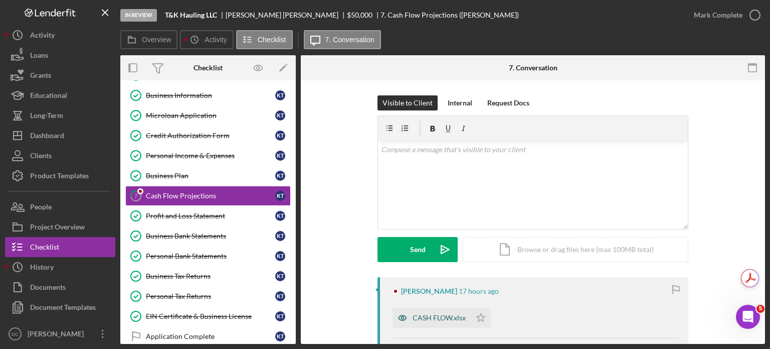
click at [449, 314] on div "CASH FLOW.xlsx" at bounding box center [439, 317] width 53 height 8
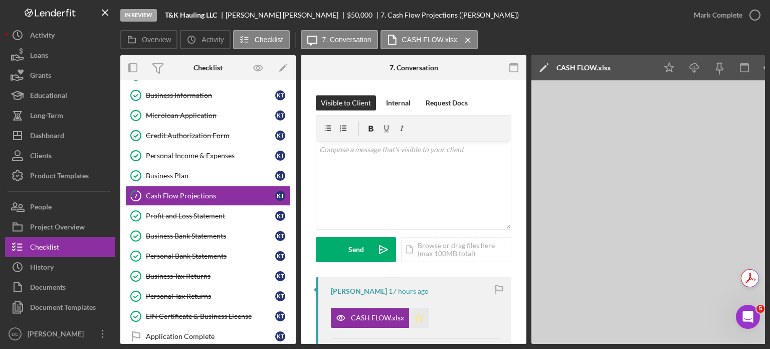
click at [416, 322] on icon "Icon/Star" at bounding box center [419, 317] width 20 height 20
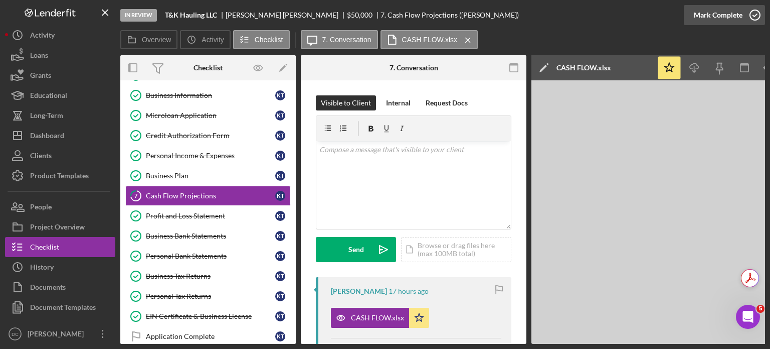
click at [745, 20] on icon "button" at bounding box center [755, 15] width 25 height 25
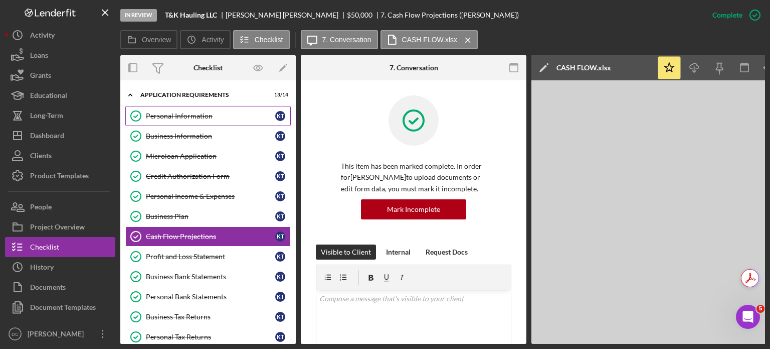
click at [226, 117] on div "Personal Information" at bounding box center [210, 116] width 129 height 8
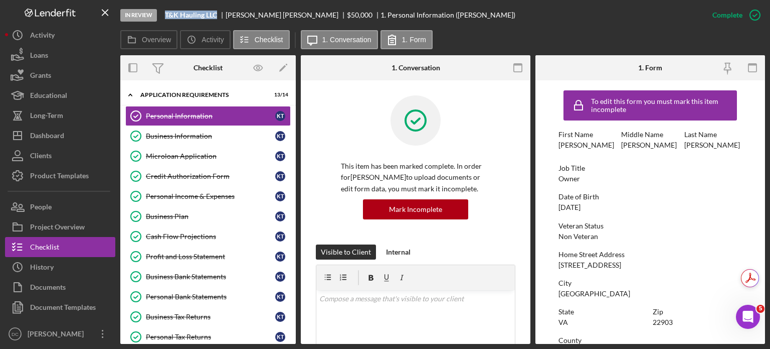
drag, startPoint x: 167, startPoint y: 15, endPoint x: 219, endPoint y: 18, distance: 51.7
click at [219, 18] on div "T&K Hauling LLC" at bounding box center [195, 15] width 61 height 8
copy b "T&K Hauling LLC"
click at [181, 179] on div "Credit Authorization Form" at bounding box center [210, 176] width 129 height 8
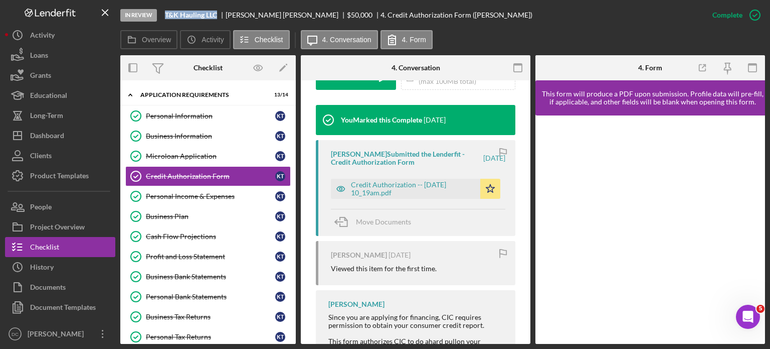
scroll to position [332, 0]
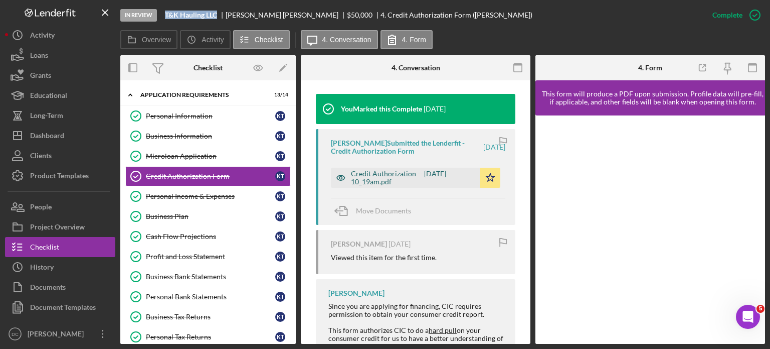
click at [423, 174] on div "Credit Authorization -- [DATE] 10_19am.pdf" at bounding box center [413, 178] width 124 height 16
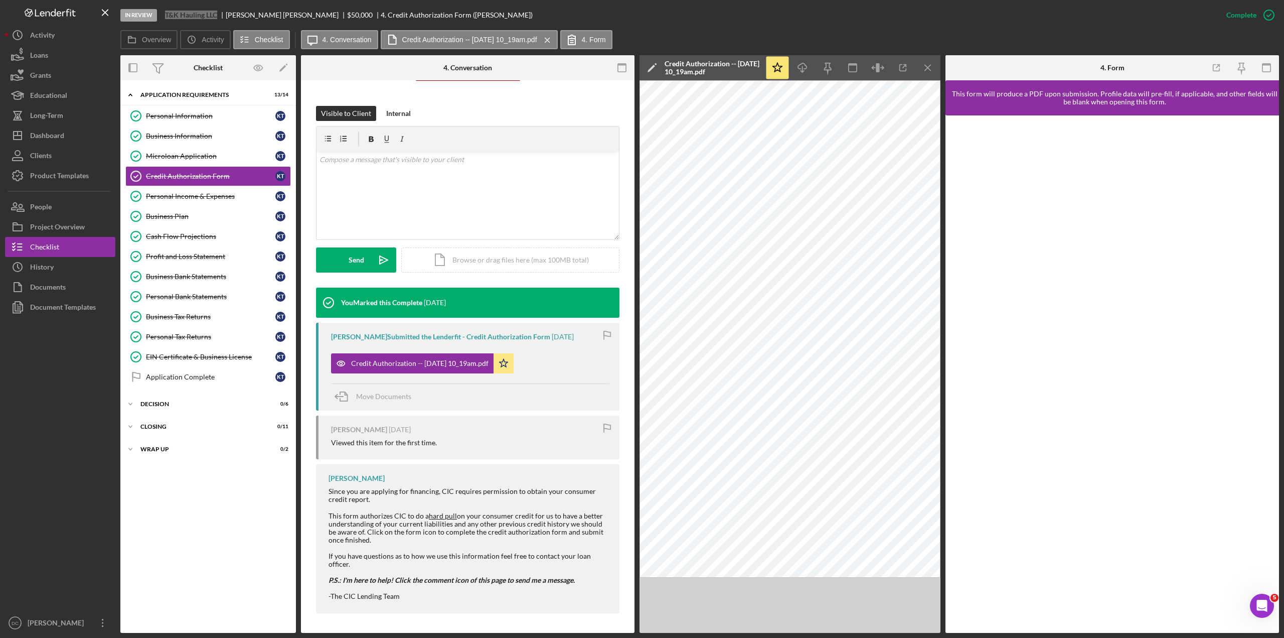
scroll to position [126, 0]
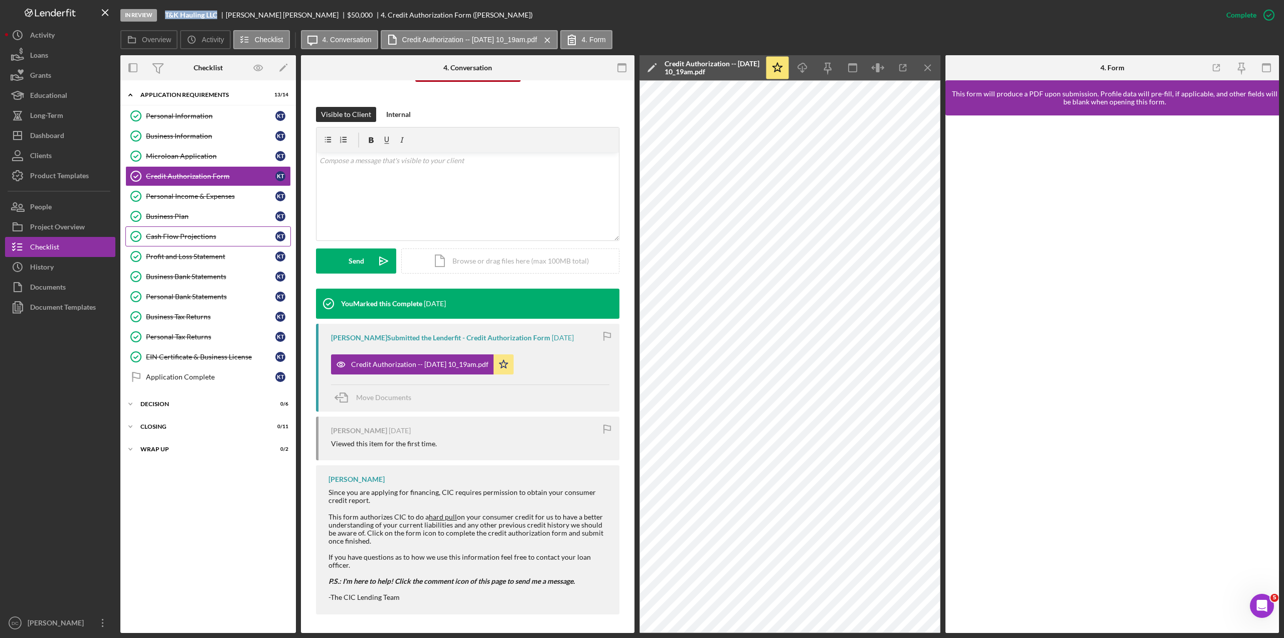
click at [219, 233] on div "Cash Flow Projections" at bounding box center [210, 236] width 129 height 8
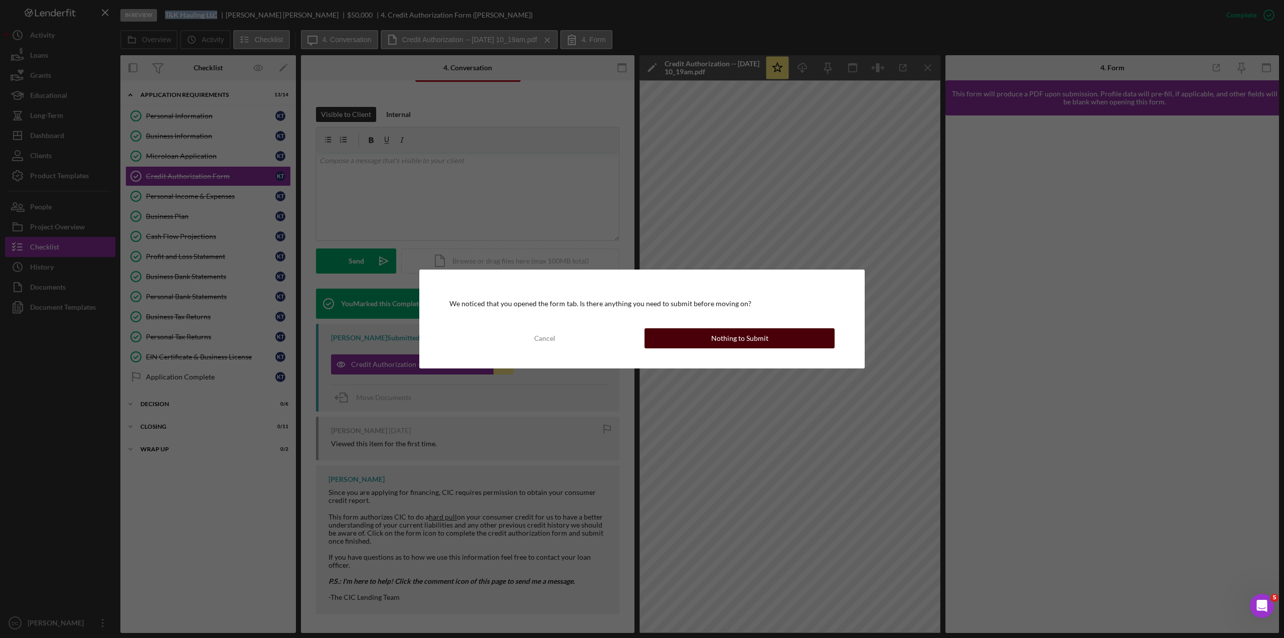
click at [651, 341] on button "Nothing to Submit" at bounding box center [740, 338] width 190 height 20
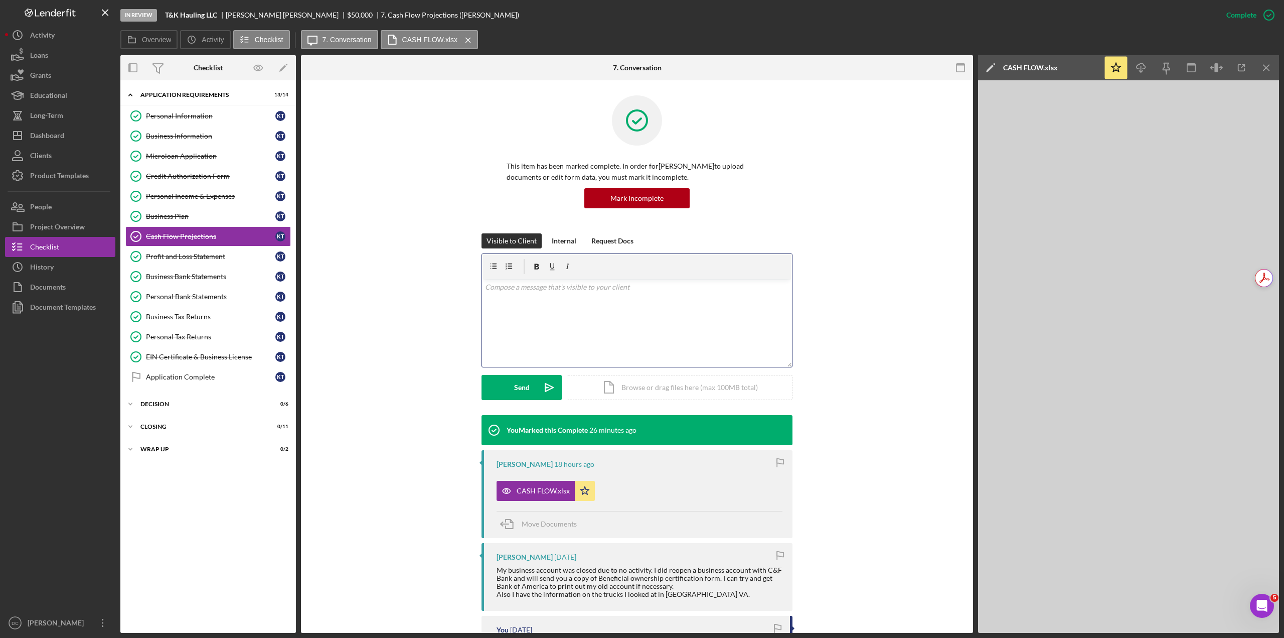
click at [651, 344] on div "v Color teal Color pink Remove color Add row above Add row below Add column bef…" at bounding box center [637, 323] width 310 height 88
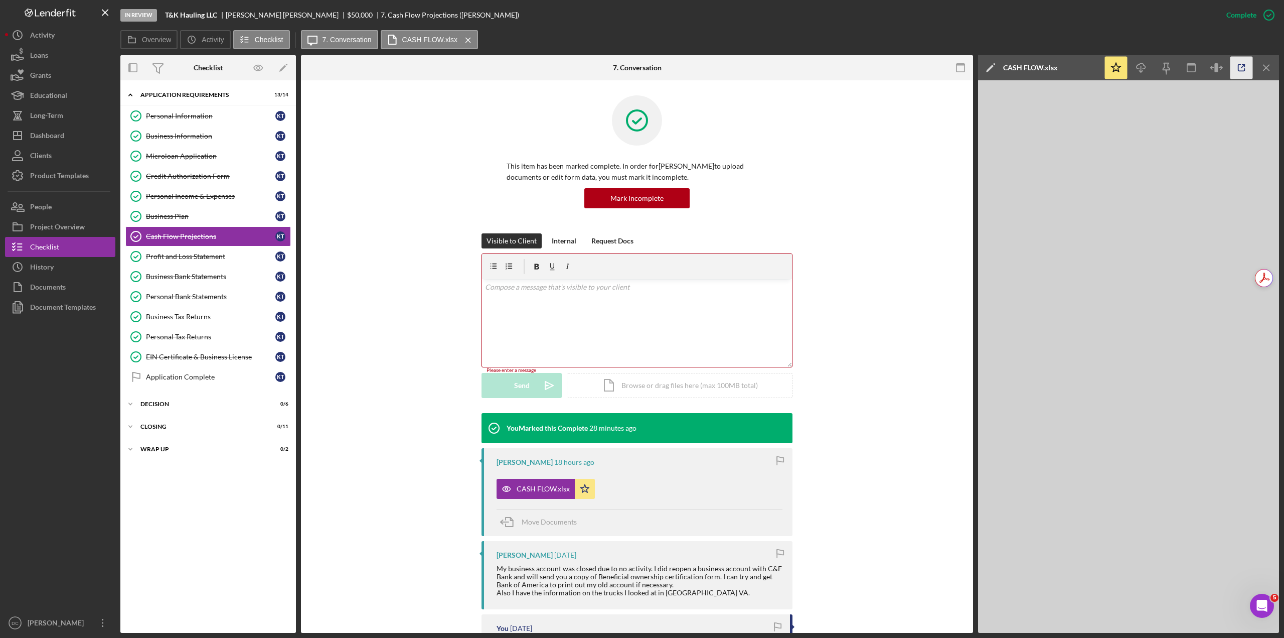
click at [770, 76] on icon "button" at bounding box center [1241, 68] width 23 height 23
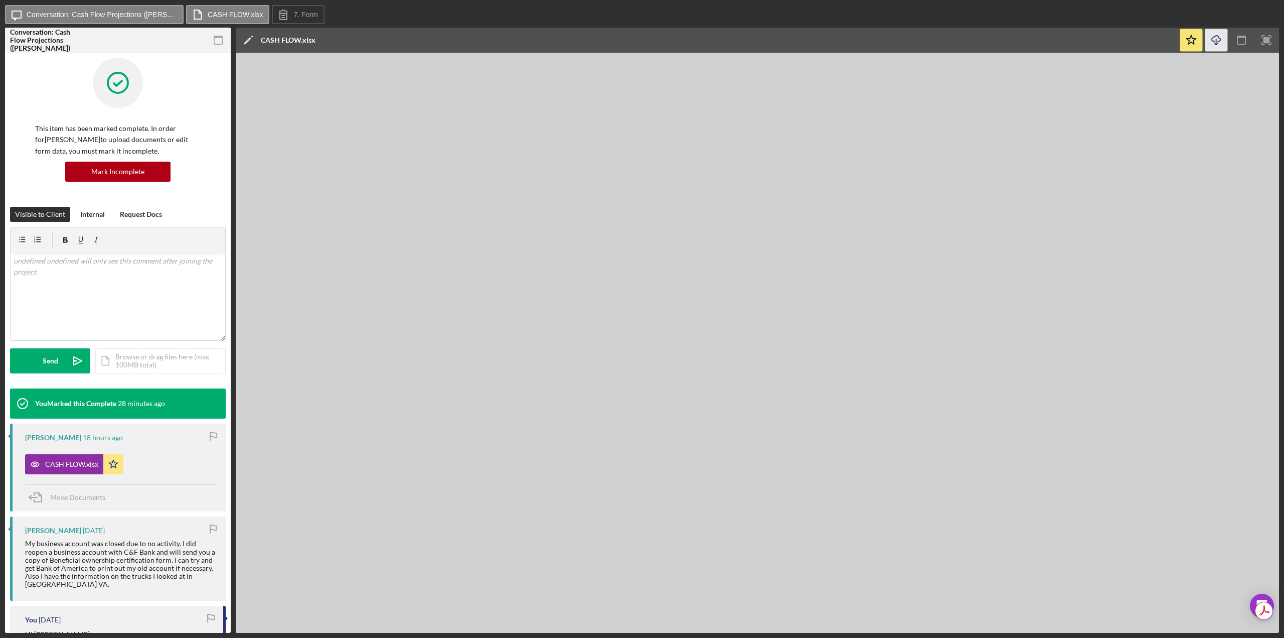
click at [1217, 44] on polyline "button" at bounding box center [1216, 44] width 4 height 2
